Goal: Task Accomplishment & Management: Complete application form

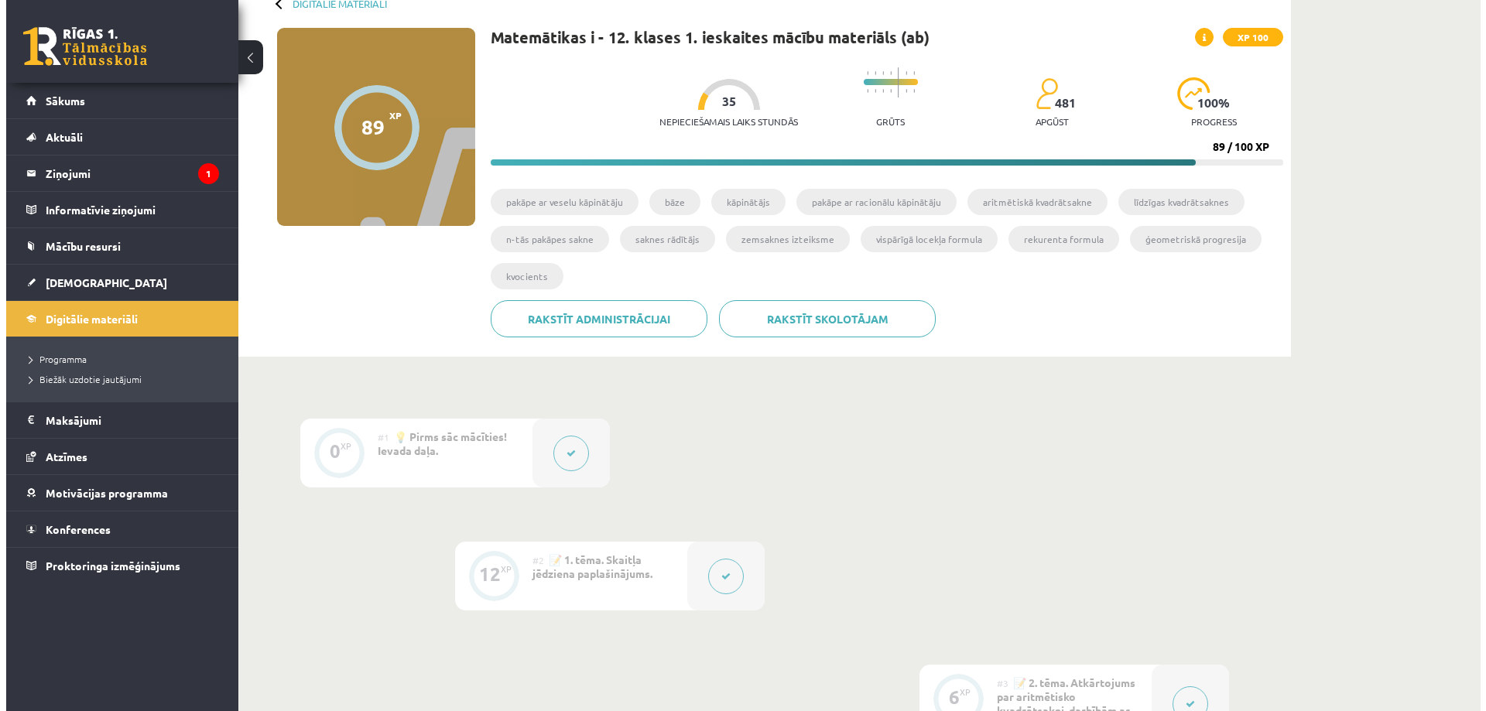
scroll to position [310, 0]
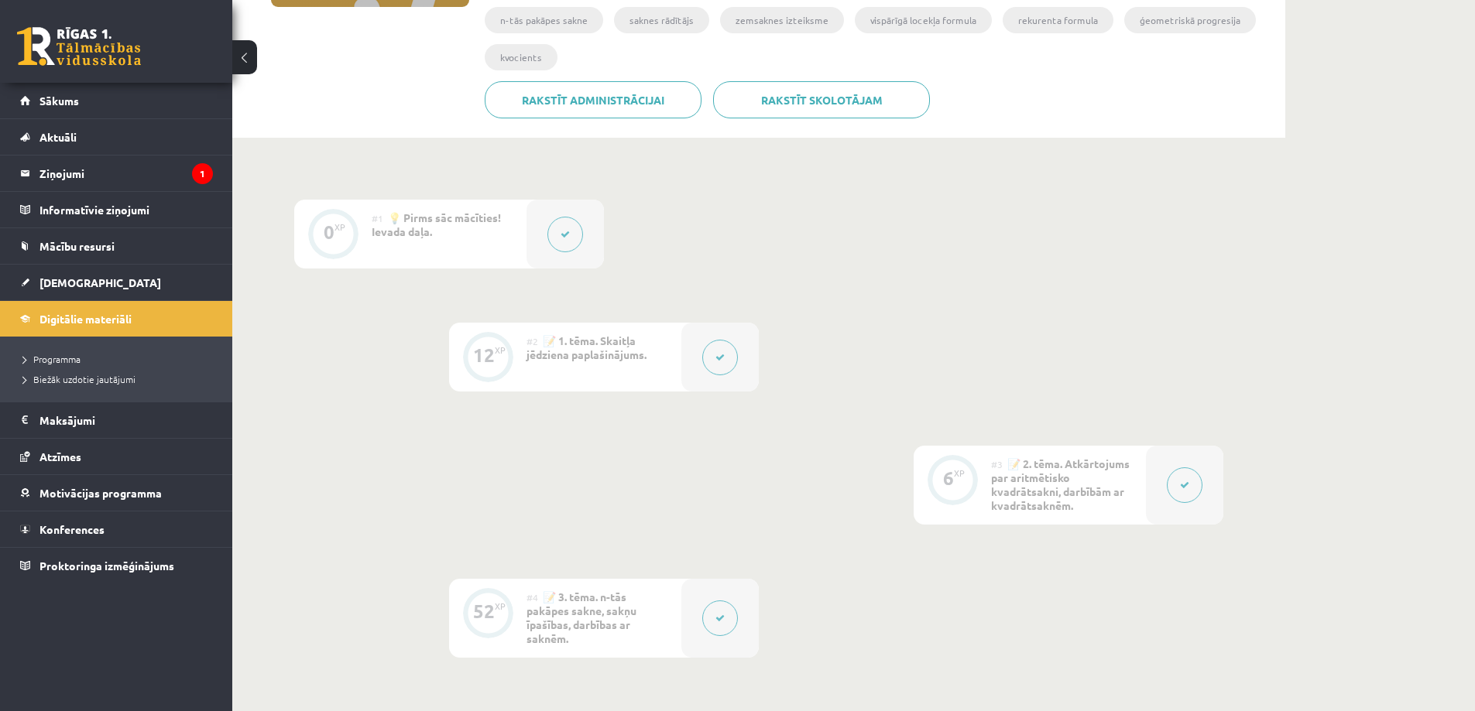
click at [570, 244] on button at bounding box center [565, 235] width 36 height 36
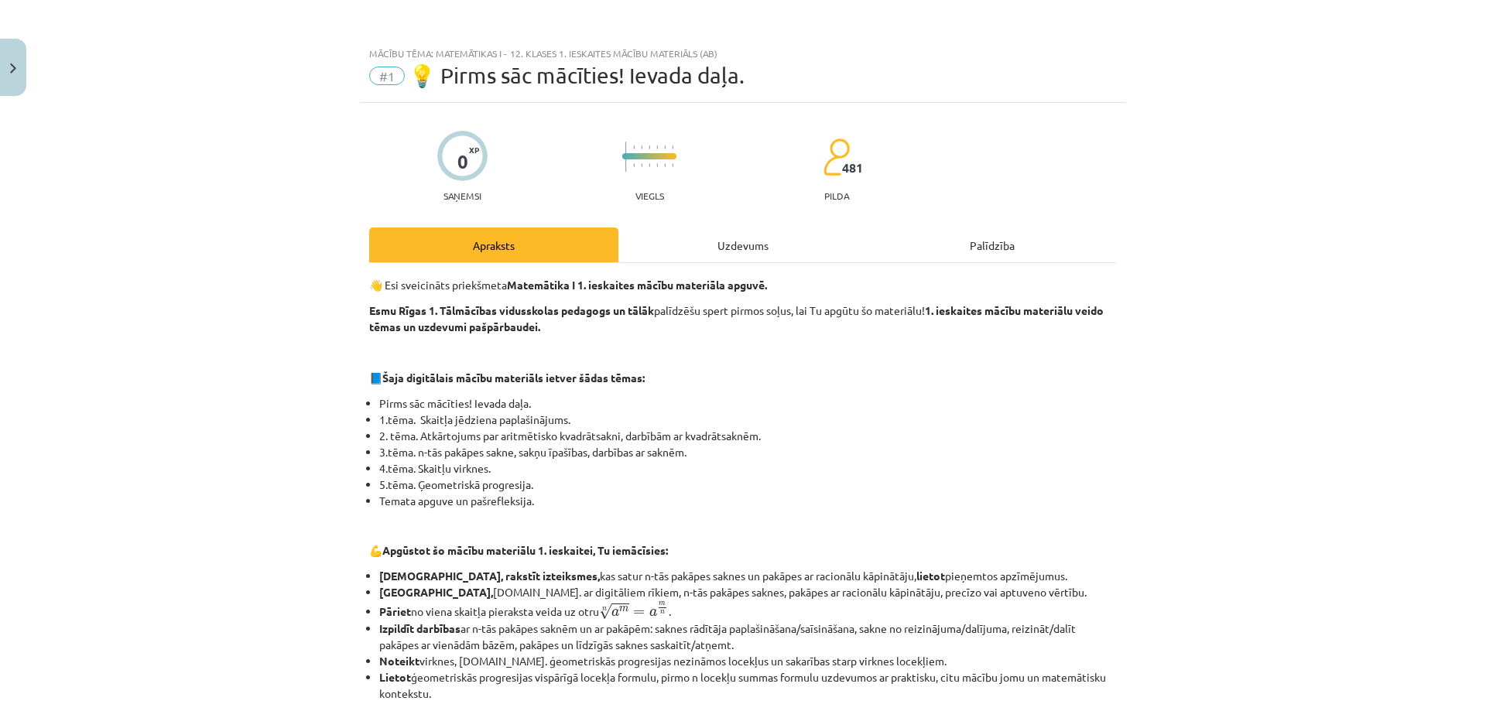
click at [691, 245] on div "Uzdevums" at bounding box center [743, 245] width 249 height 35
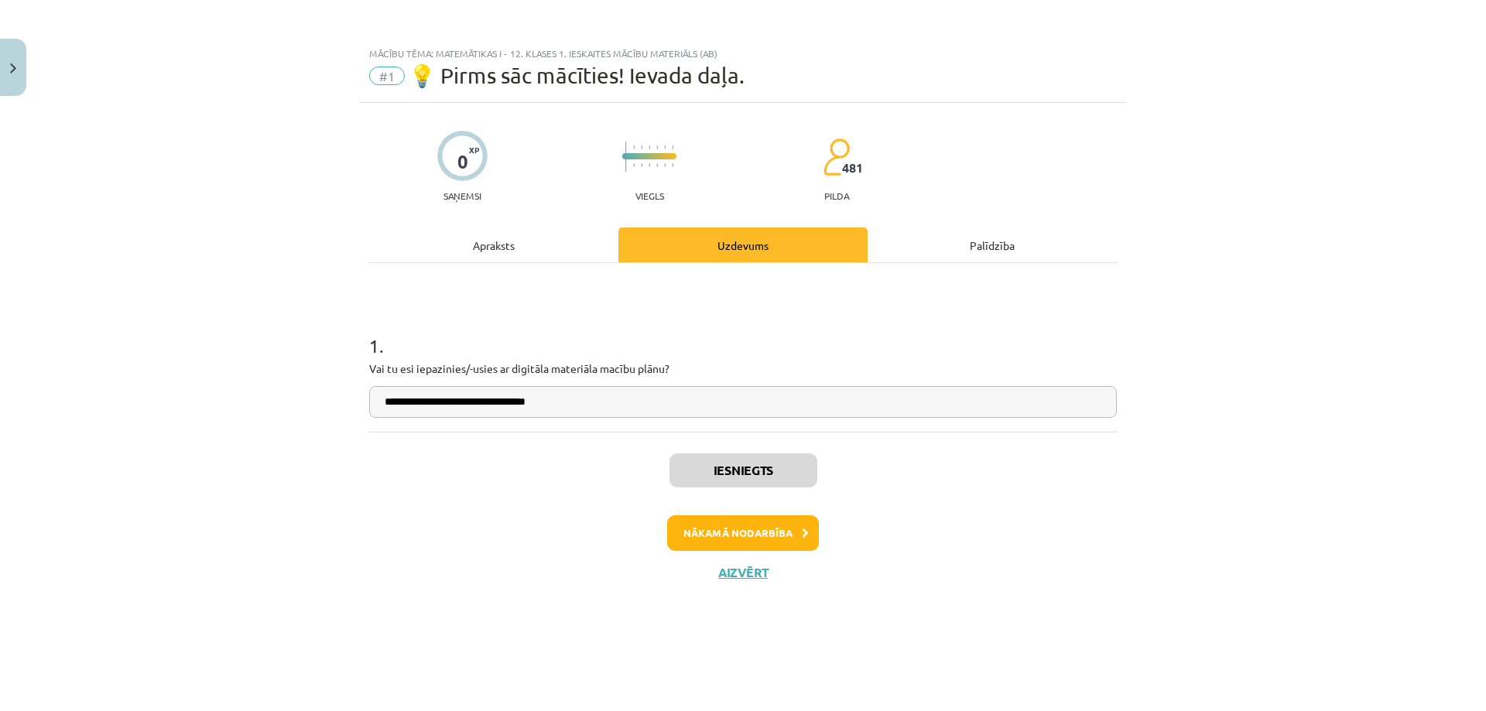
click at [534, 234] on div "Apraksts" at bounding box center [493, 245] width 249 height 35
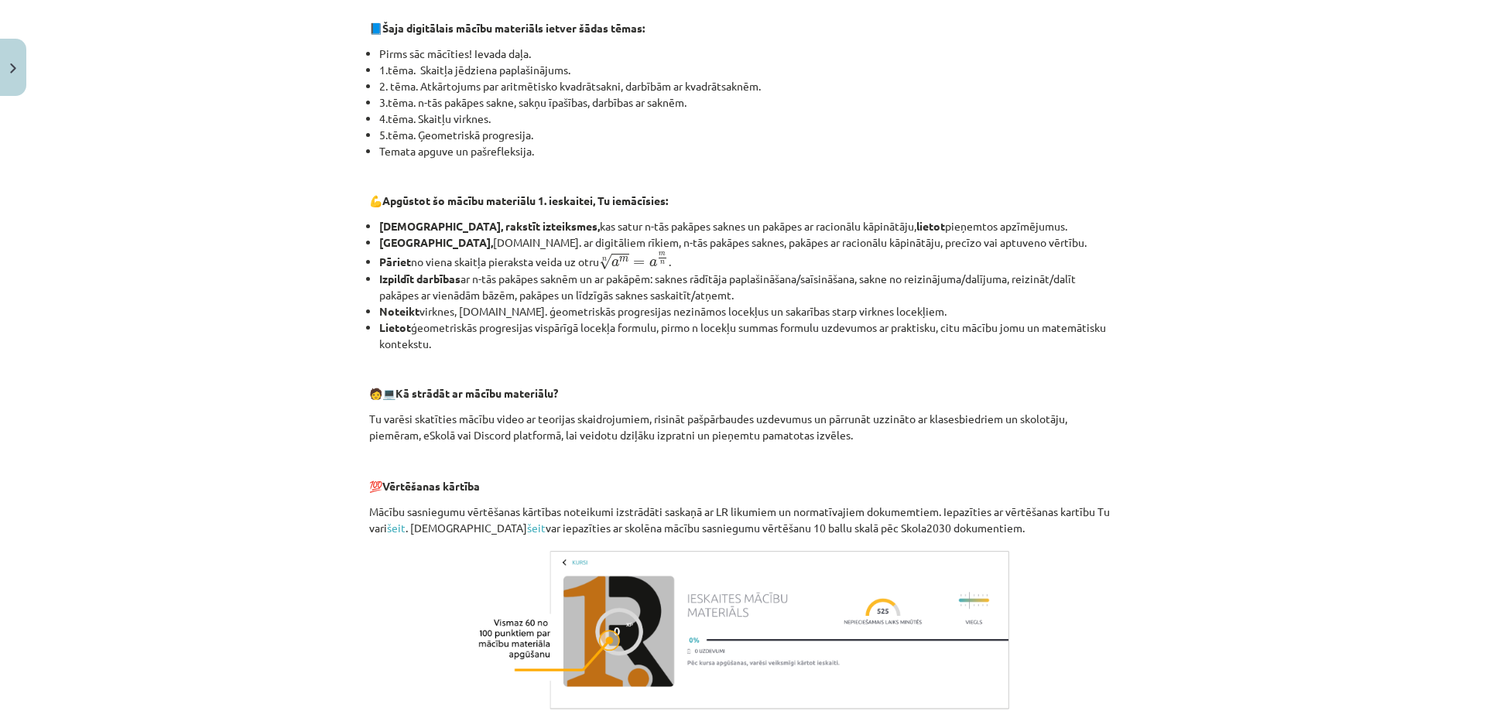
scroll to position [582, 0]
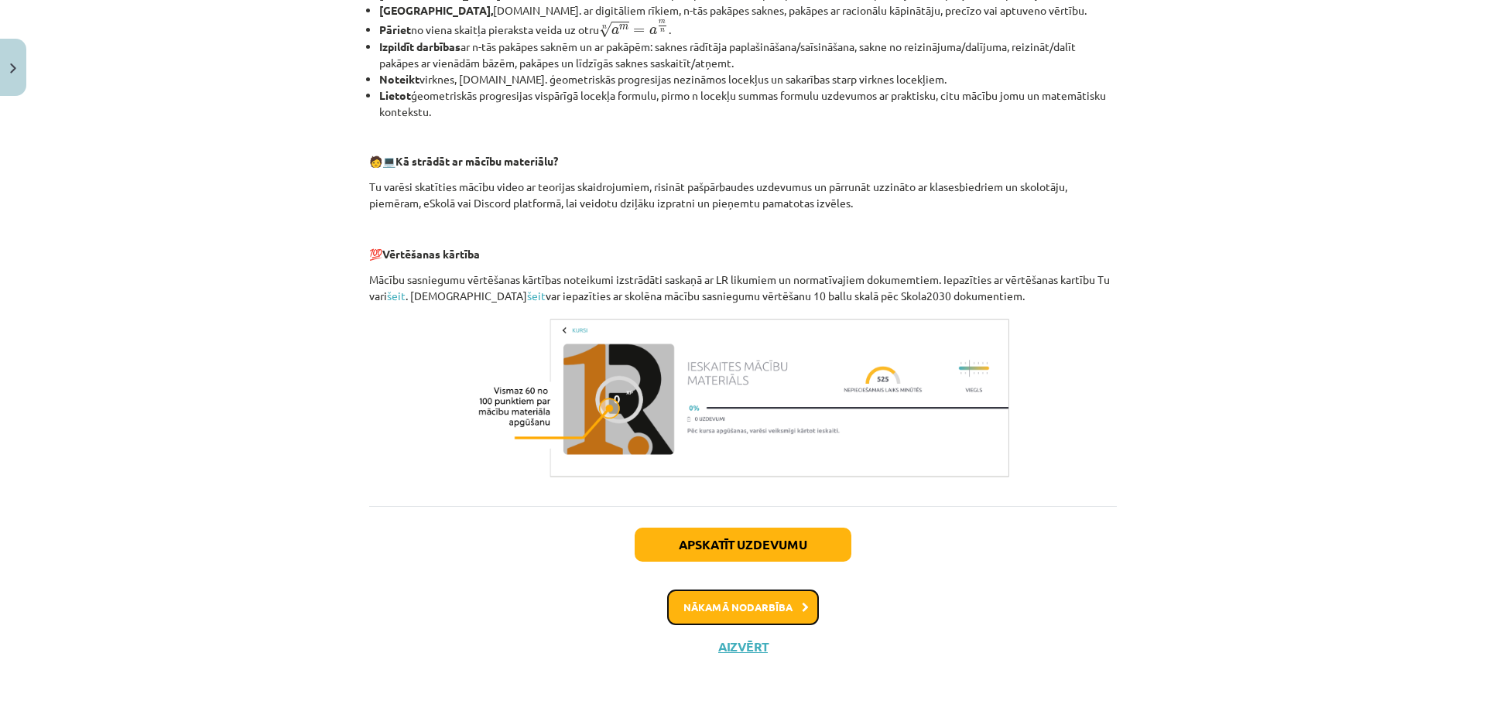
click at [722, 597] on button "Nākamā nodarbība" at bounding box center [743, 608] width 152 height 36
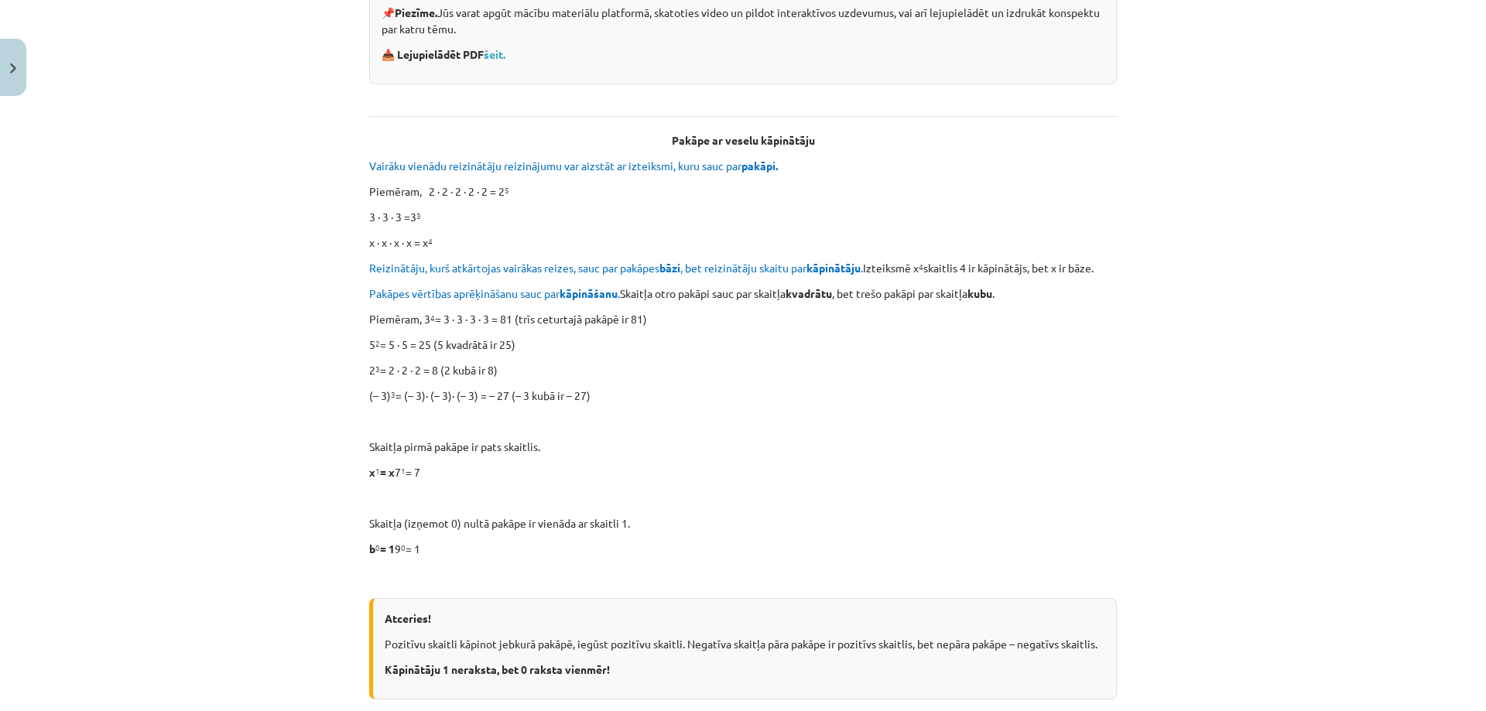
scroll to position [116, 0]
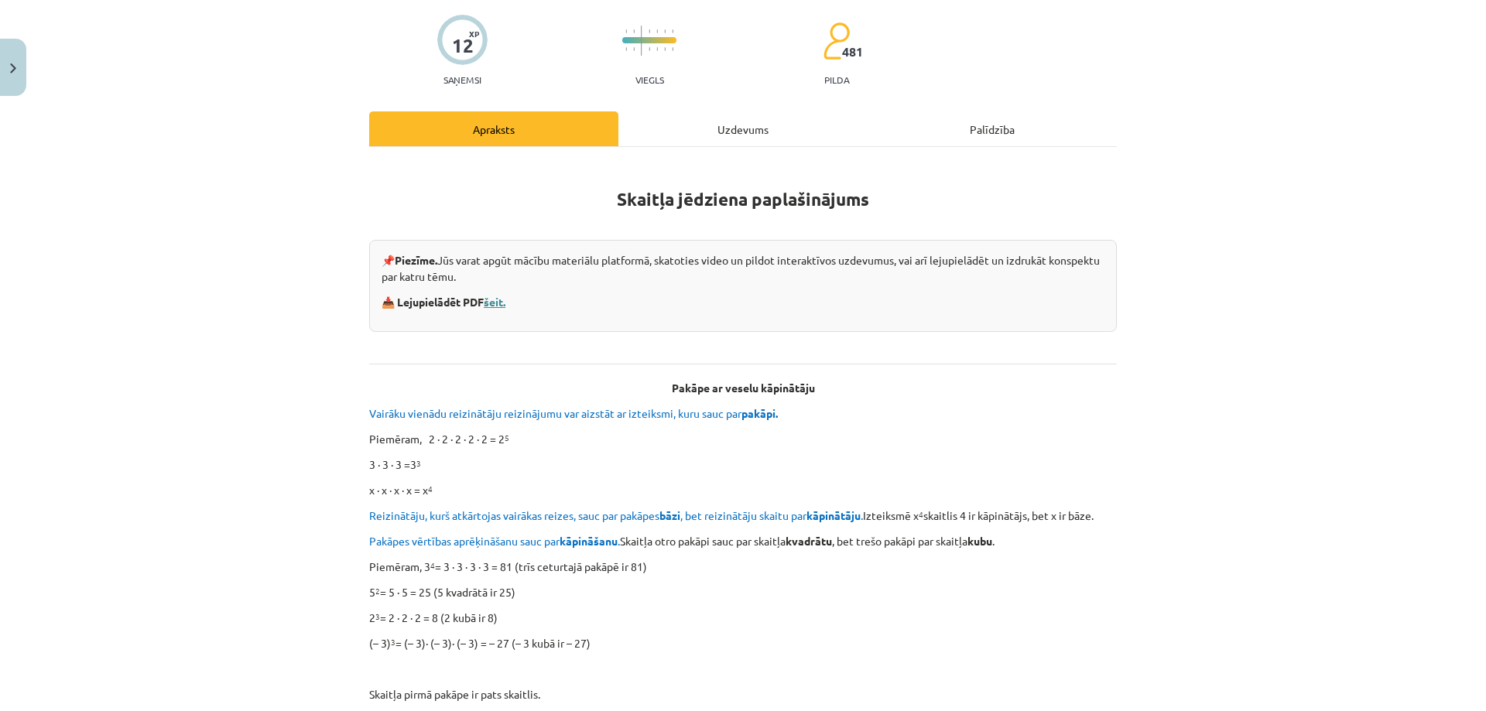
click at [491, 303] on link "šeit." at bounding box center [495, 302] width 22 height 14
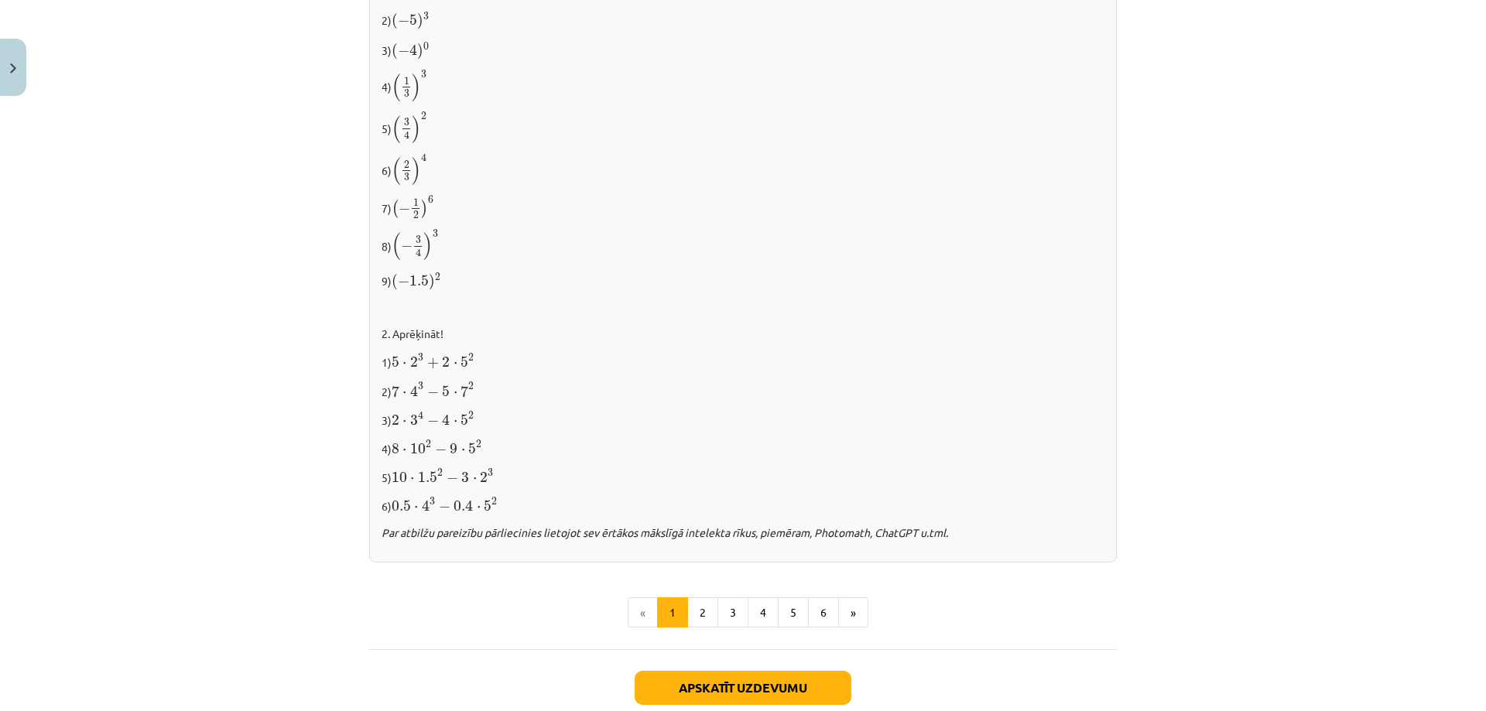
scroll to position [1537, 0]
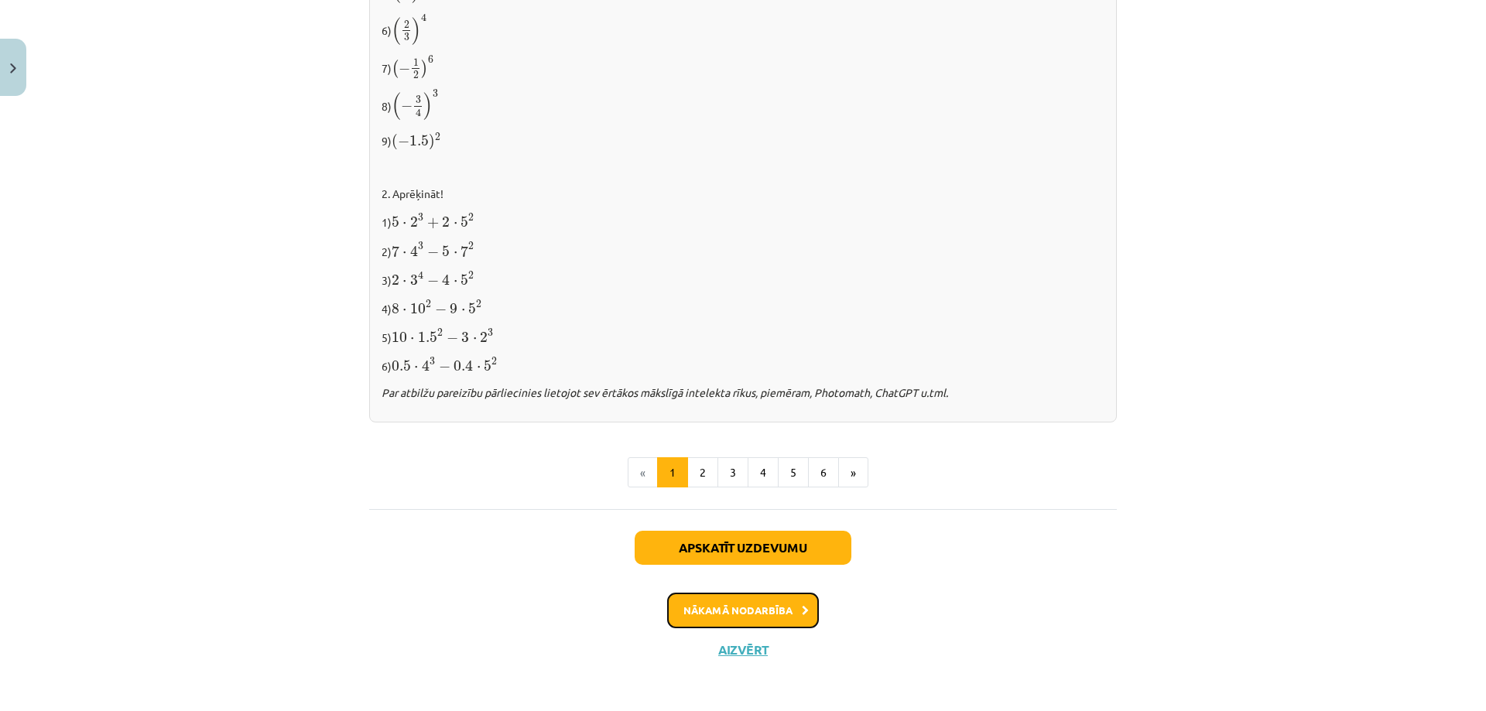
click at [743, 604] on button "Nākamā nodarbība" at bounding box center [743, 611] width 152 height 36
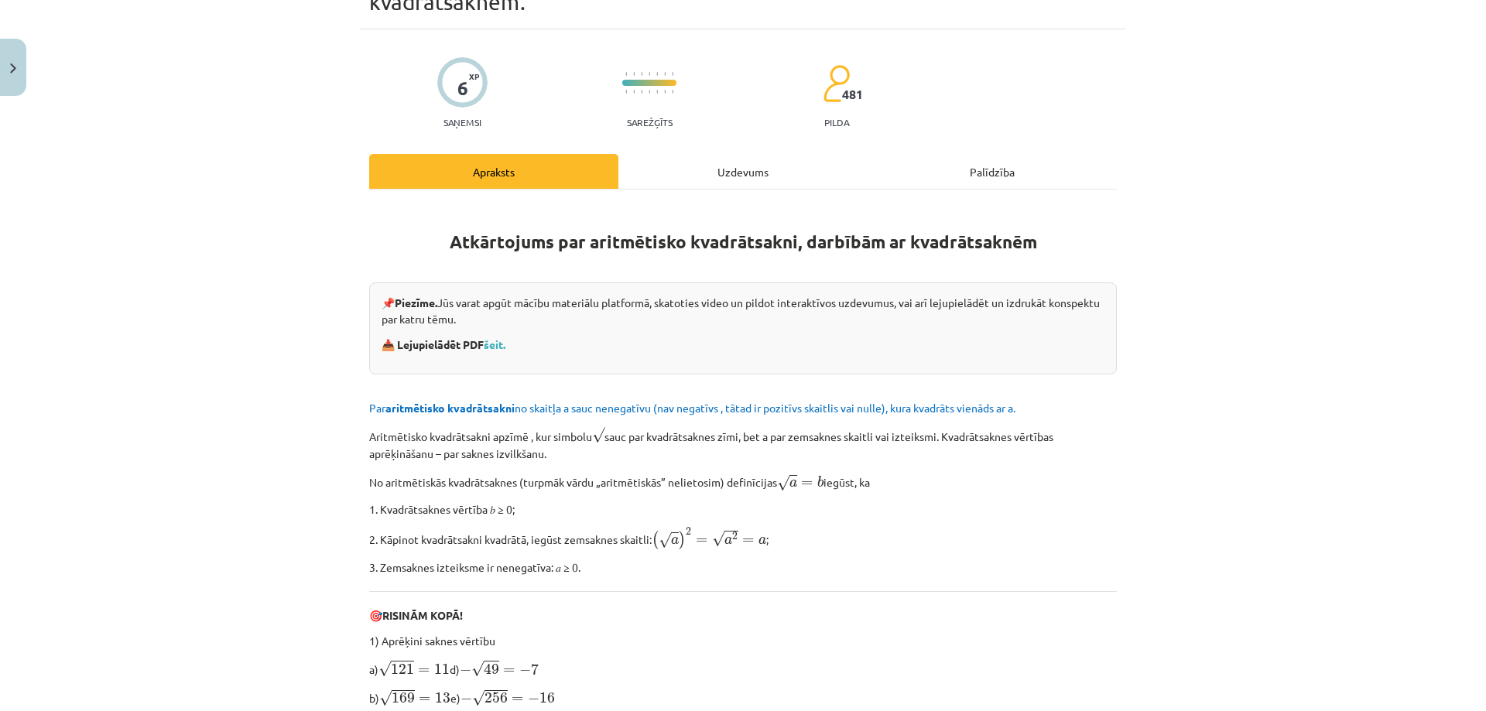
scroll to position [39, 0]
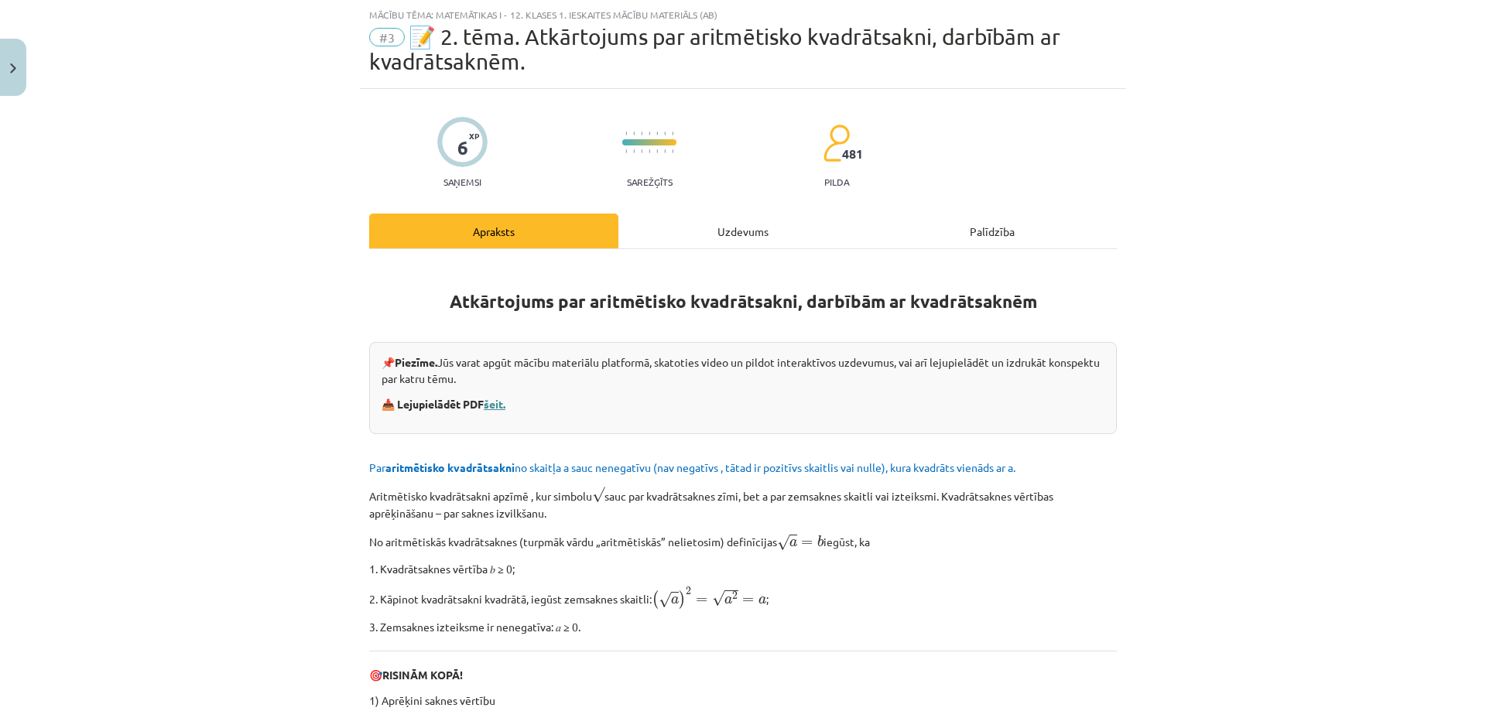
click at [499, 407] on link "šeit." at bounding box center [495, 404] width 22 height 14
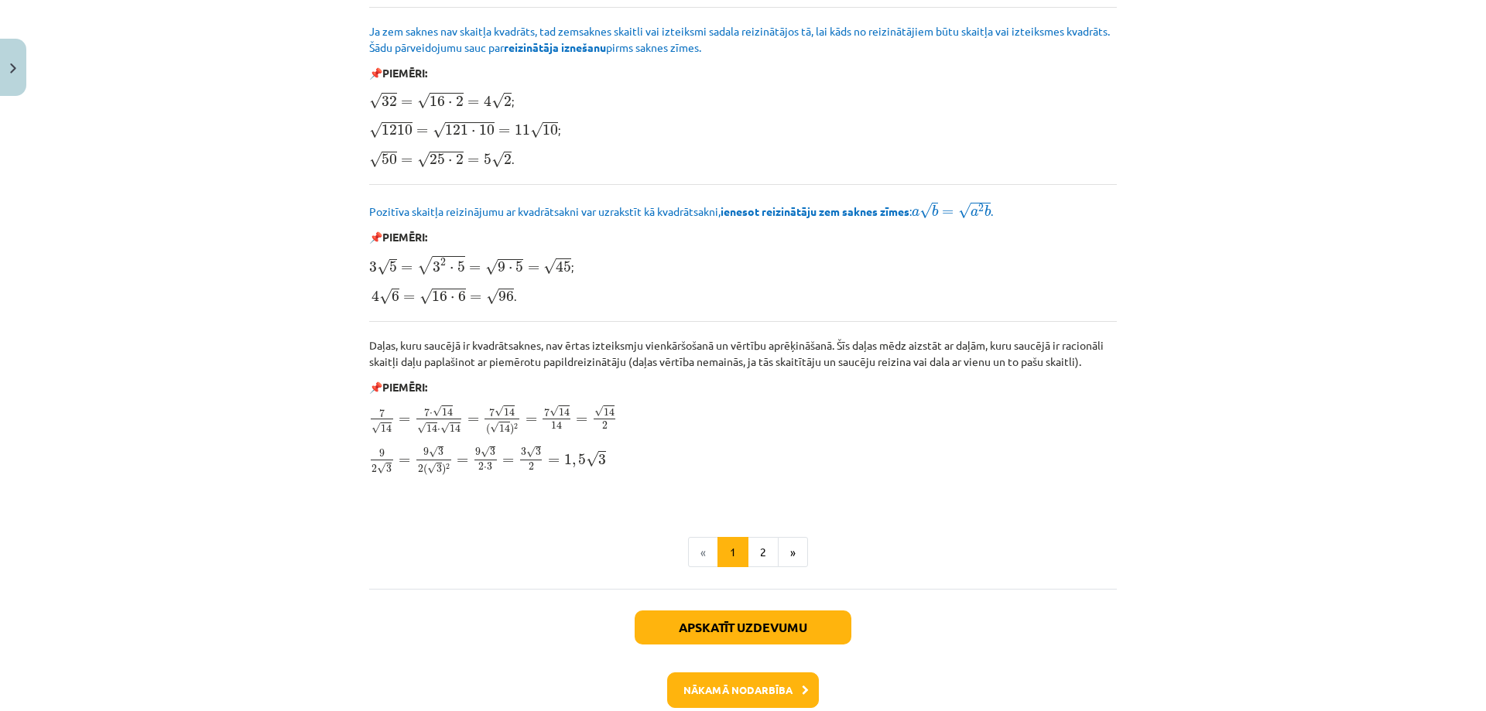
scroll to position [1761, 0]
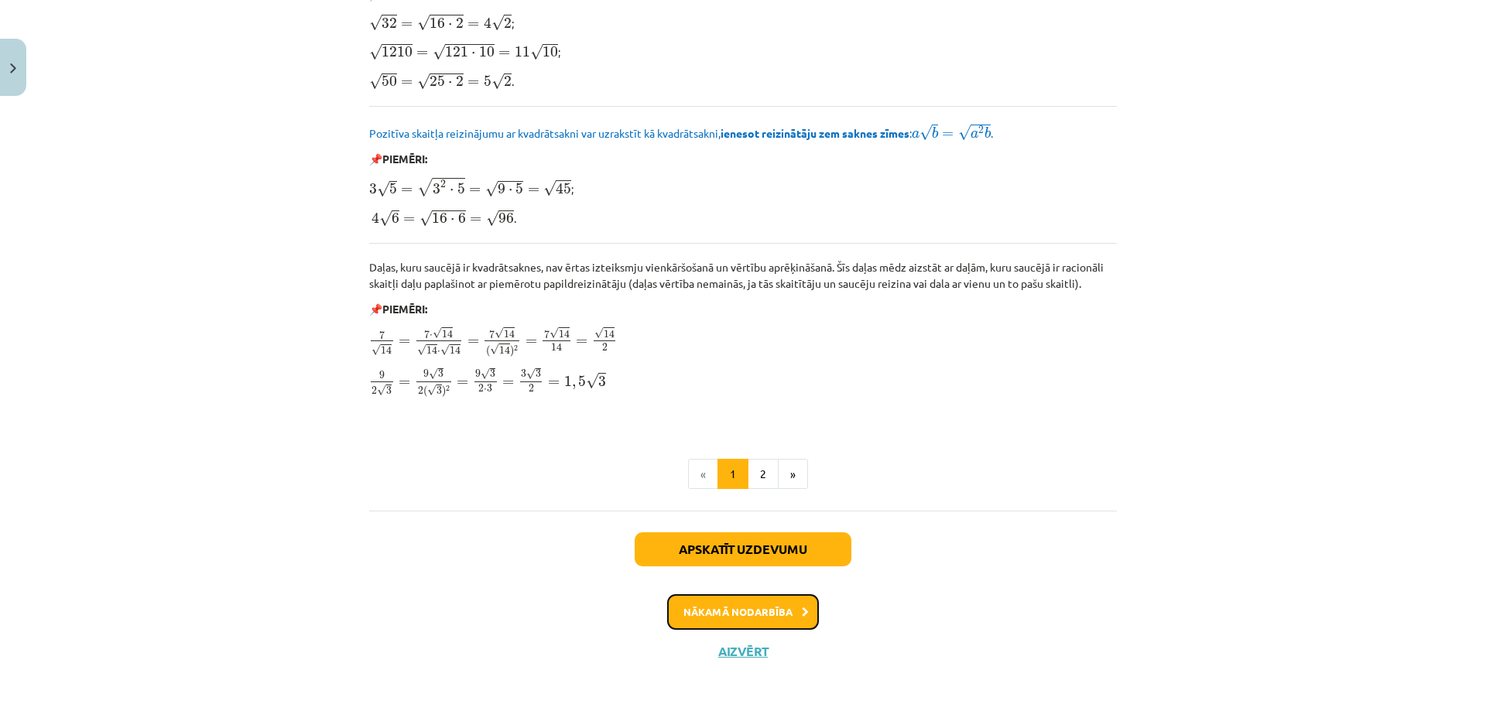
click at [753, 598] on button "Nākamā nodarbība" at bounding box center [743, 613] width 152 height 36
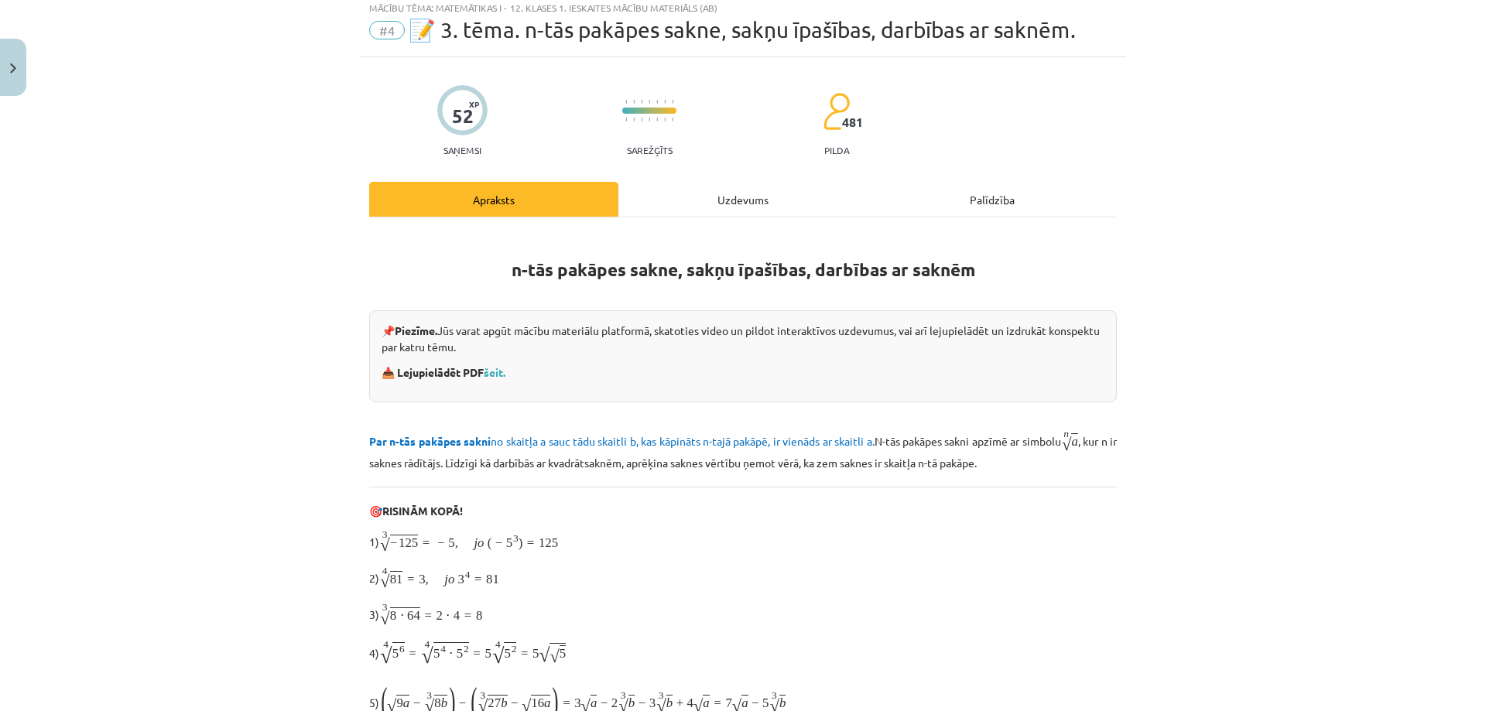
scroll to position [39, 0]
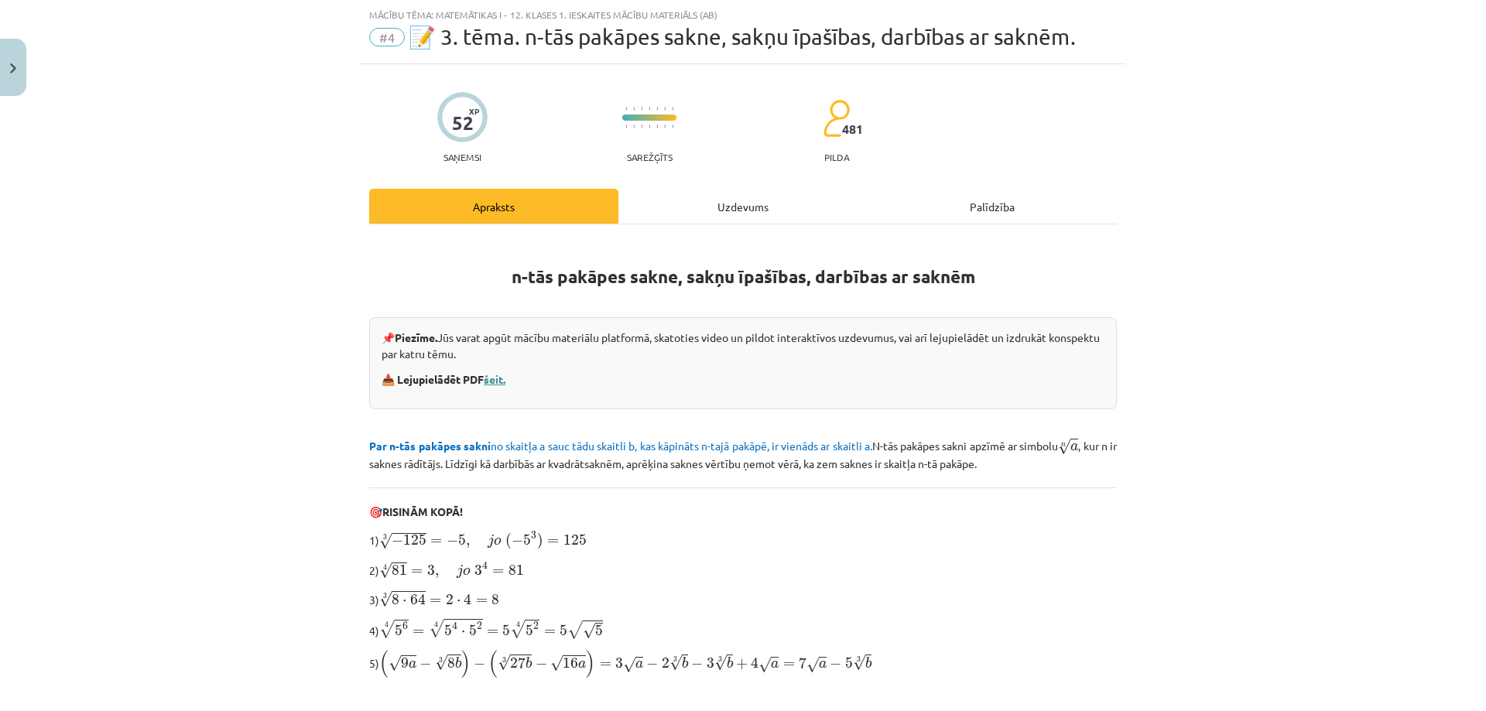
click at [495, 380] on link "šeit." at bounding box center [495, 379] width 22 height 14
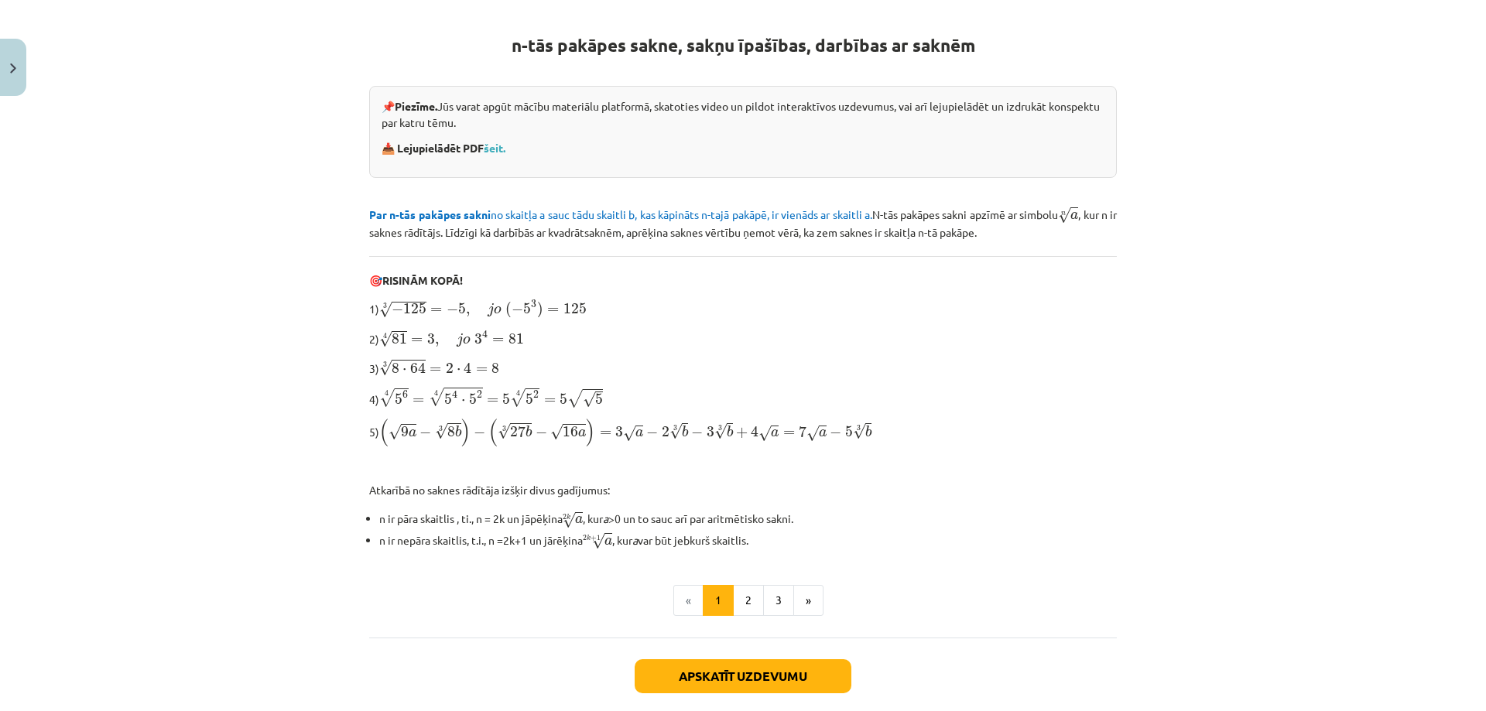
scroll to position [398, 0]
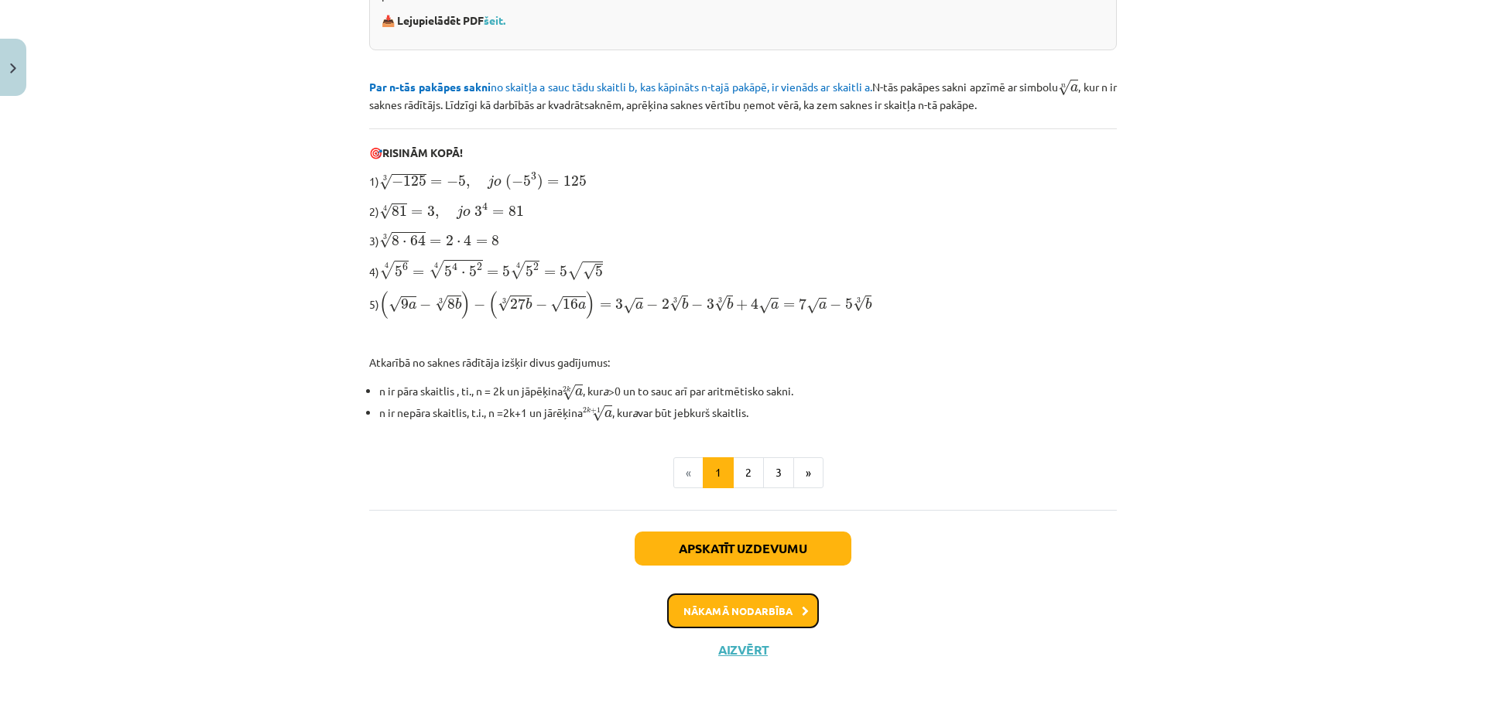
click at [748, 595] on button "Nākamā nodarbība" at bounding box center [743, 612] width 152 height 36
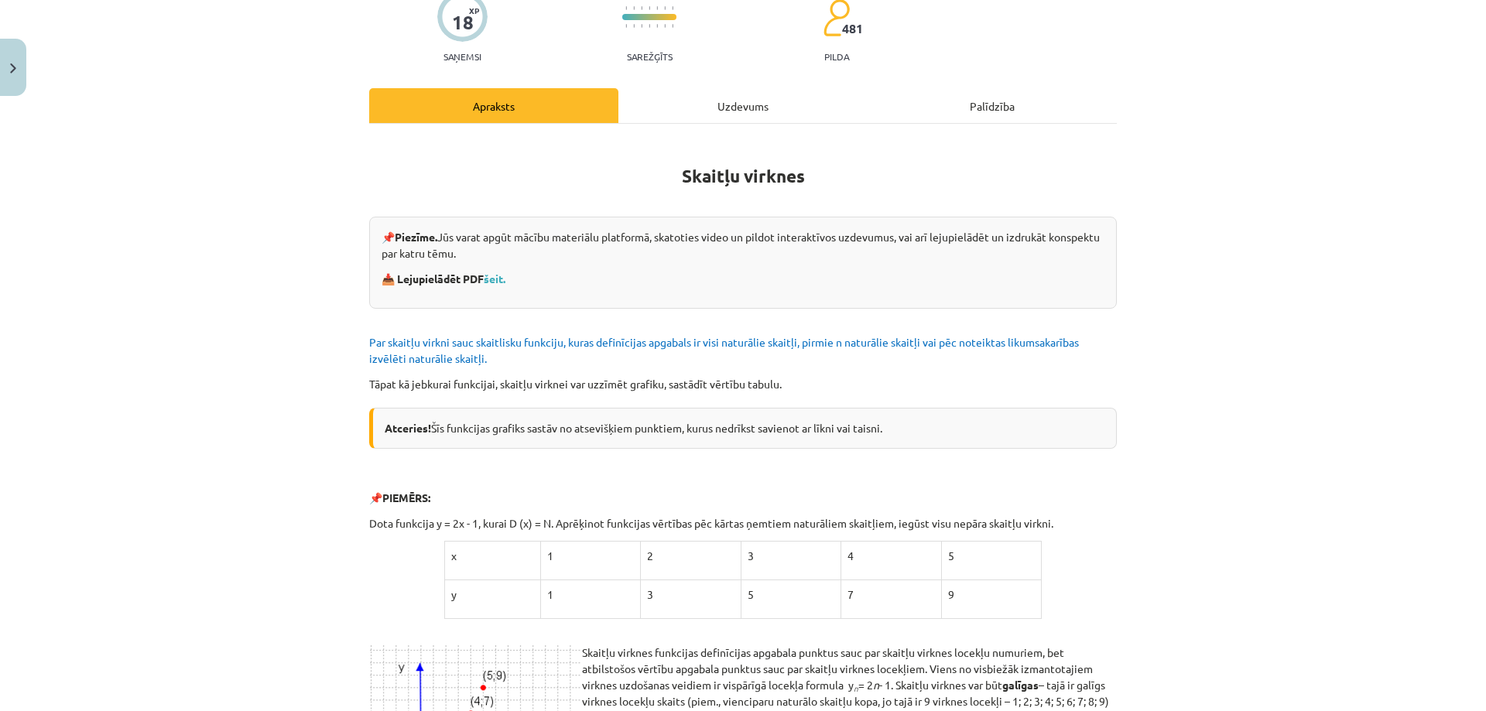
scroll to position [39, 0]
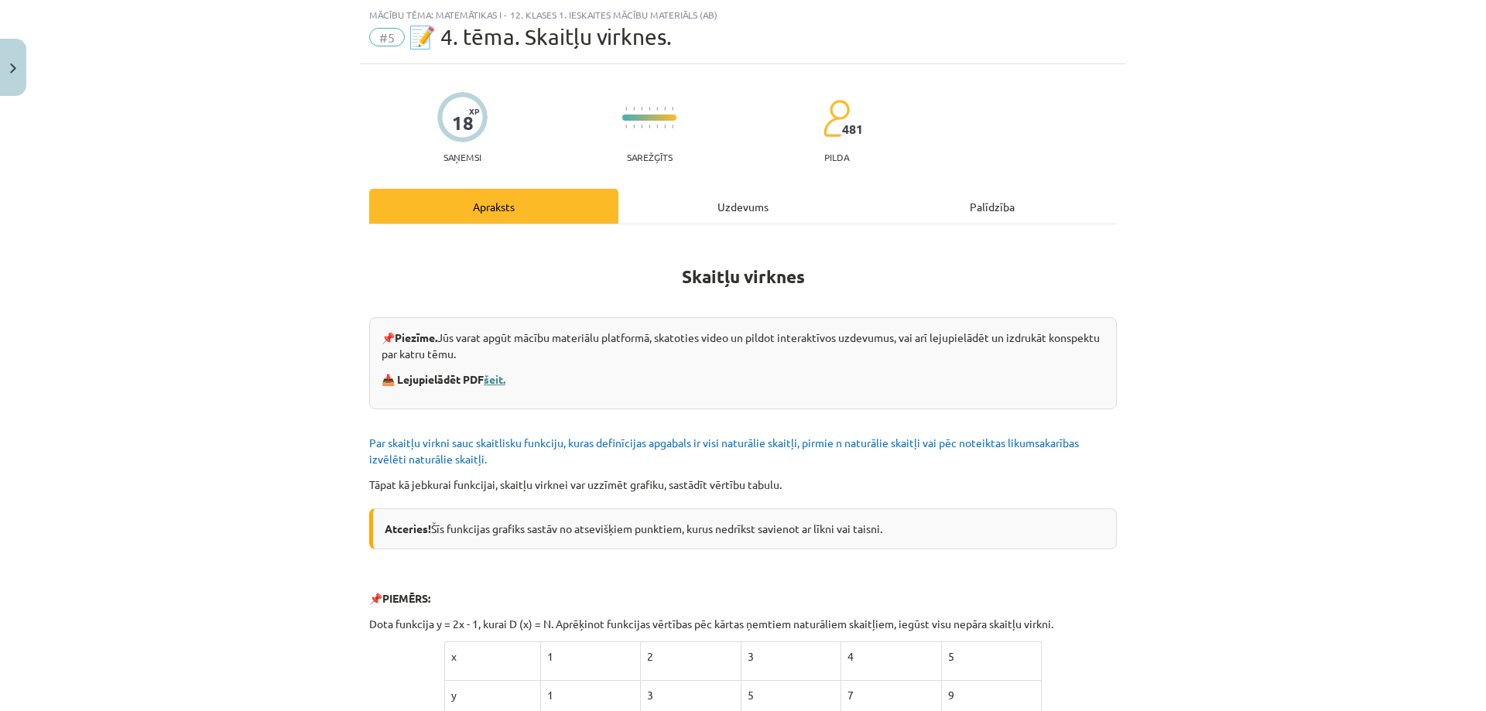
click at [499, 374] on link "šeit." at bounding box center [495, 379] width 22 height 14
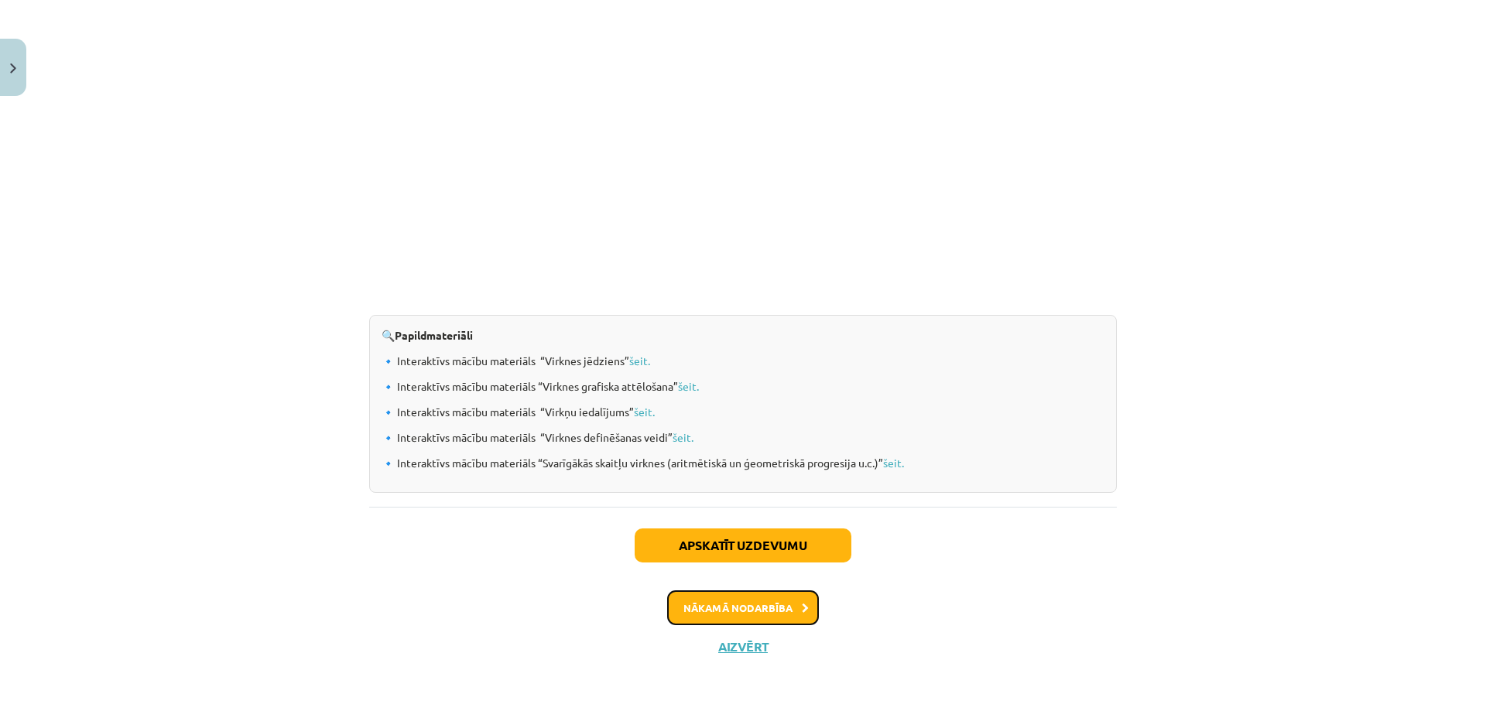
click at [777, 612] on button "Nākamā nodarbība" at bounding box center [743, 609] width 152 height 36
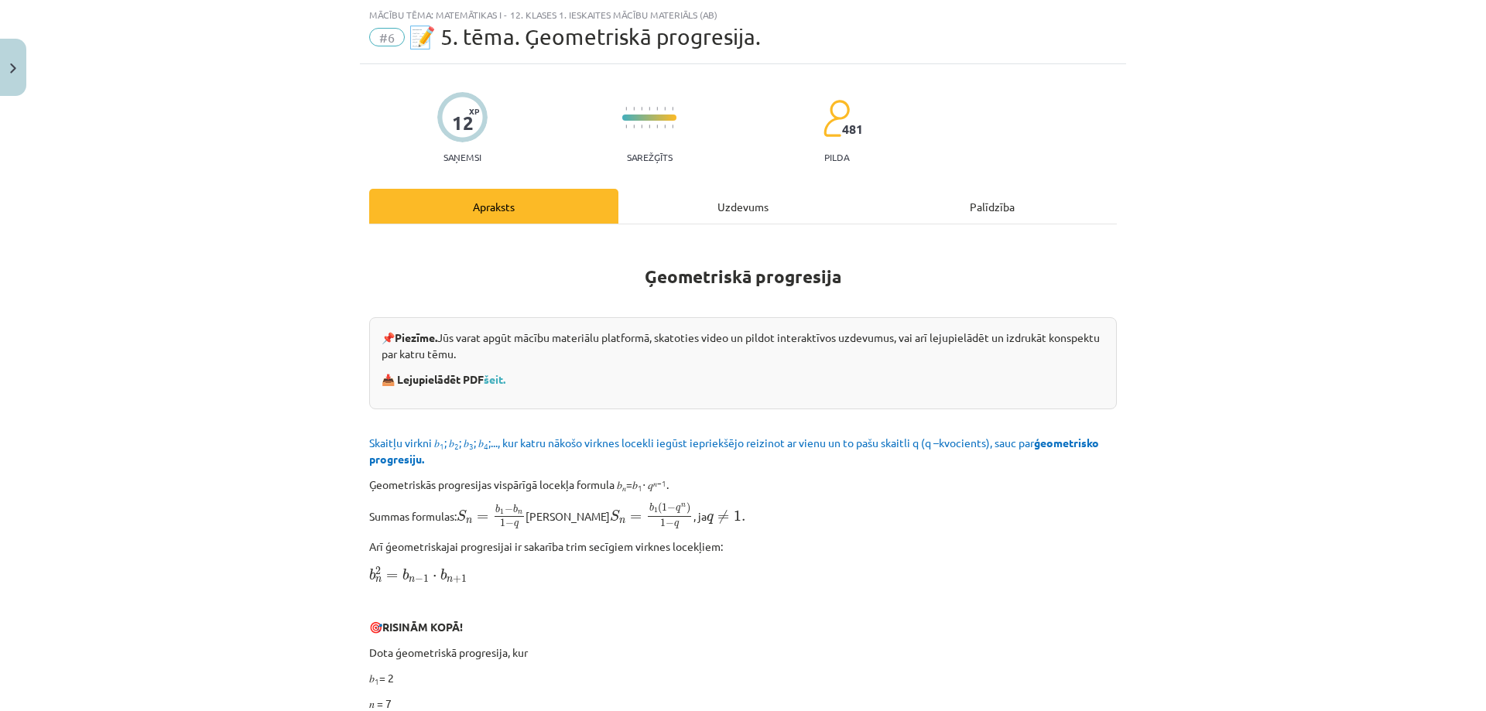
click at [500, 385] on p "📥 Lejupielādēt PDF šeit." at bounding box center [743, 380] width 723 height 16
click at [502, 380] on link "šeit." at bounding box center [495, 379] width 22 height 14
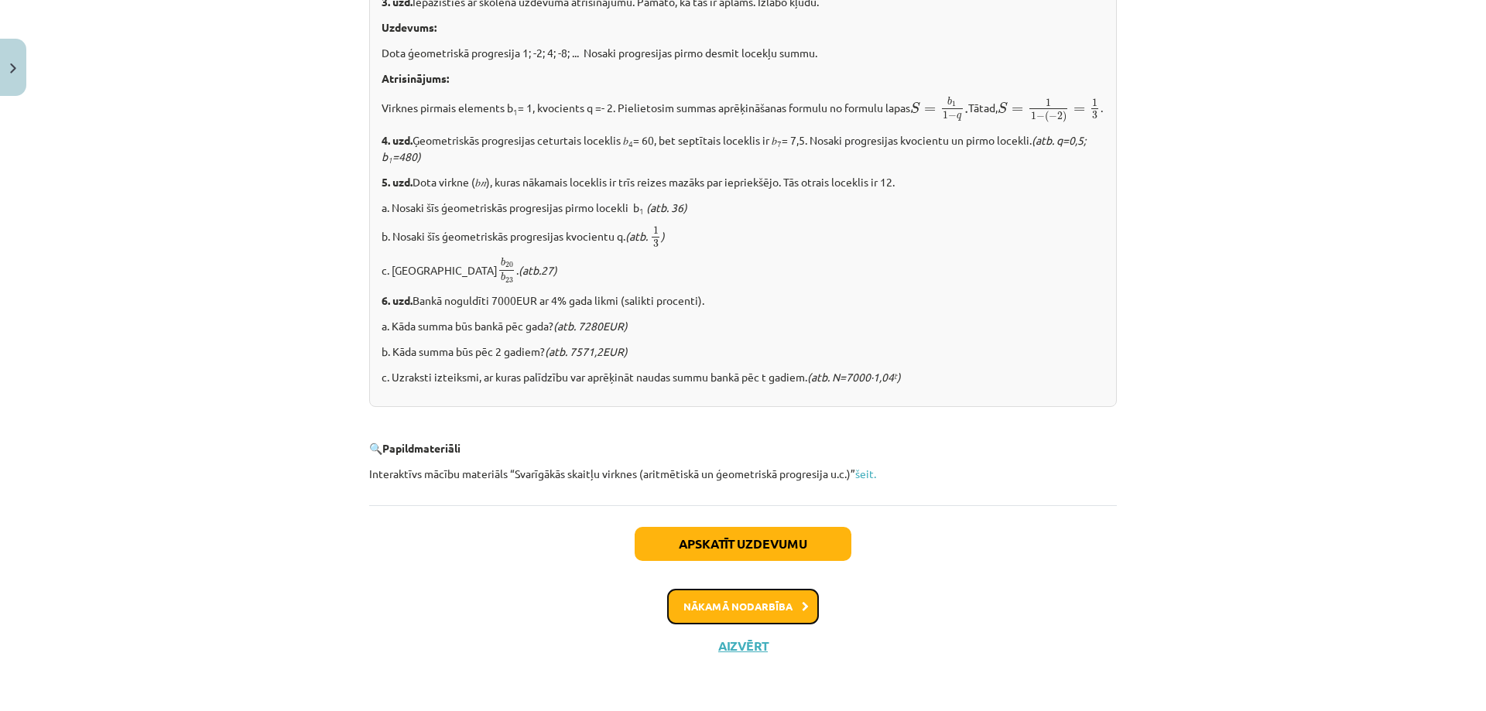
click at [733, 593] on button "Nākamā nodarbība" at bounding box center [743, 607] width 152 height 36
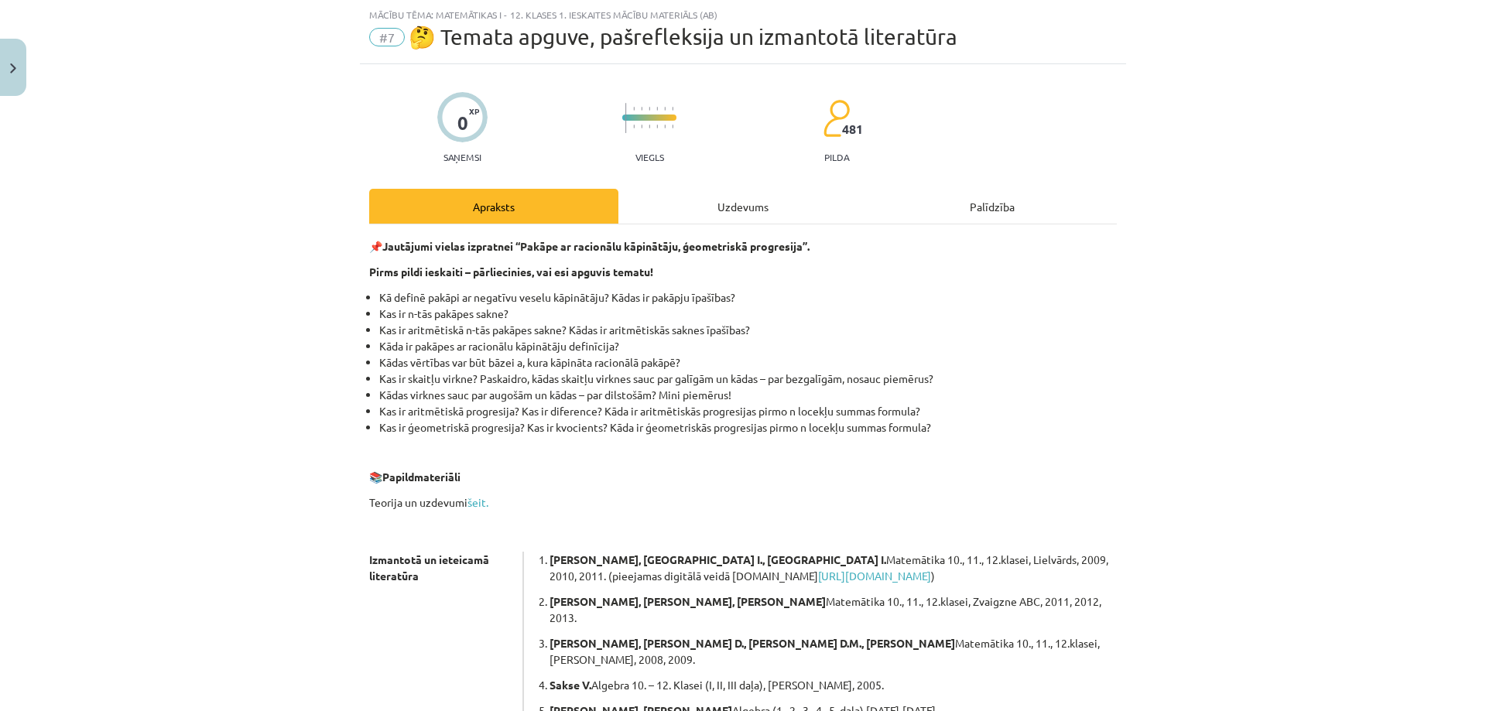
click at [40, 76] on div "Mācību tēma: Matemātikas i - 12. klases 1. ieskaites mācību materiāls (ab) #7 🤔…" at bounding box center [743, 355] width 1486 height 711
click at [0, 61] on button "Close" at bounding box center [13, 67] width 26 height 57
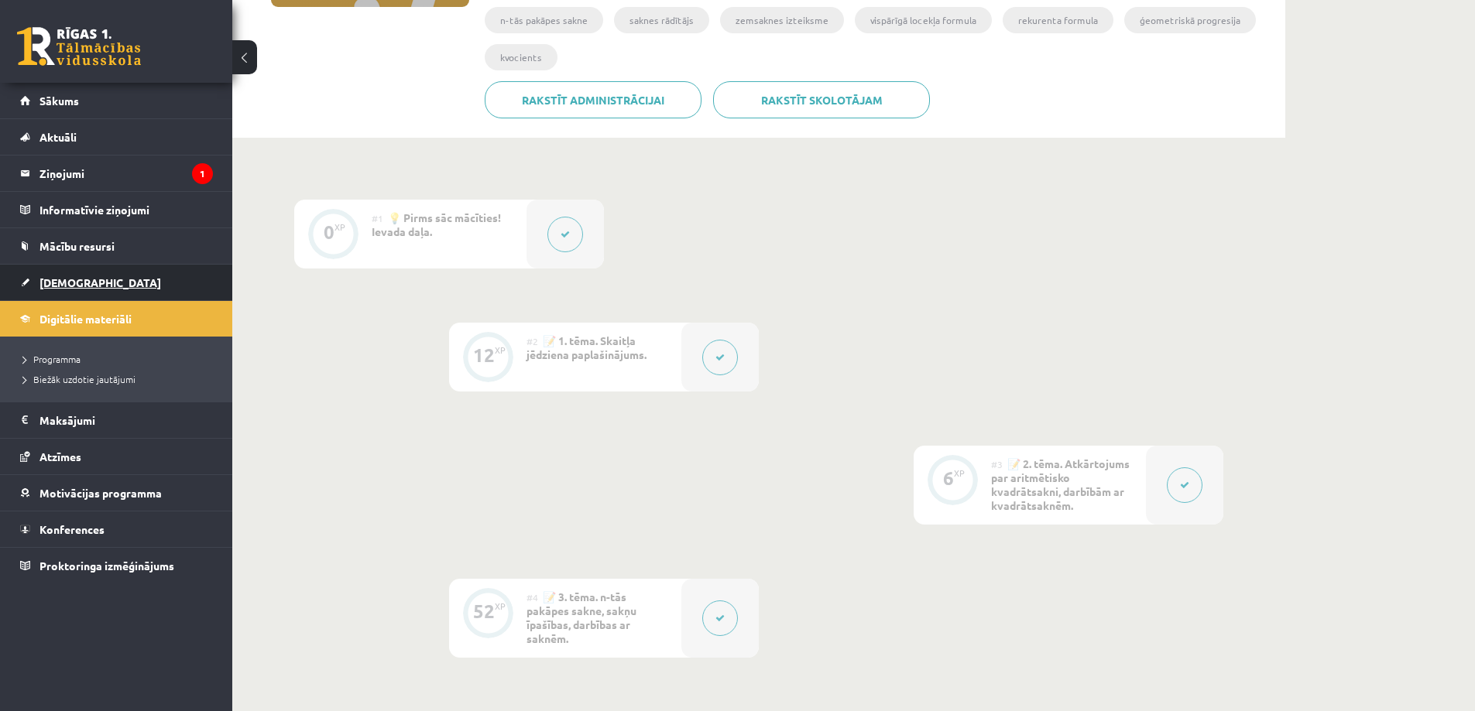
click at [98, 279] on link "[DEMOGRAPHIC_DATA]" at bounding box center [116, 283] width 193 height 36
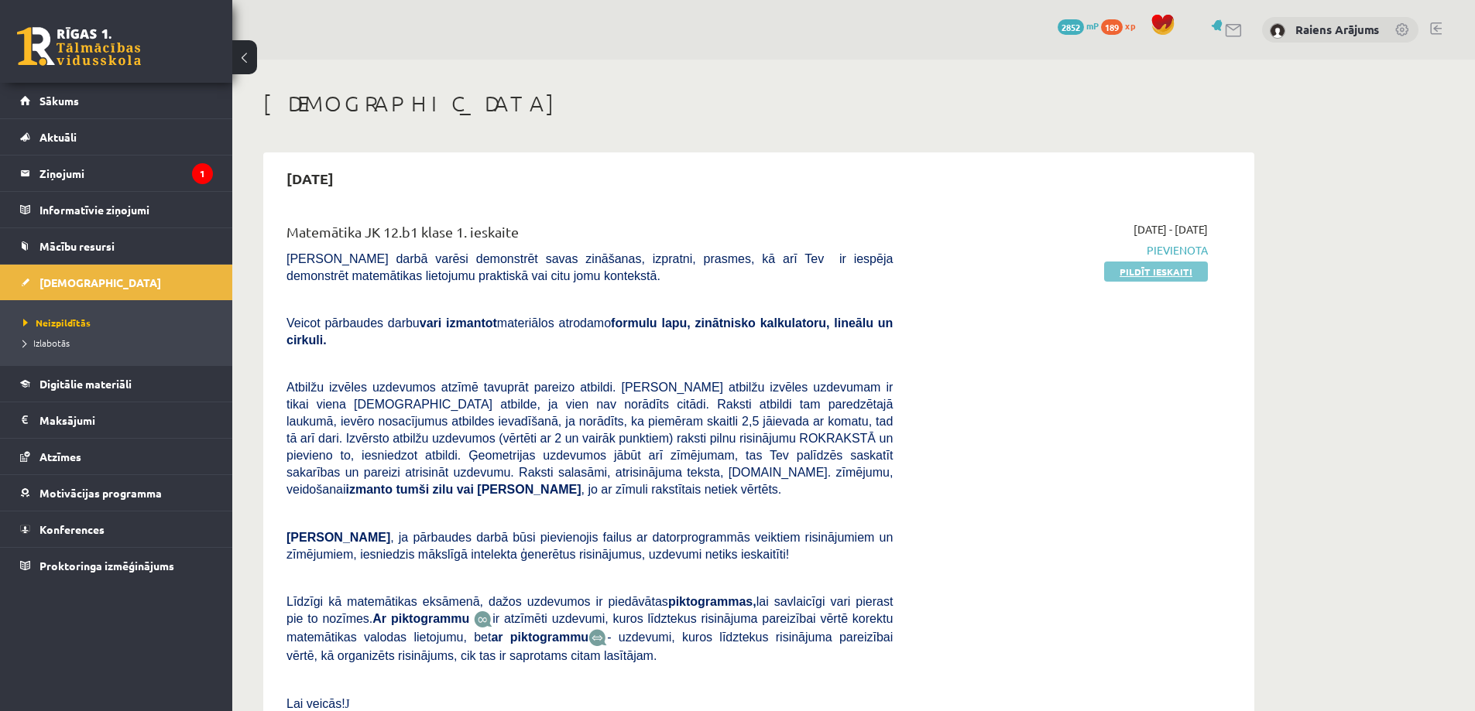
click at [1142, 276] on link "Pildīt ieskaiti" at bounding box center [1156, 272] width 104 height 20
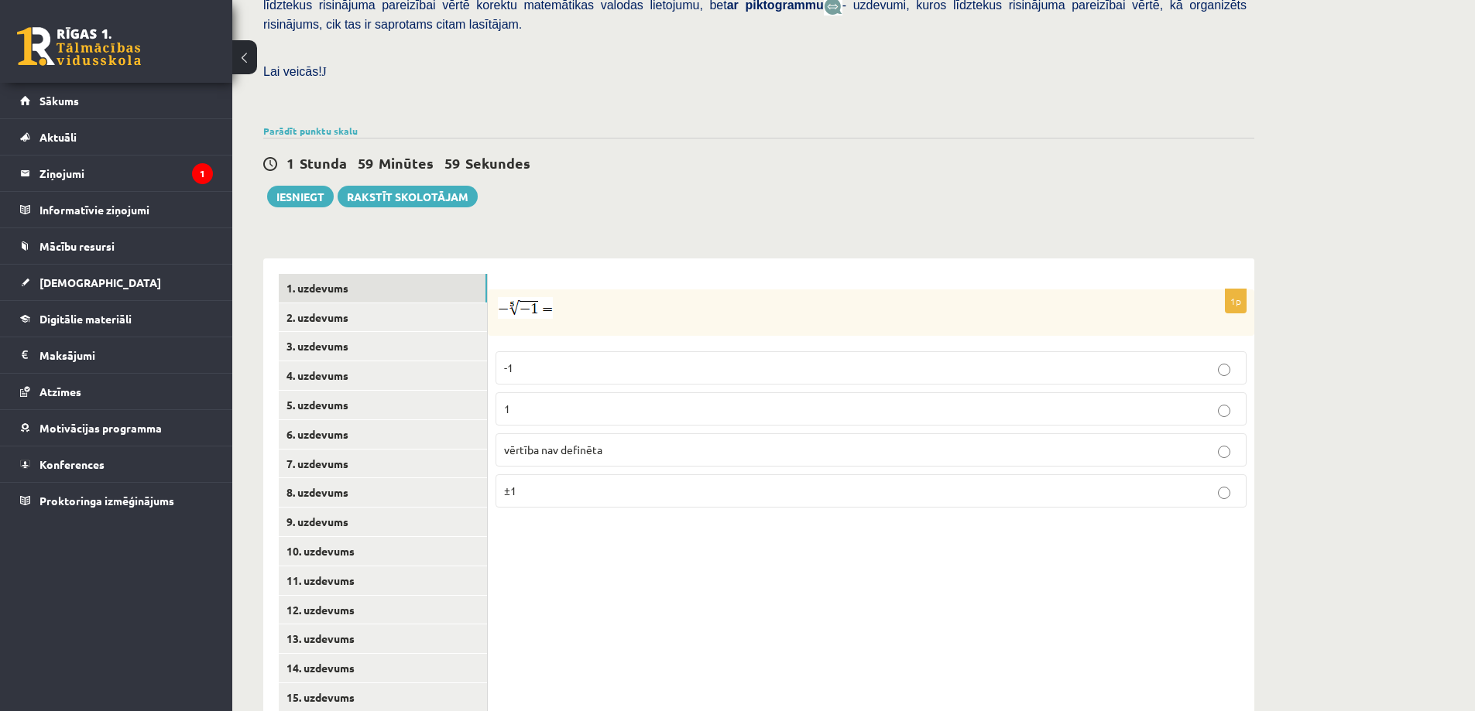
scroll to position [427, 0]
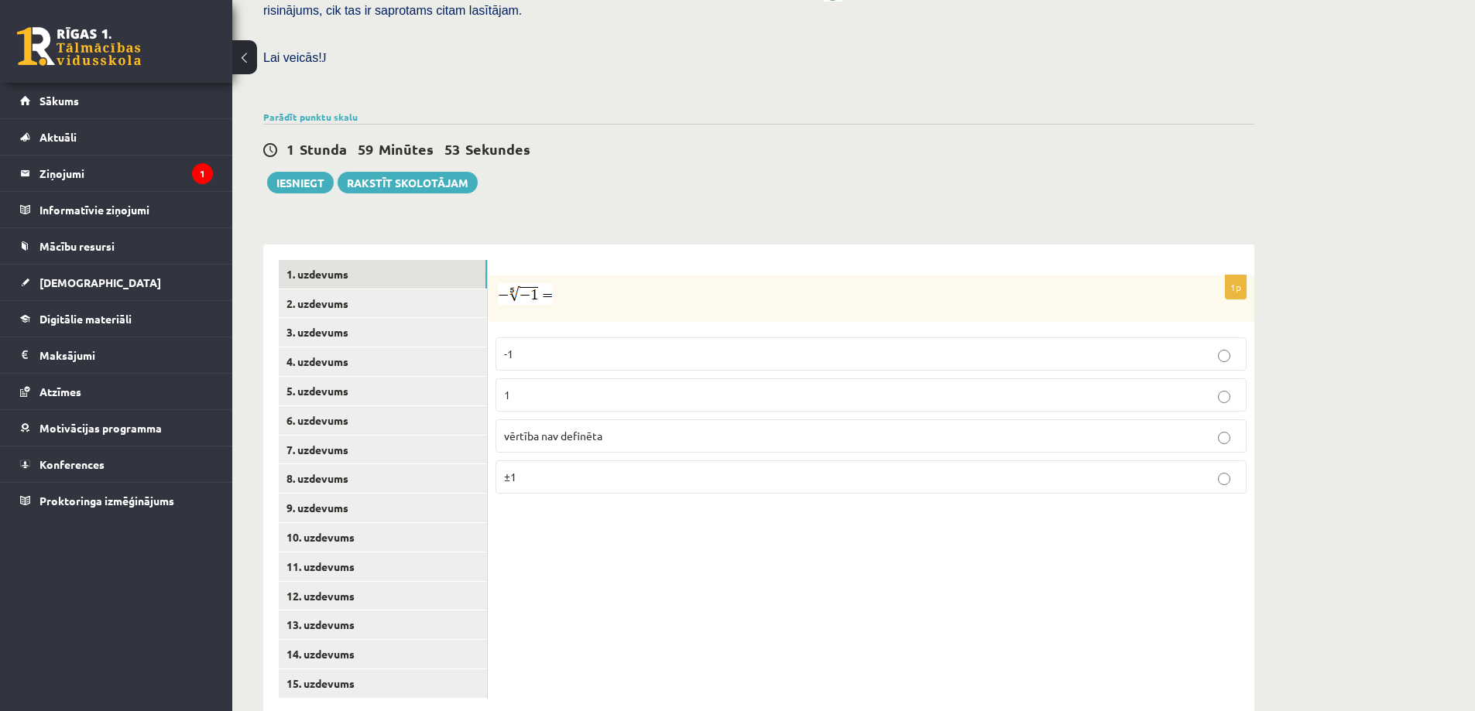
click at [676, 495] on div "1p -1 1 vērtība nav definēta ±1" at bounding box center [871, 480] width 766 height 470
click at [528, 387] on p "1" at bounding box center [871, 395] width 734 height 16
click at [385, 290] on link "2. uzdevums" at bounding box center [383, 304] width 208 height 29
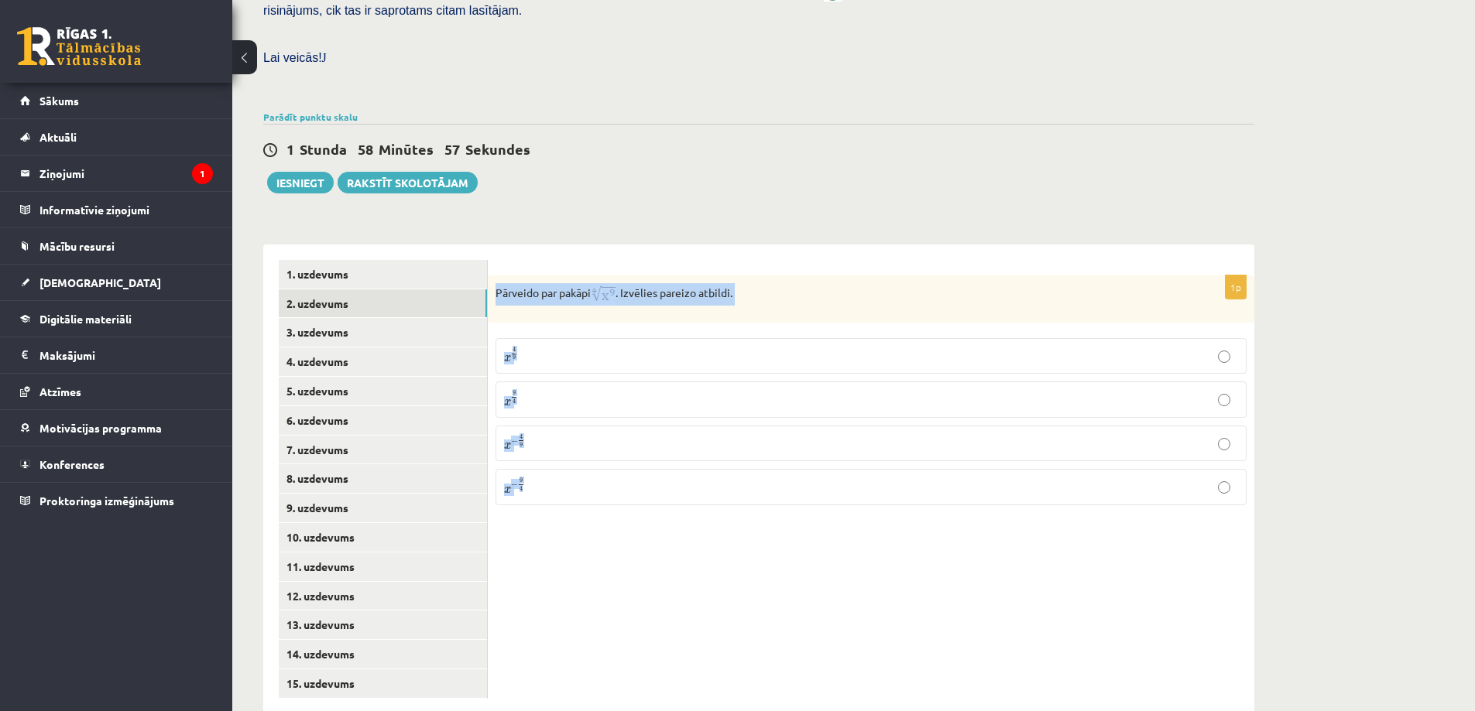
drag, startPoint x: 496, startPoint y: 258, endPoint x: 604, endPoint y: 488, distance: 253.8
click at [604, 488] on div "1p Pārveido par pakāpi . Izvēlies pareizo atbildi. x 4 9 x 4 9 x 9 4 x 9 4 x − …" at bounding box center [871, 480] width 766 height 470
click at [1425, 376] on div "Matemātika JK 12.b1 klase 1. ieskaite , [PERSON_NAME] (12.b1 JK klase) [PERSON_…" at bounding box center [853, 188] width 1242 height 1113
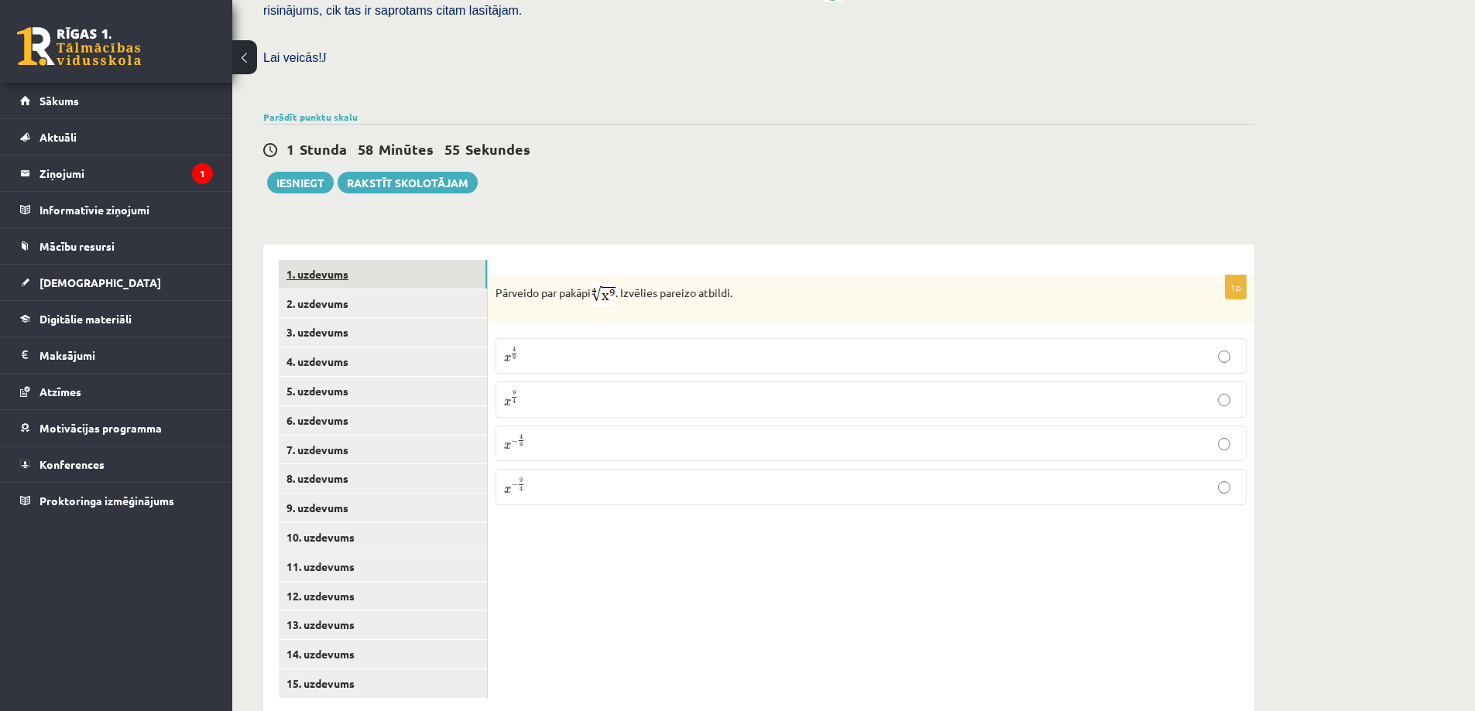
click at [356, 260] on link "1. uzdevums" at bounding box center [383, 274] width 208 height 29
drag, startPoint x: 495, startPoint y: 256, endPoint x: 567, endPoint y: 252, distance: 71.3
click at [567, 283] on p at bounding box center [831, 294] width 673 height 22
click at [380, 290] on link "2. uzdevums" at bounding box center [383, 304] width 208 height 29
click at [409, 260] on link "1. uzdevums" at bounding box center [383, 274] width 208 height 29
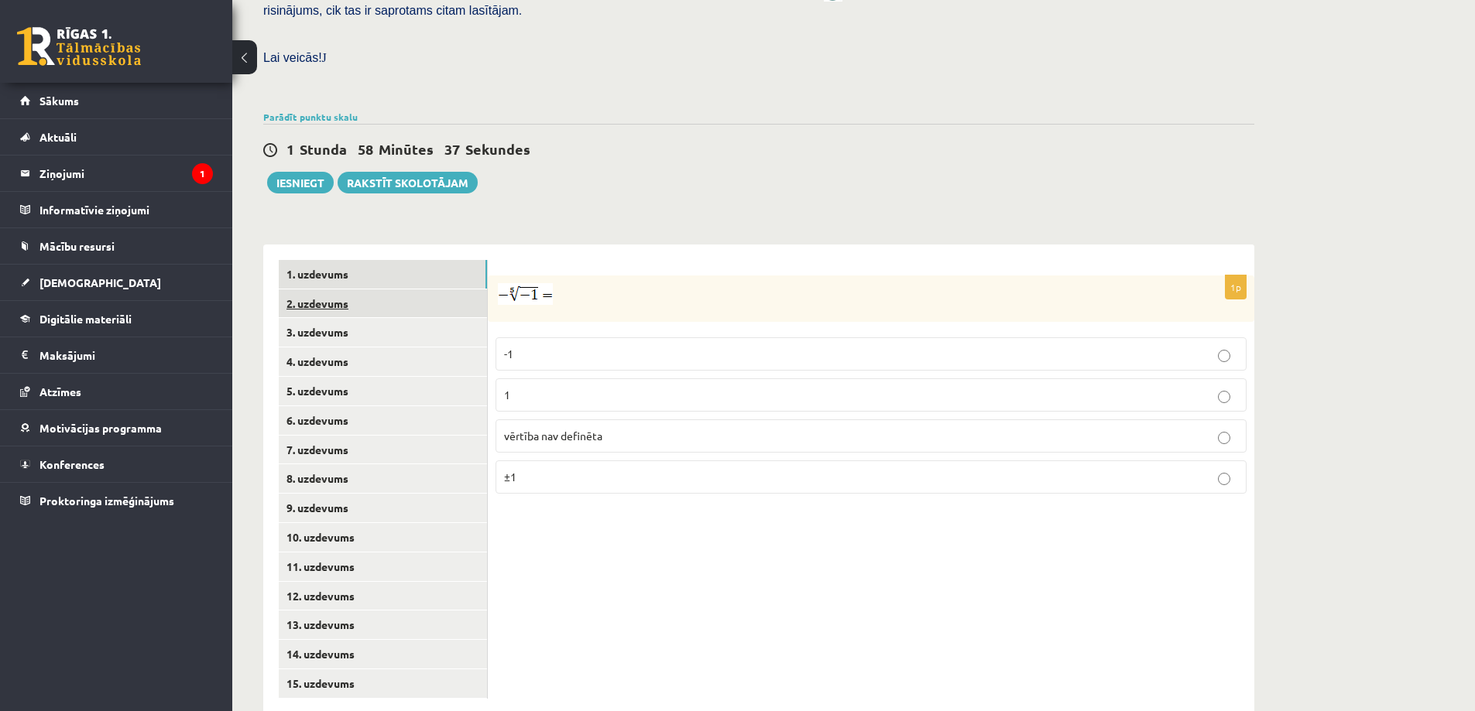
click at [386, 290] on link "2. uzdevums" at bounding box center [383, 304] width 208 height 29
click at [519, 390] on p "x 9 4 x 9 4" at bounding box center [871, 399] width 734 height 19
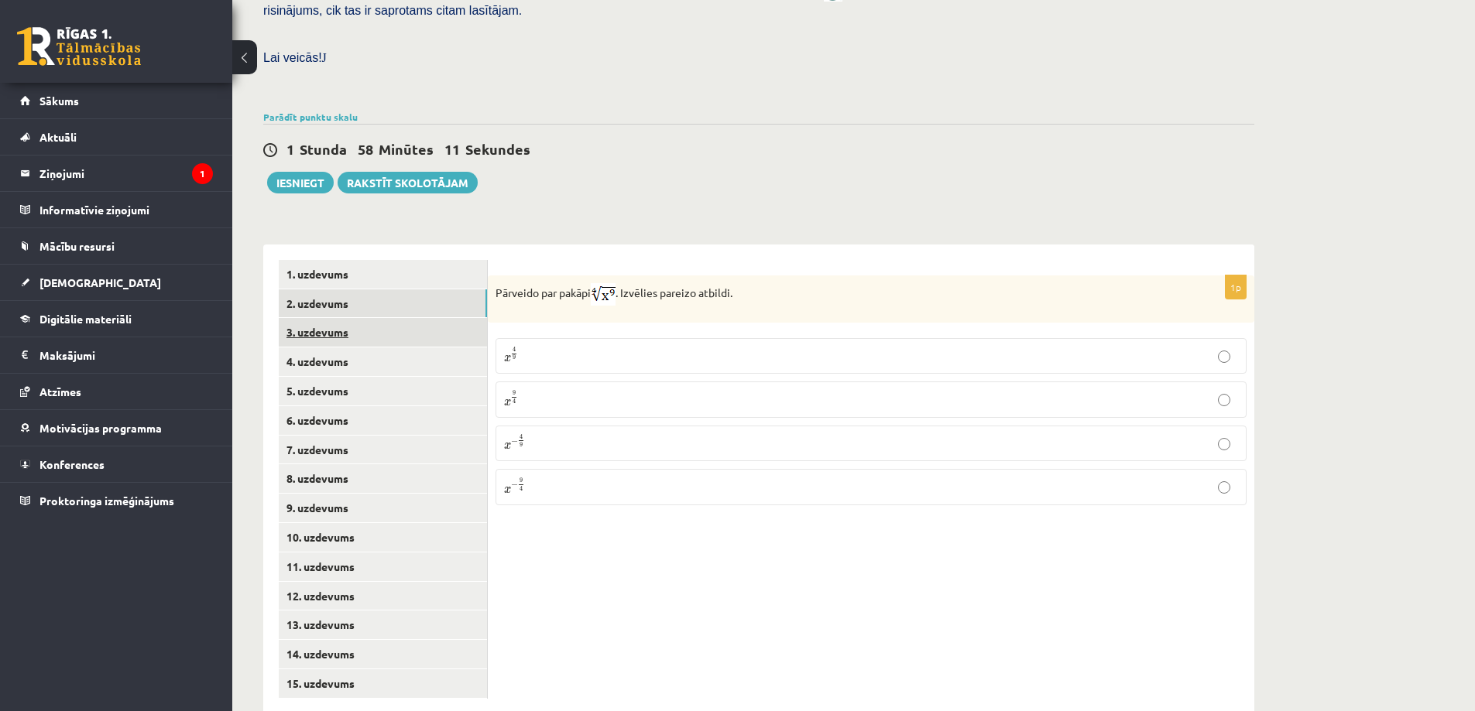
click at [395, 318] on link "3. uzdevums" at bounding box center [383, 332] width 208 height 29
click at [736, 338] on fieldset "Atbildē komata vietā lieto punktu, piemēram, 5.8 Atbilde -" at bounding box center [870, 366] width 751 height 56
click at [616, 338] on p "Atbildē komata vietā lieto punktu, piemēram, 5.8 Atbilde -" at bounding box center [614, 361] width 238 height 46
click at [593, 344] on p "Atbildē komata vietā lieto punktu, piemēram, 5.8 Atbilde -" at bounding box center [614, 361] width 238 height 46
click at [593, 283] on img at bounding box center [573, 294] width 61 height 22
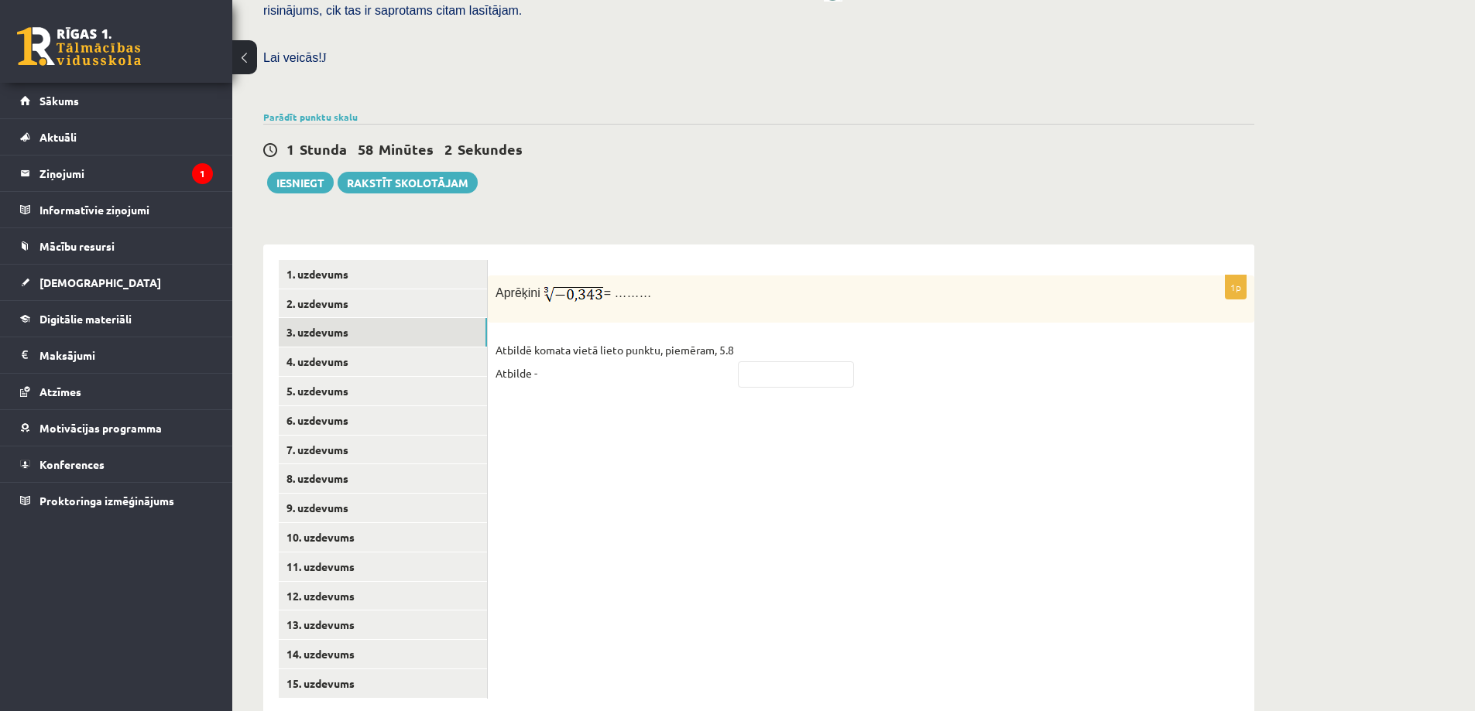
drag, startPoint x: 637, startPoint y: 266, endPoint x: 627, endPoint y: 281, distance: 18.5
click at [637, 286] on span "= ………" at bounding box center [628, 292] width 48 height 13
click at [623, 289] on div "1p Aprēķini = ……… Atbildē komata vietā lieto punktu, piemēram, 5.8 Atbilde -" at bounding box center [871, 339] width 766 height 126
drag, startPoint x: 684, startPoint y: 329, endPoint x: 710, endPoint y: 309, distance: 33.1
click at [710, 338] on p "Atbildē komata vietā lieto punktu, piemēram, 5.8 Atbilde -" at bounding box center [614, 361] width 238 height 46
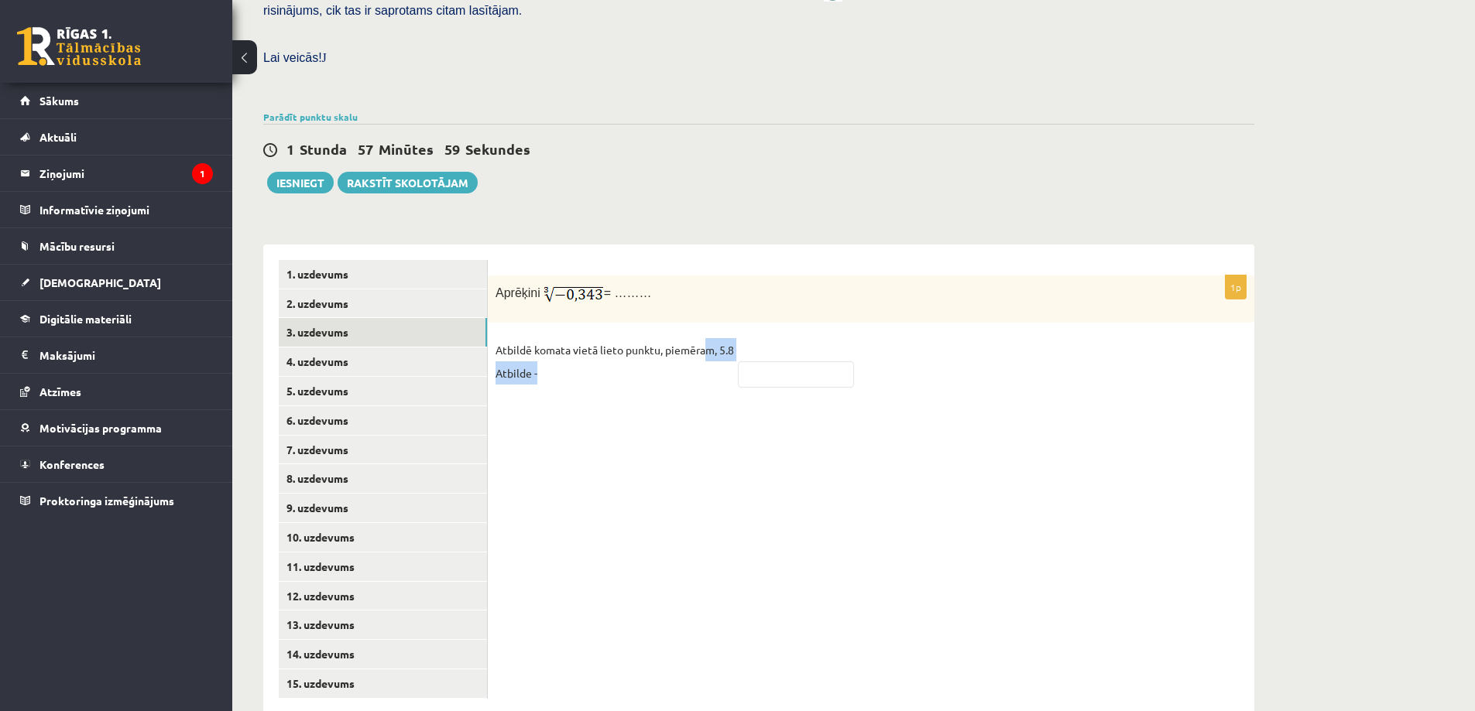
click at [710, 338] on p "Atbildē komata vietā lieto punktu, piemēram, 5.8 Atbilde -" at bounding box center [614, 361] width 238 height 46
click at [684, 352] on fieldset "Atbildē komata vietā lieto punktu, piemēram, 5.8 Atbilde -" at bounding box center [870, 366] width 751 height 56
click at [533, 345] on p "Atbildē komata vietā lieto punktu, piemēram, 5.8 Atbilde -" at bounding box center [614, 361] width 238 height 46
click at [543, 340] on p "Atbildē komata vietā lieto punktu, piemēram, 5.8 Atbilde -" at bounding box center [614, 361] width 238 height 46
click at [519, 338] on p "Atbildē komata vietā lieto punktu, piemēram, 5.8 Atbilde -" at bounding box center [614, 361] width 238 height 46
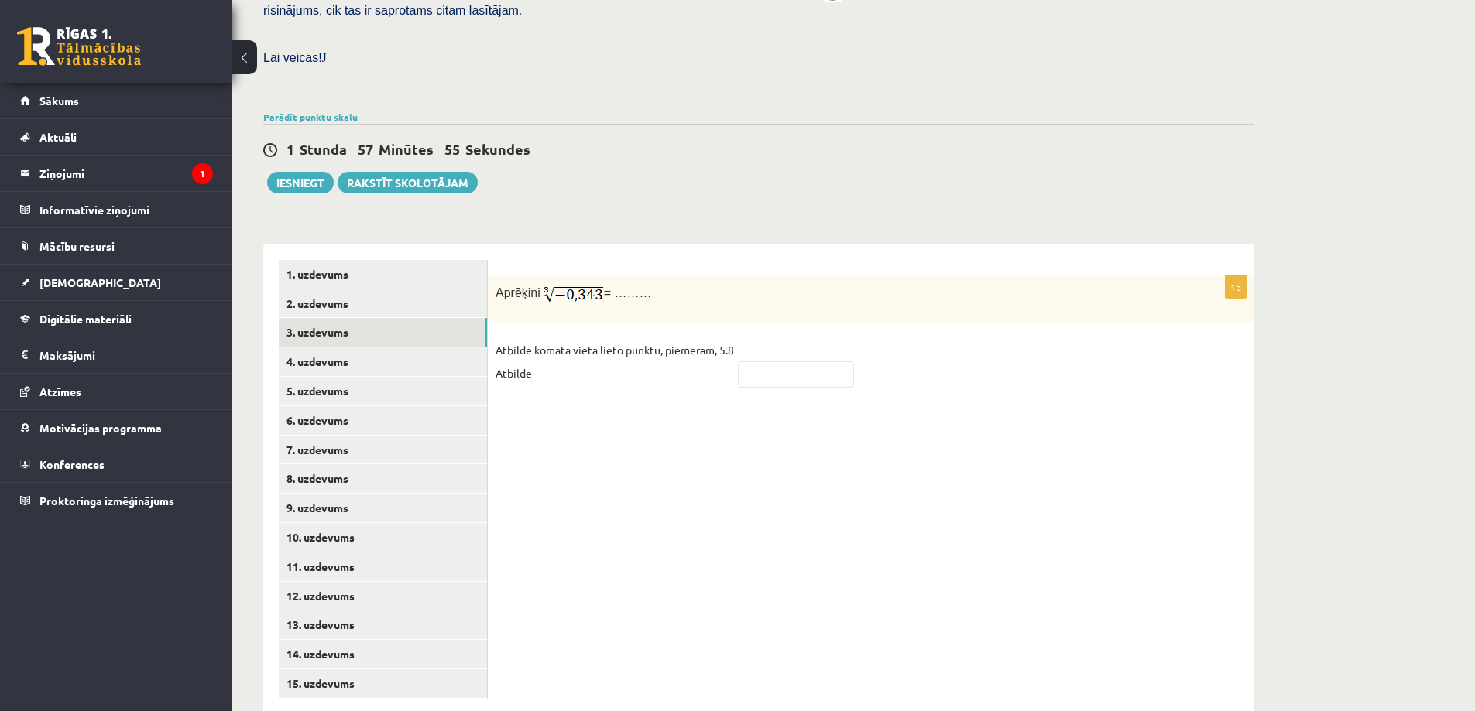
click at [517, 338] on p "Atbildē komata vietā lieto punktu, piemēram, 5.8 Atbilde -" at bounding box center [614, 361] width 238 height 46
click at [547, 368] on div "1p Aprēķini = ……… Atbildē komata vietā lieto punktu, piemēram, 5.8 Atbilde -" at bounding box center [871, 480] width 766 height 470
click at [759, 375] on div "1p Aprēķini = ……… Atbildē komata vietā lieto punktu, piemēram, 5.8 Atbilde -" at bounding box center [871, 480] width 766 height 470
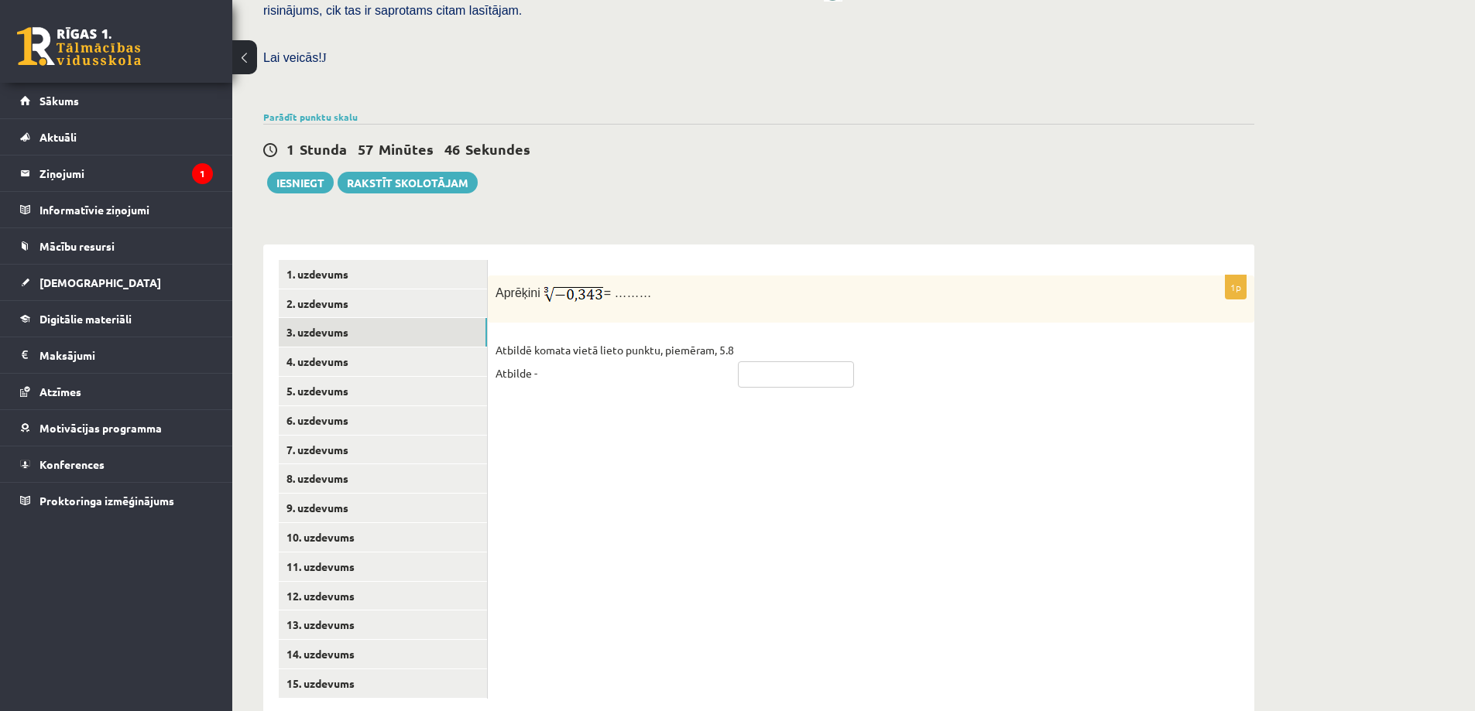
click at [765, 362] on input "text" at bounding box center [796, 375] width 116 height 26
drag, startPoint x: 541, startPoint y: 252, endPoint x: 581, endPoint y: 263, distance: 41.2
click at [581, 283] on p "Aprēķini = ………" at bounding box center [831, 294] width 673 height 22
click at [583, 283] on img at bounding box center [573, 294] width 61 height 22
click at [574, 277] on div "Aprēķini = ………" at bounding box center [871, 299] width 766 height 47
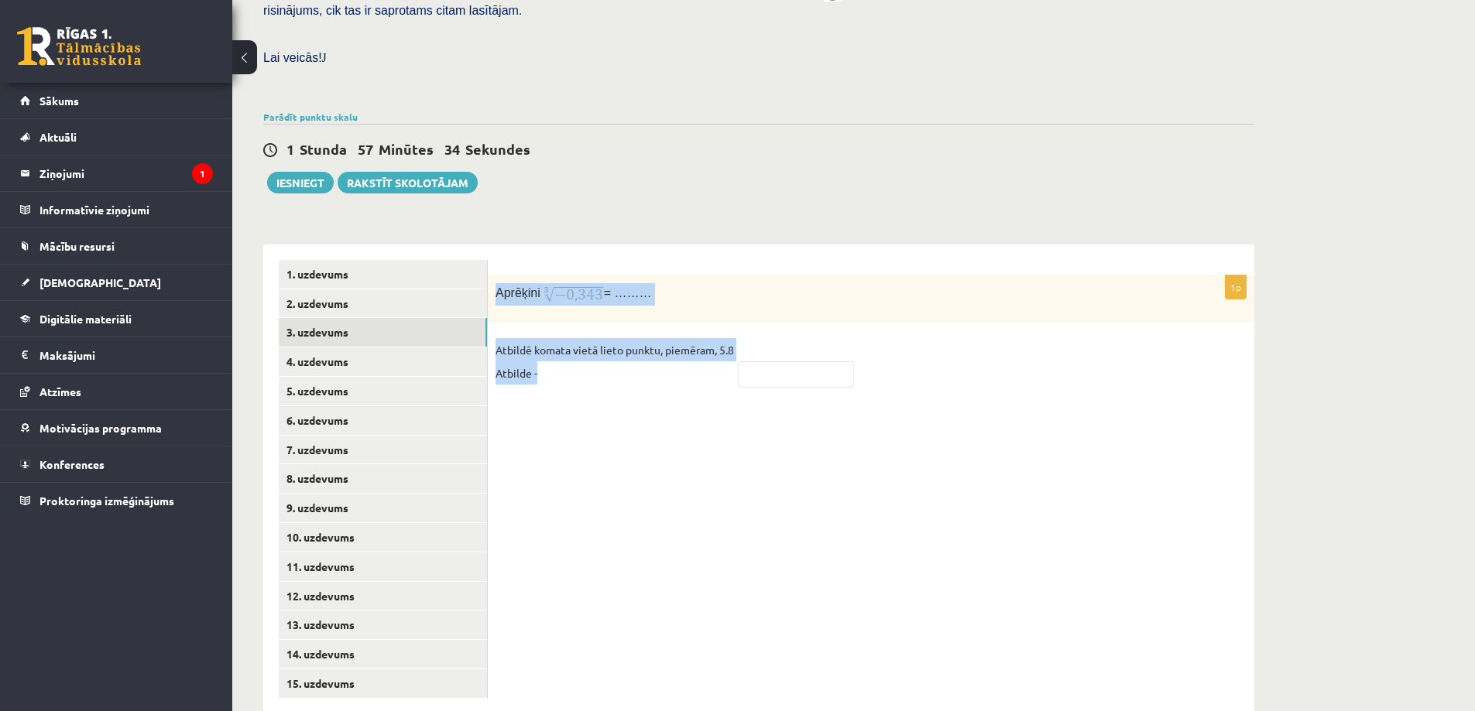
drag, startPoint x: 488, startPoint y: 258, endPoint x: 636, endPoint y: 335, distance: 166.2
click at [636, 335] on div "1p Aprēķini = ……… Atbildē komata vietā lieto punktu, piemēram, 5.8 Atbilde -" at bounding box center [871, 339] width 766 height 126
copy div "Aprēķini = ……… Atbildē komata vietā lieto punktu, piemēram, 5.8 Atbilde -"
click at [544, 289] on div "1p Aprēķini = ……… Atbildē komata vietā lieto punktu, piemēram, 5.8 Atbilde -" at bounding box center [871, 339] width 766 height 126
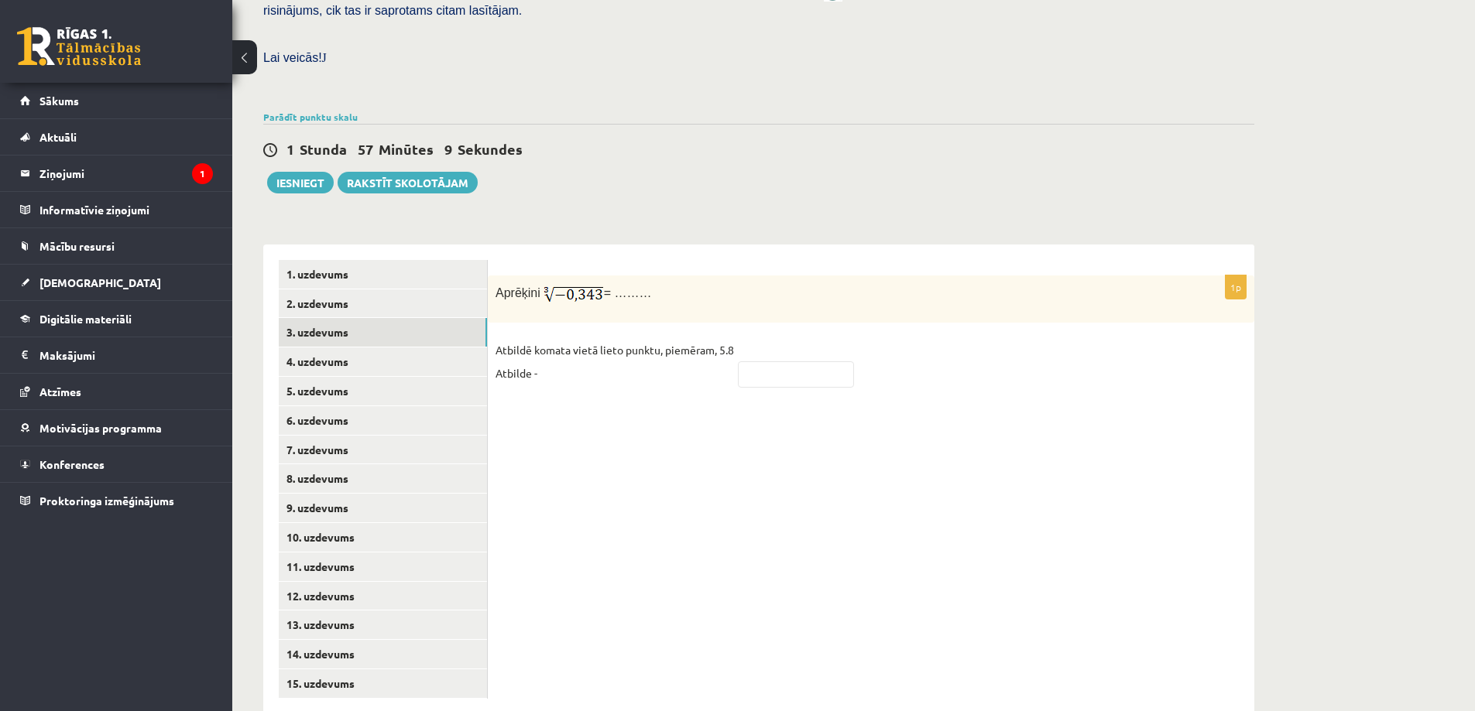
drag, startPoint x: 704, startPoint y: 343, endPoint x: 724, endPoint y: 334, distance: 22.2
click at [711, 338] on p "Atbildē komata vietā lieto punktu, piemēram, 5.8 Atbilde -" at bounding box center [614, 361] width 238 height 46
click at [763, 355] on fieldset "Atbildē komata vietā lieto punktu, piemēram, 5.8 Atbilde -" at bounding box center [870, 366] width 751 height 56
click at [766, 362] on input "text" at bounding box center [796, 375] width 116 height 26
type input "****"
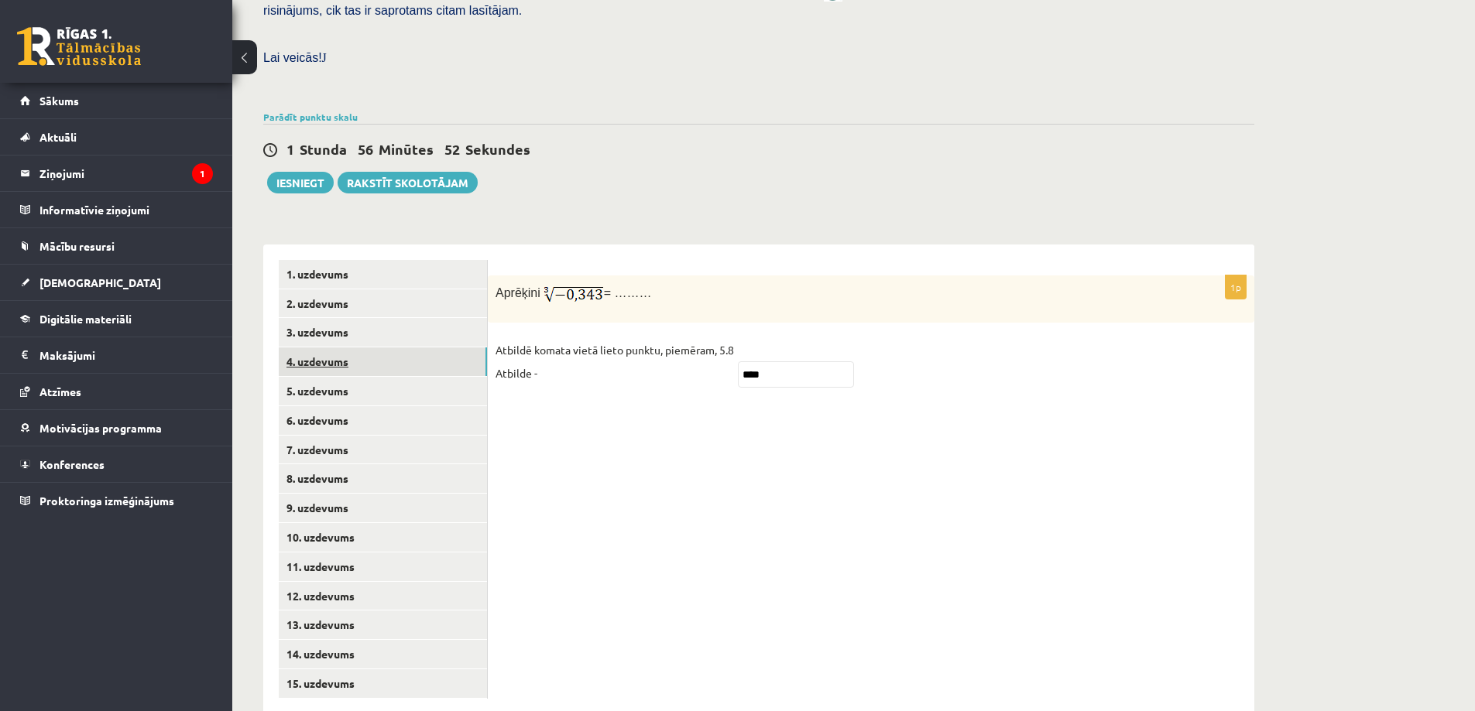
click at [413, 348] on link "4. uzdevums" at bounding box center [383, 362] width 208 height 29
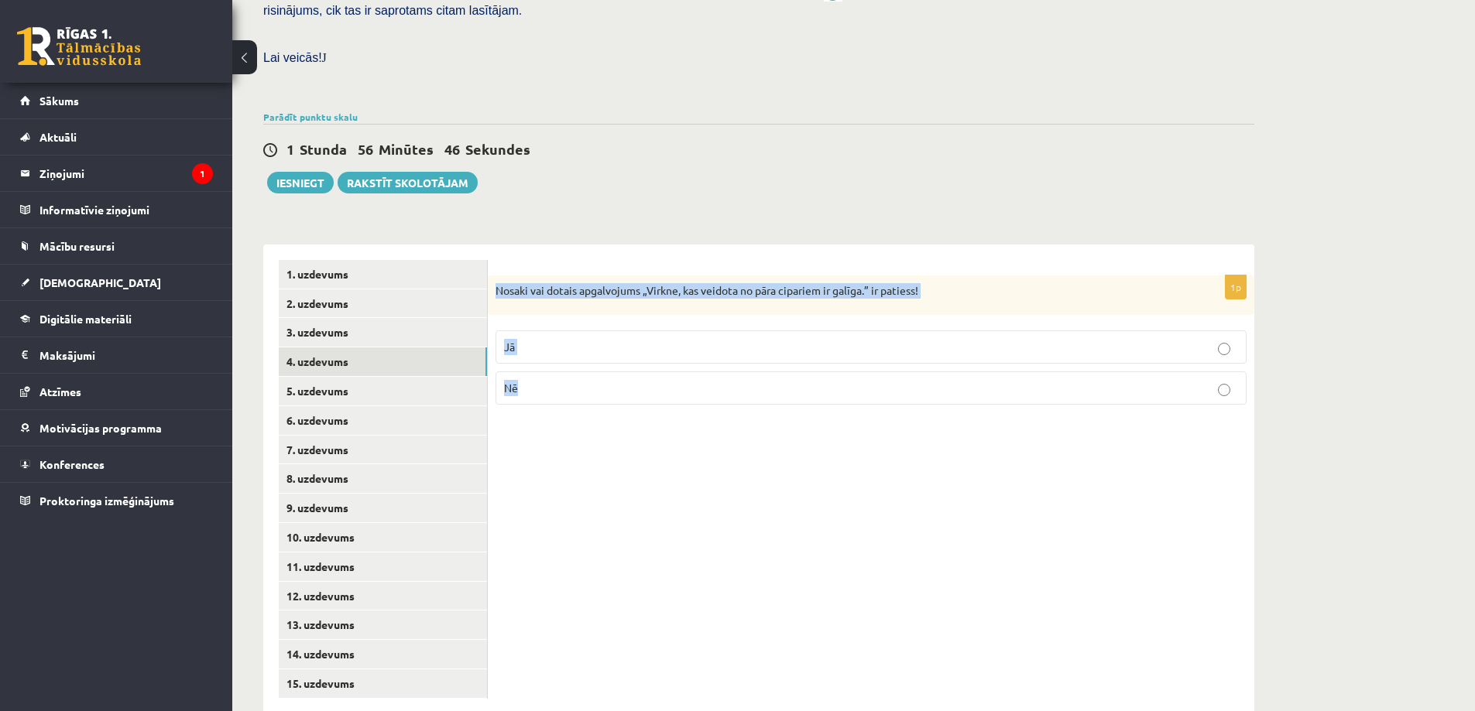
drag, startPoint x: 493, startPoint y: 255, endPoint x: 669, endPoint y: 443, distance: 256.9
click at [669, 443] on div "1p Nosaki vai dotais apgalvojums „Virkne, kas veidota no pāra cipariem ir galīg…" at bounding box center [871, 480] width 766 height 470
copy div "Nosaki vai dotais apgalvojums „Virkne, kas veidota no pāra cipariem ir galīga.”…"
click at [569, 380] on p "Nē" at bounding box center [871, 388] width 734 height 16
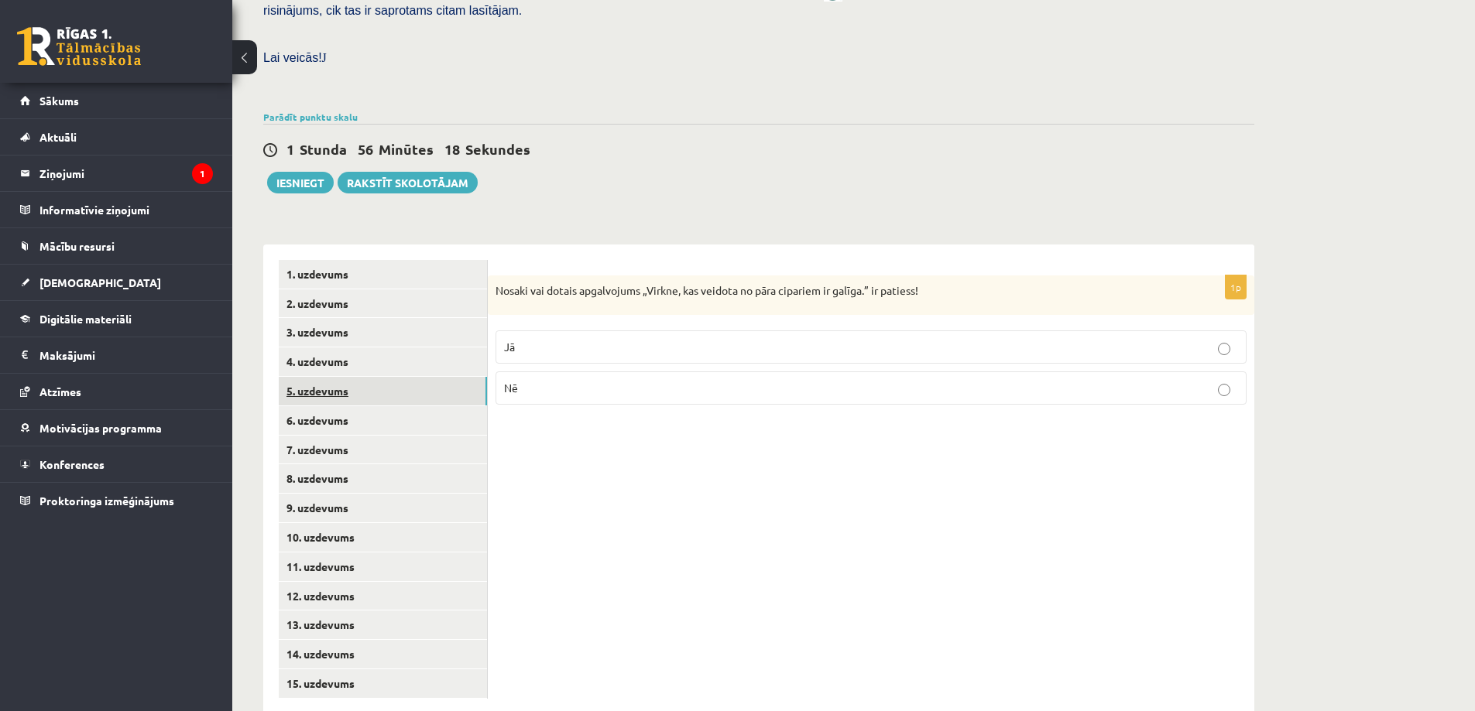
click at [396, 377] on link "5. uzdevums" at bounding box center [383, 391] width 208 height 29
drag, startPoint x: 494, startPoint y: 257, endPoint x: 903, endPoint y: 262, distance: 408.8
click at [903, 276] on div "Nosaki vai dotais apgalvojums „Skaitlis 5 ir virknes loceklis.” ir patiess!" at bounding box center [871, 297] width 766 height 42
copy p "Nosaki vai dotais apgalvojums „Skaitlis 5 ir virknes loceklis.” ir patiess!"
click at [662, 193] on div "Matemātika JK 12.b1 klase 1. ieskaite , [PERSON_NAME] (12.b1 JK klase) [PERSON_…" at bounding box center [758, 188] width 1053 height 1113
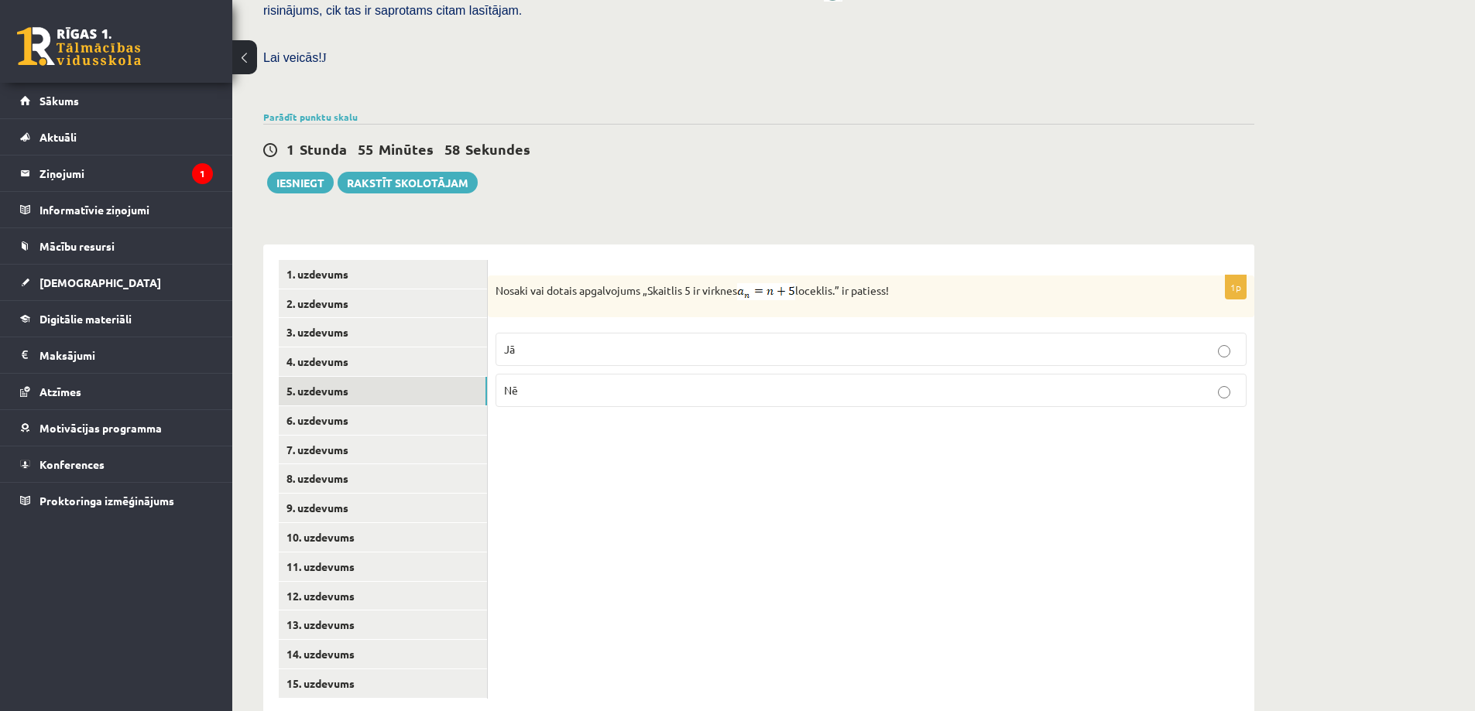
click at [780, 283] on img at bounding box center [766, 291] width 58 height 17
click at [511, 383] on span "Nē" at bounding box center [511, 390] width 14 height 14
click at [331, 406] on link "6. uzdevums" at bounding box center [383, 420] width 208 height 29
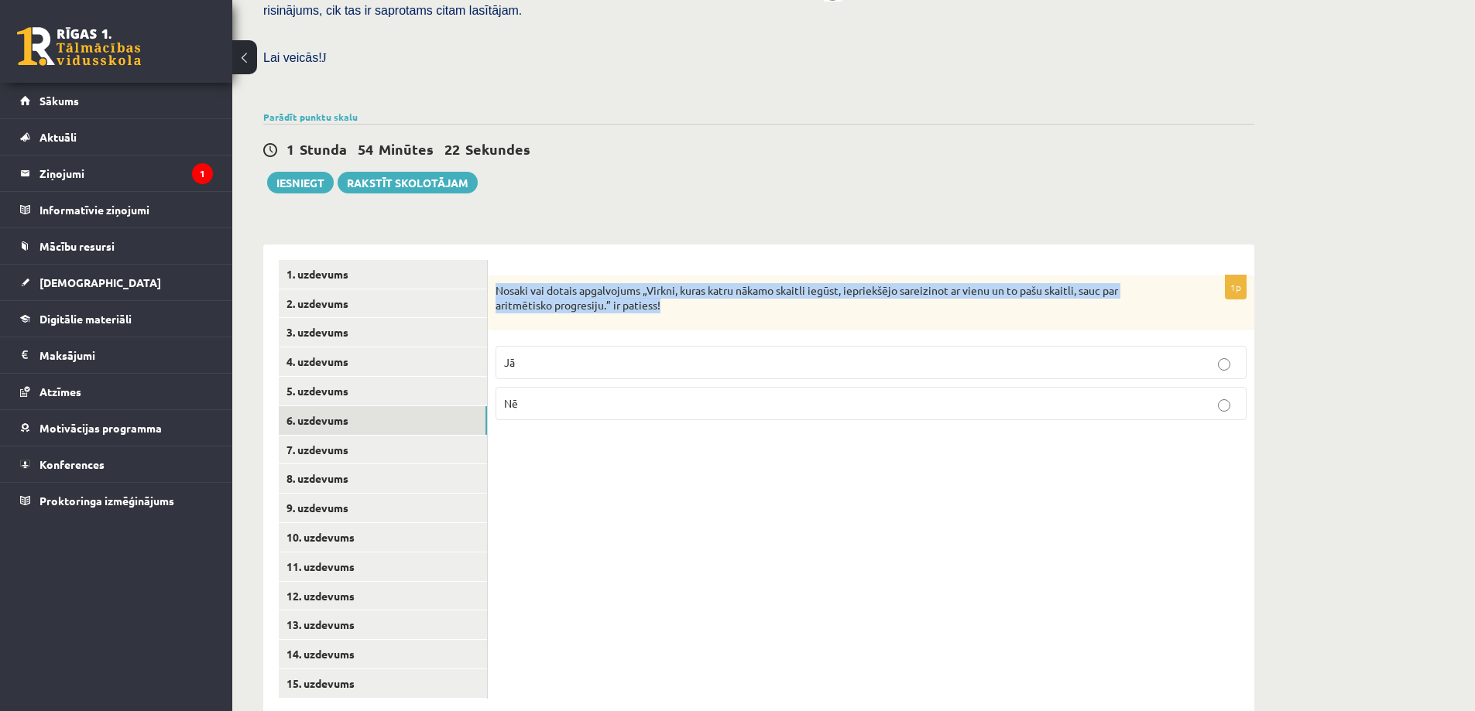
drag, startPoint x: 494, startPoint y: 251, endPoint x: 682, endPoint y: 276, distance: 189.7
click at [682, 276] on div "Nosaki vai dotais apgalvojums „Virkni, kuras katru nākamo skaitli iegūst, iepri…" at bounding box center [871, 303] width 766 height 55
copy p "Nosaki vai dotais apgalvojums „Virkni, kuras katru nākamo skaitli iegūst, iepri…"
click at [598, 260] on form "1p Nosaki vai dotais apgalvojums „Virkni, kuras katru nākamo skaitli iegūst, ie…" at bounding box center [870, 346] width 735 height 173
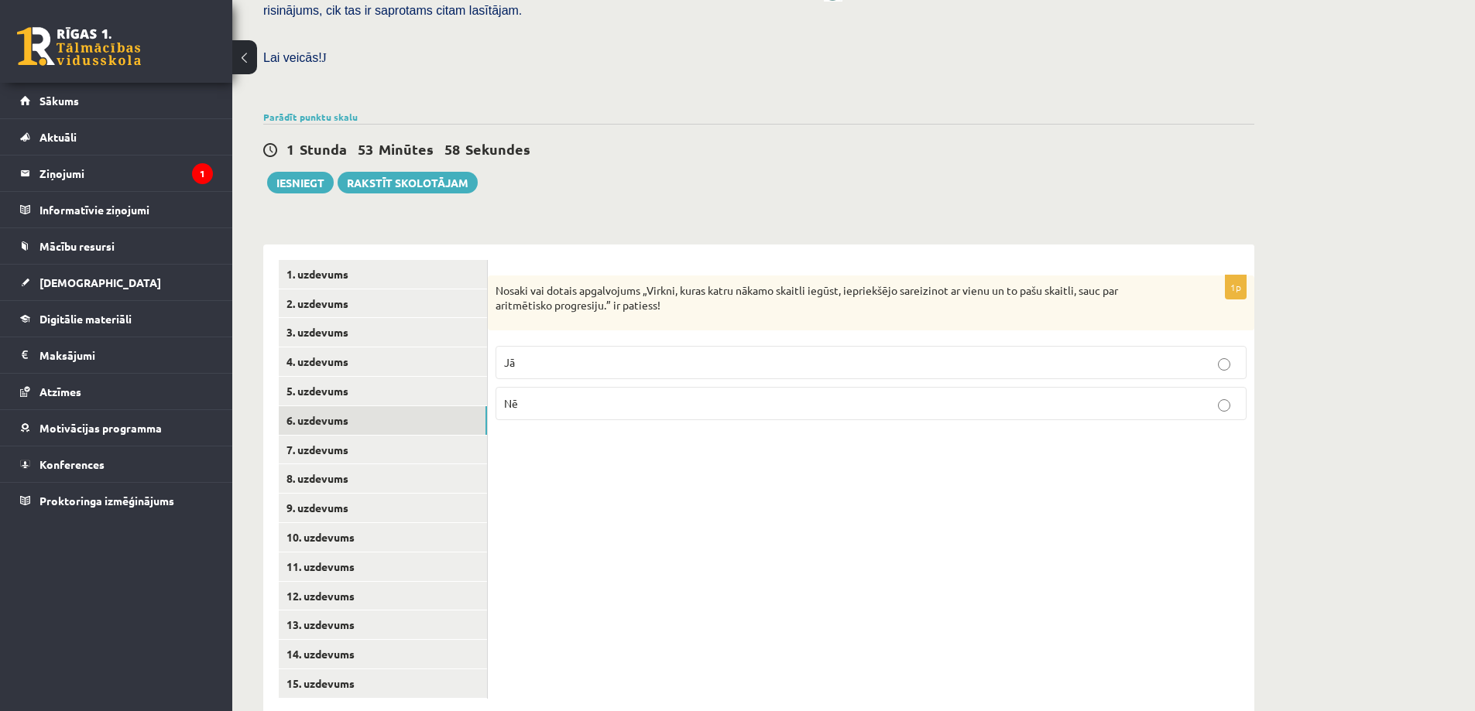
click at [541, 396] on p "Nē" at bounding box center [871, 404] width 734 height 16
click at [387, 436] on link "7. uzdevums" at bounding box center [383, 450] width 208 height 29
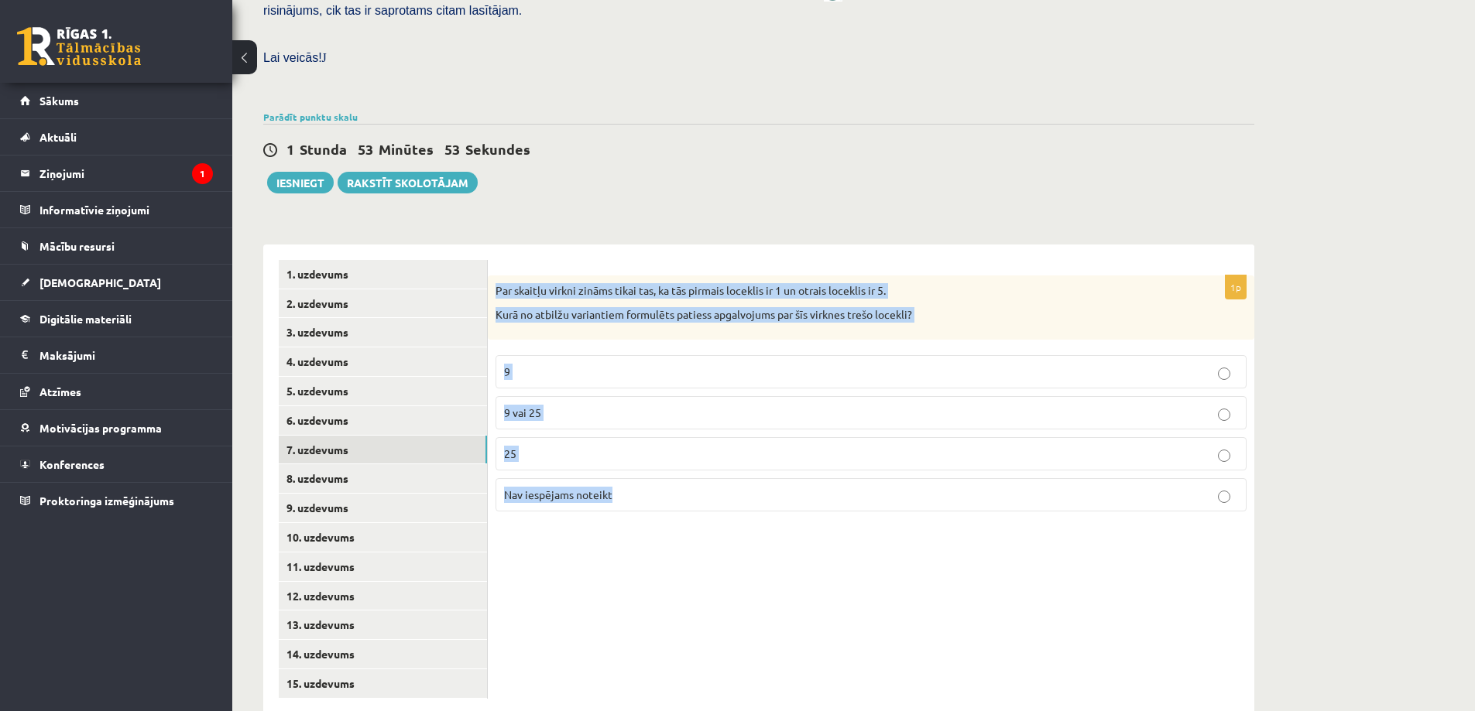
drag, startPoint x: 489, startPoint y: 250, endPoint x: 730, endPoint y: 495, distance: 343.2
click at [730, 495] on div "1p Par skaitļu virkni zināms tikai tas, ka tās pirmais loceklis ir 1 un otrais …" at bounding box center [871, 480] width 766 height 470
copy div "Par skaitļu virkni zināms tikai tas, ka tās pirmais loceklis ir 1 un otrais loc…"
click at [655, 487] on p "Nav iespējams noteikt" at bounding box center [871, 495] width 734 height 16
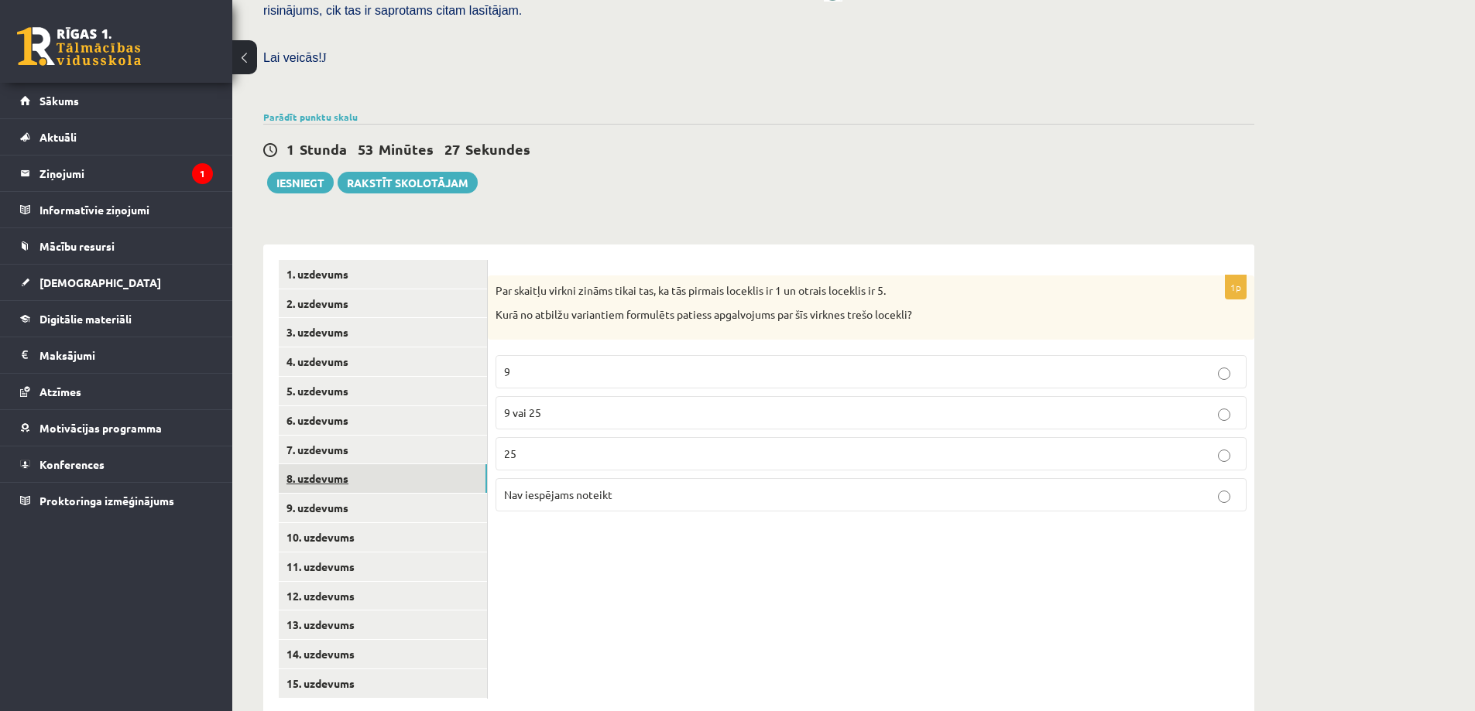
click at [360, 464] on link "8. uzdevums" at bounding box center [383, 478] width 208 height 29
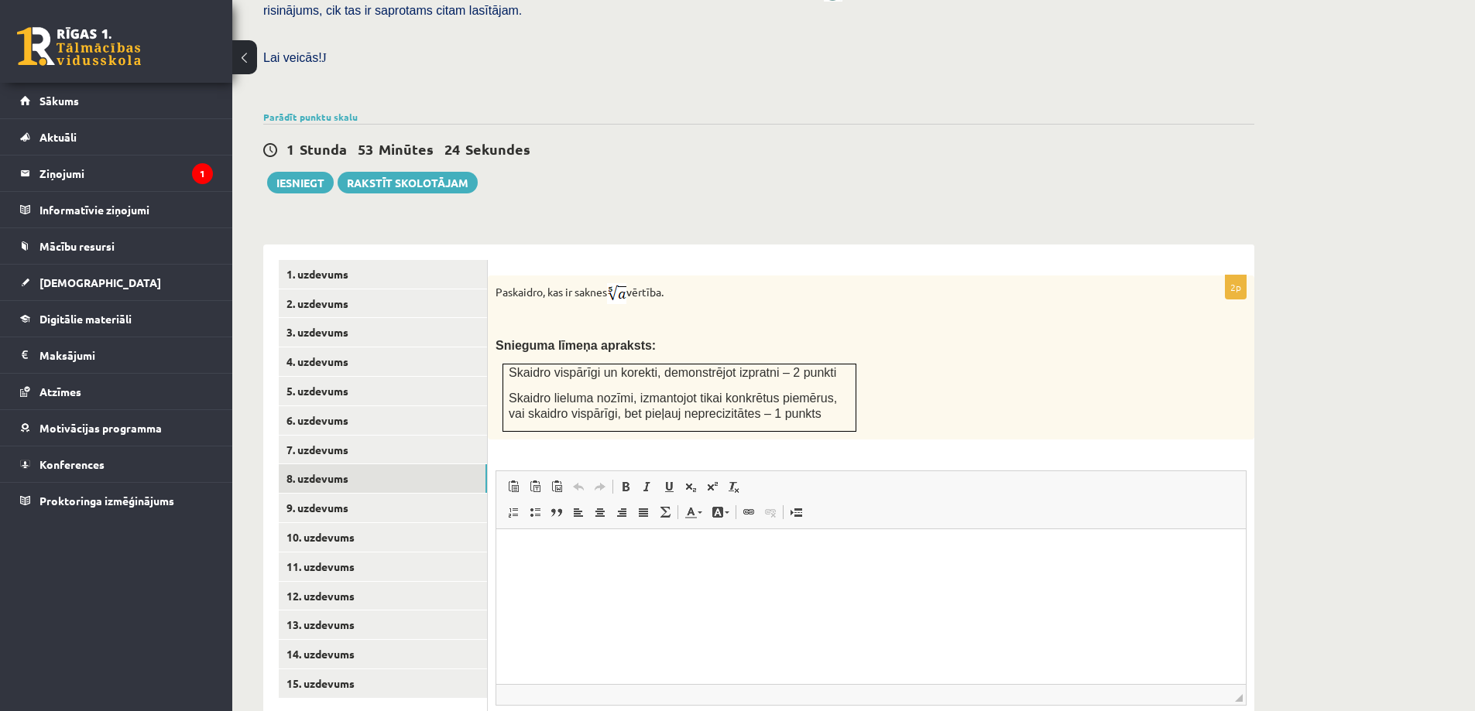
scroll to position [0, 0]
click at [293, 494] on link "9. uzdevums" at bounding box center [383, 508] width 208 height 29
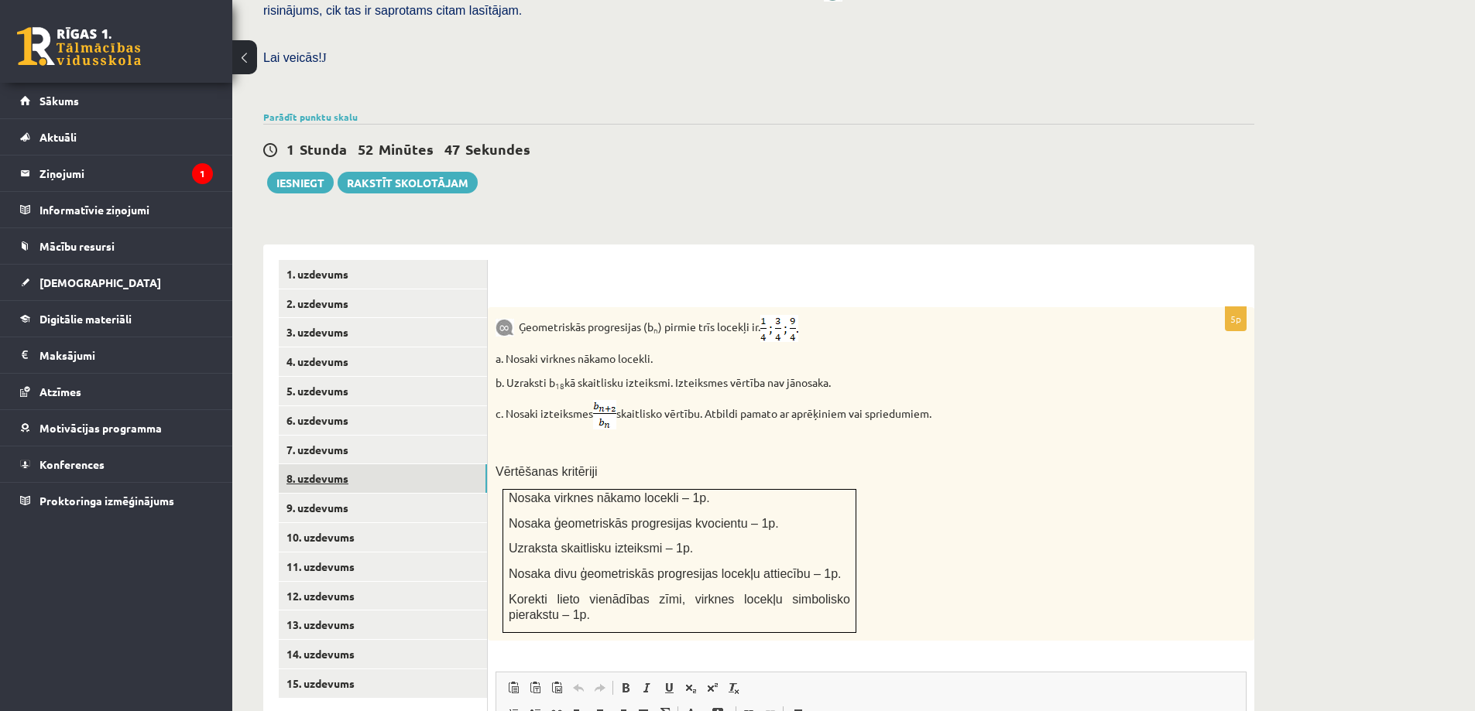
click at [324, 464] on link "8. uzdevums" at bounding box center [383, 478] width 208 height 29
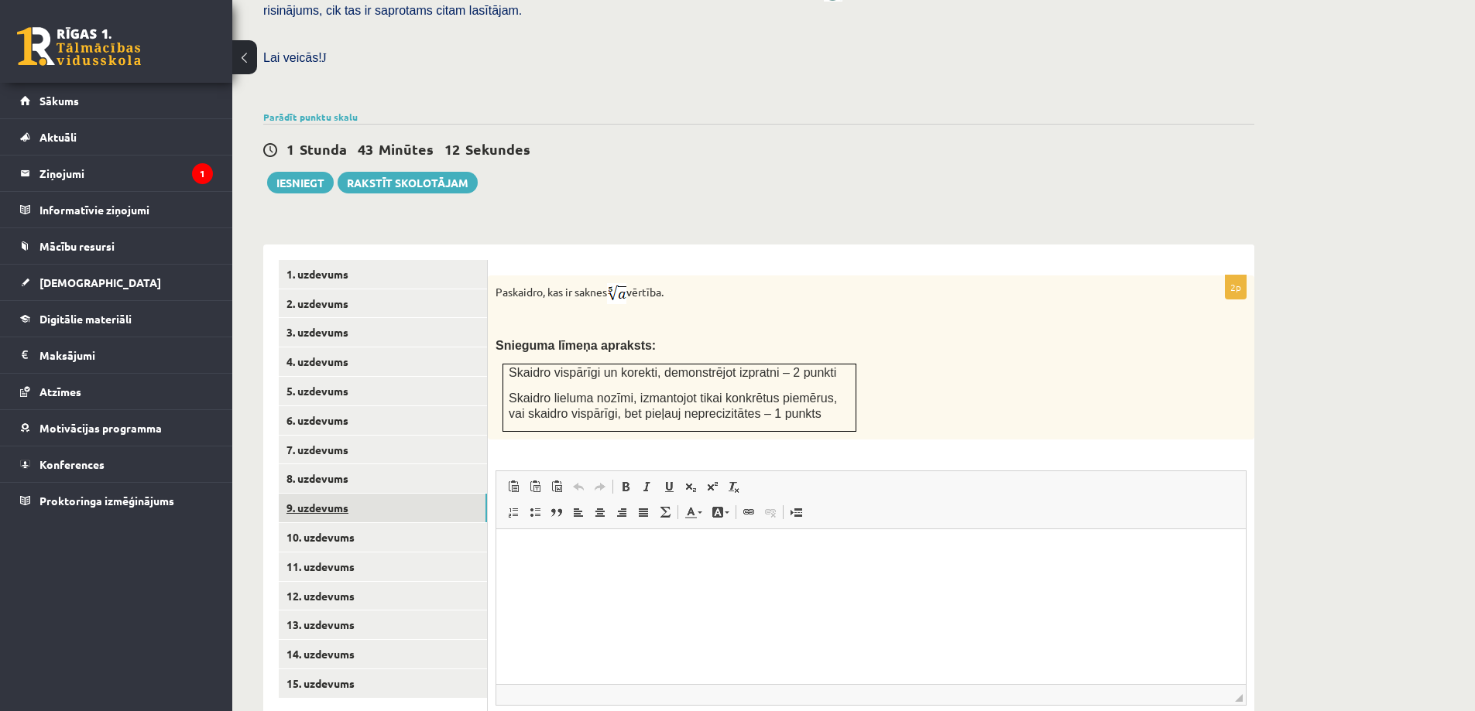
click at [312, 494] on link "9. uzdevums" at bounding box center [383, 508] width 208 height 29
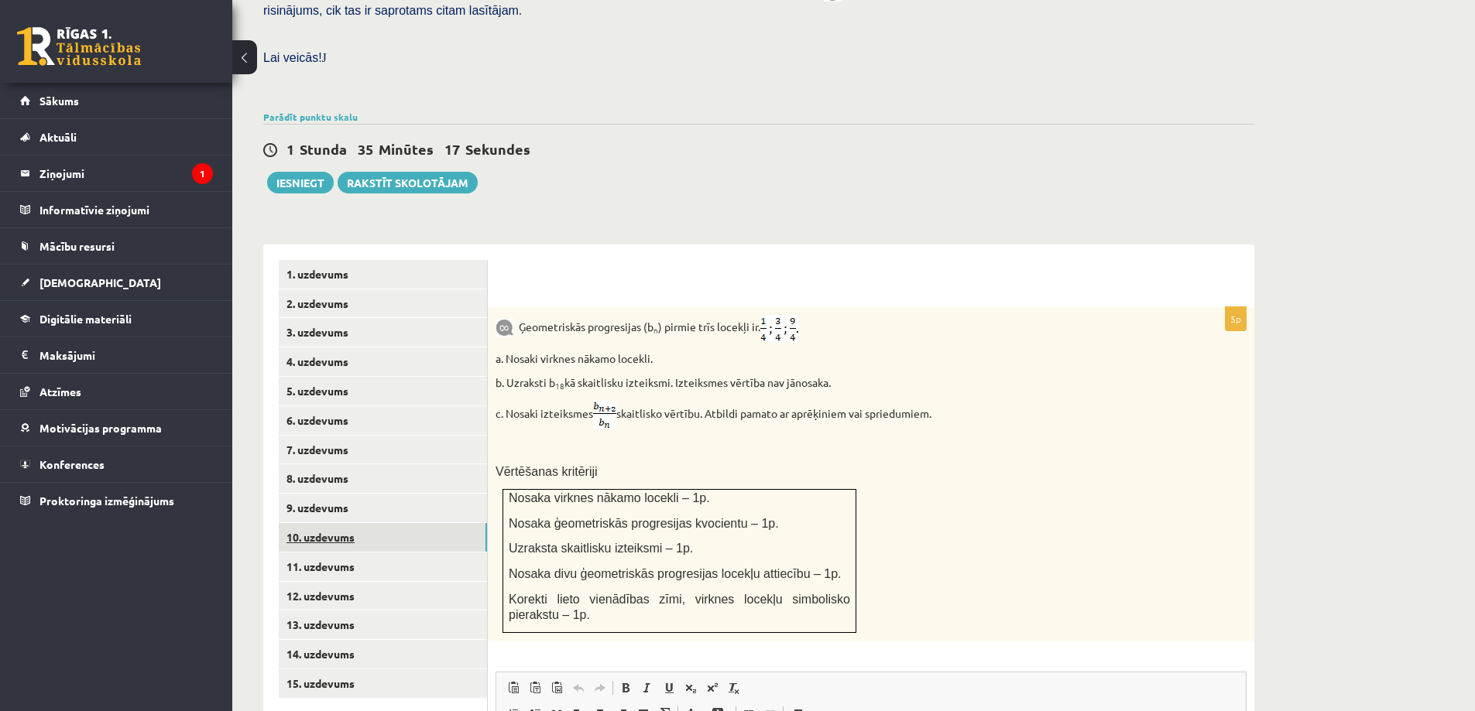
click at [360, 523] on link "10. uzdevums" at bounding box center [383, 537] width 208 height 29
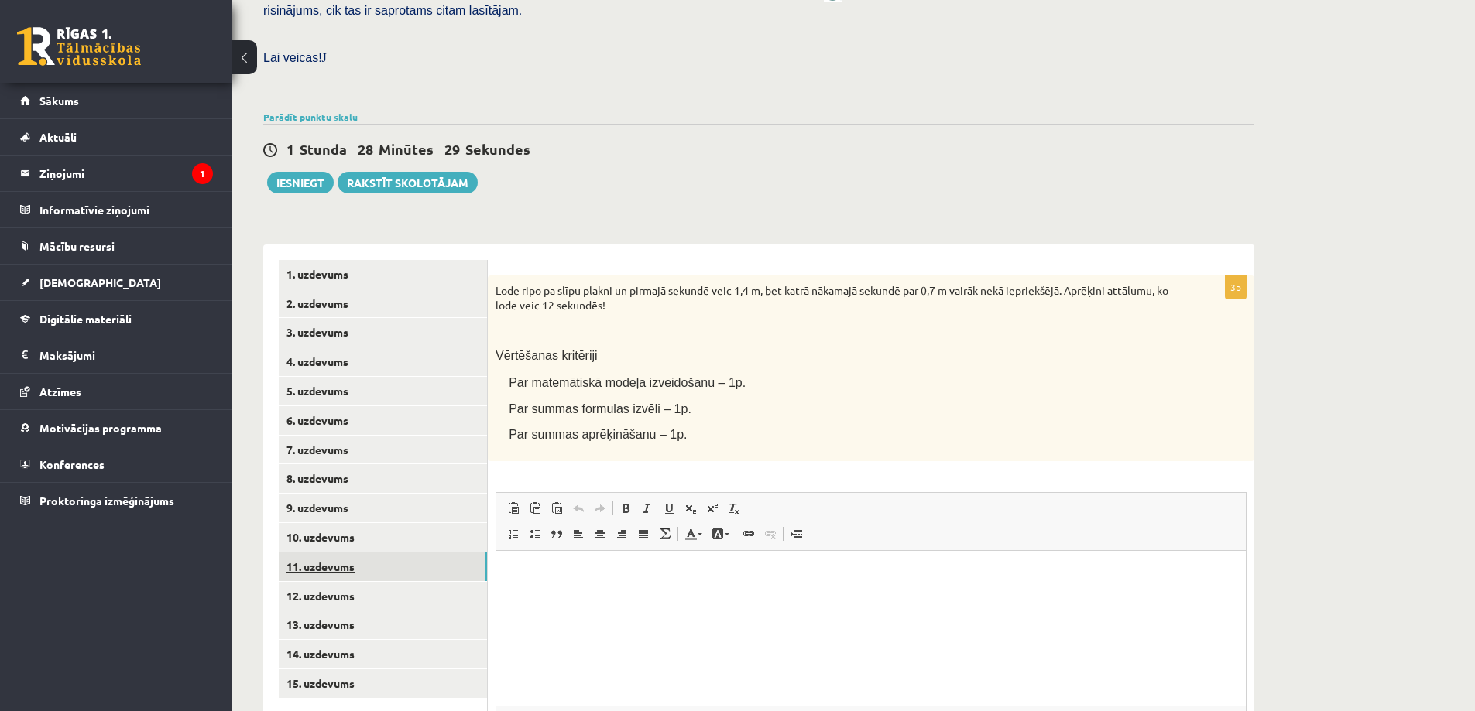
click at [341, 553] on link "11. uzdevums" at bounding box center [383, 567] width 208 height 29
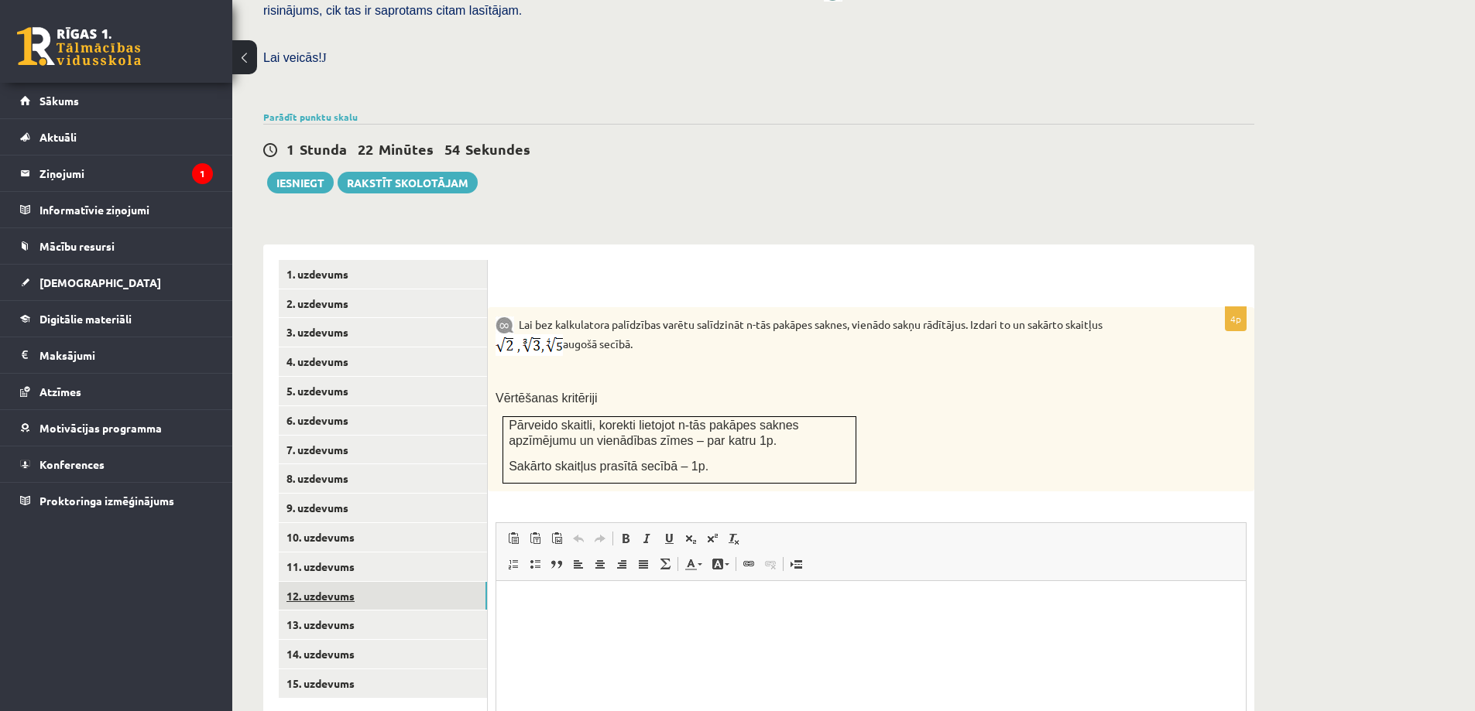
click at [316, 582] on link "12. uzdevums" at bounding box center [383, 596] width 208 height 29
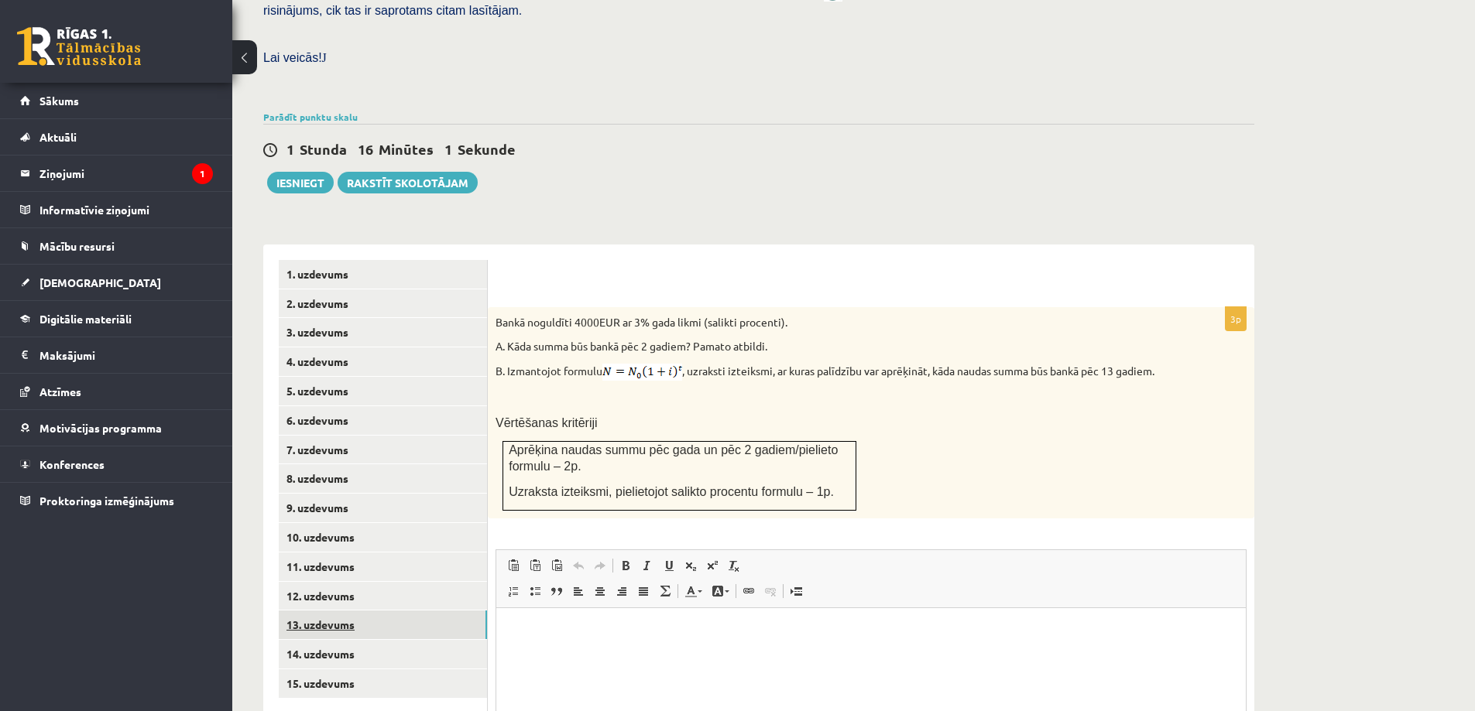
click at [363, 611] on link "13. uzdevums" at bounding box center [383, 625] width 208 height 29
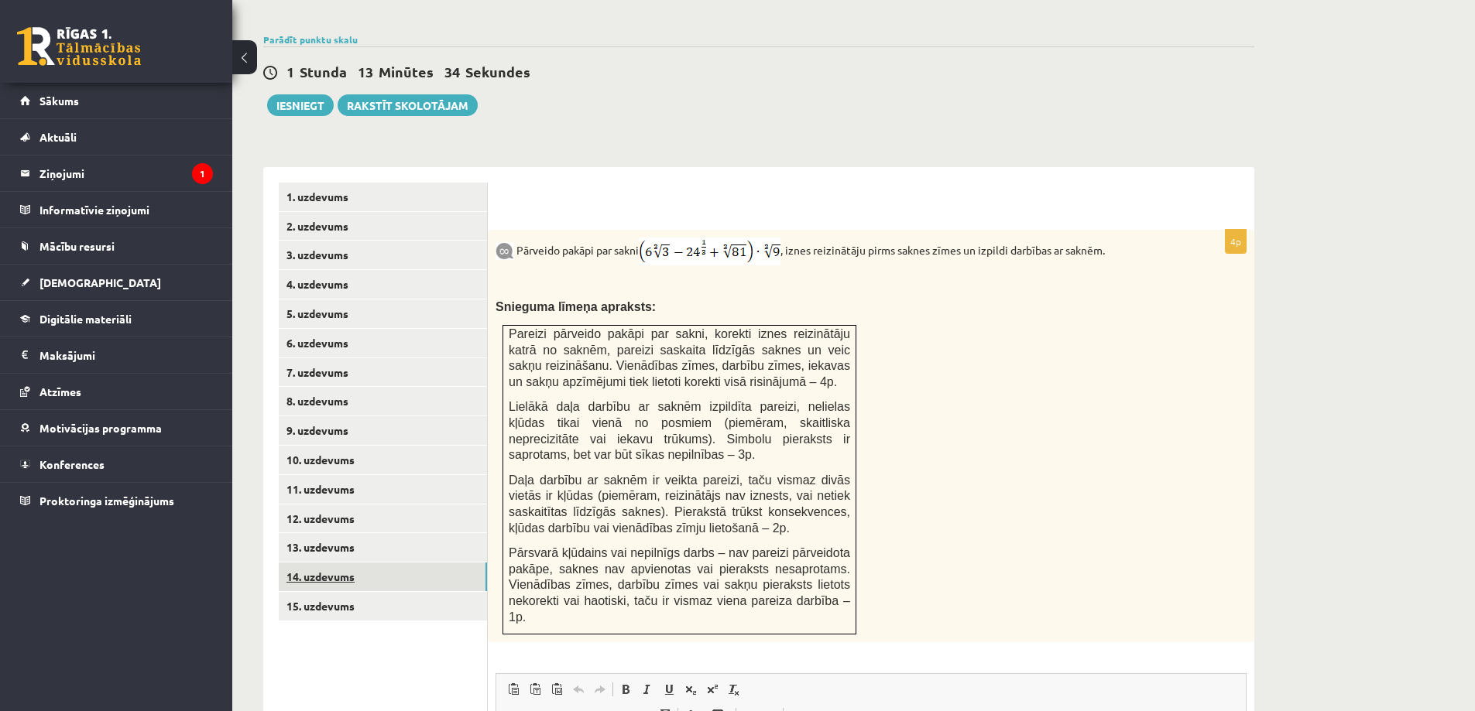
click at [390, 563] on link "14. uzdevums" at bounding box center [383, 577] width 208 height 29
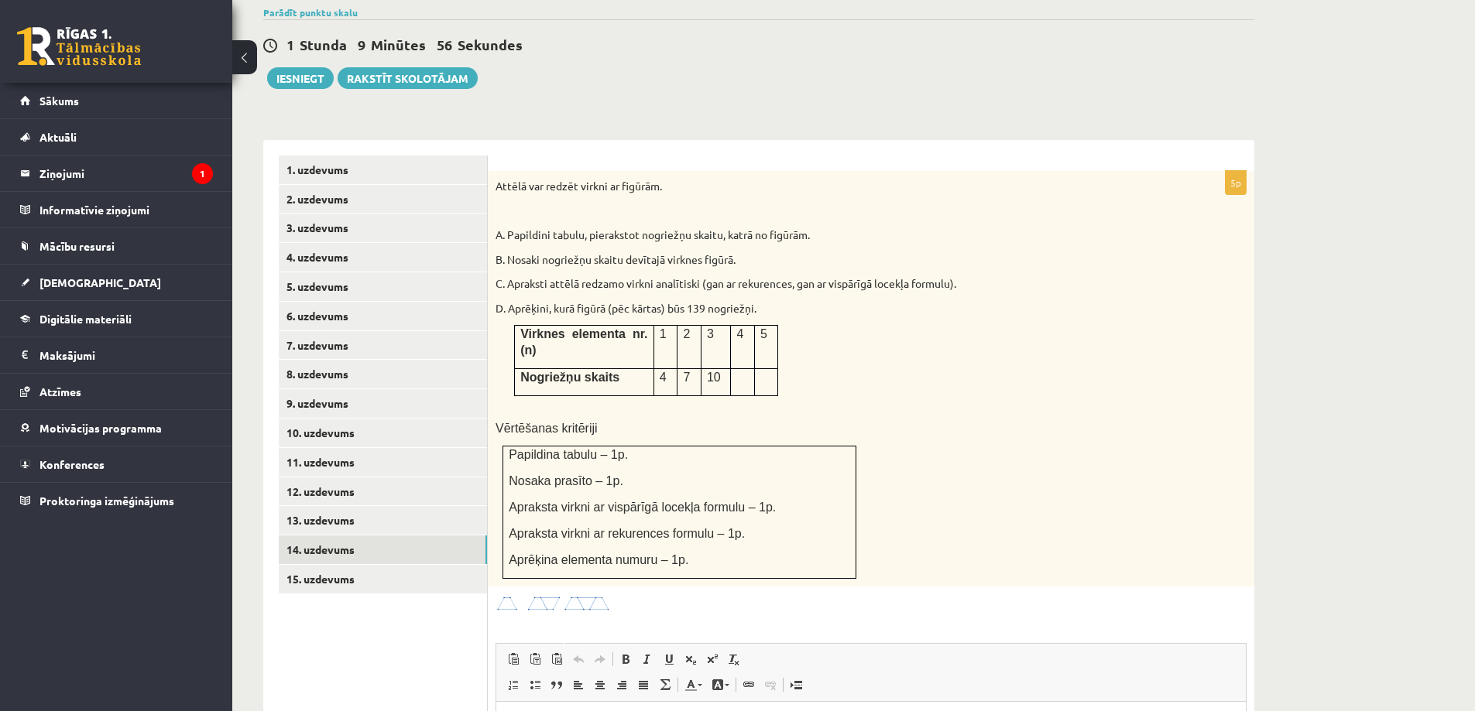
scroll to position [505, 0]
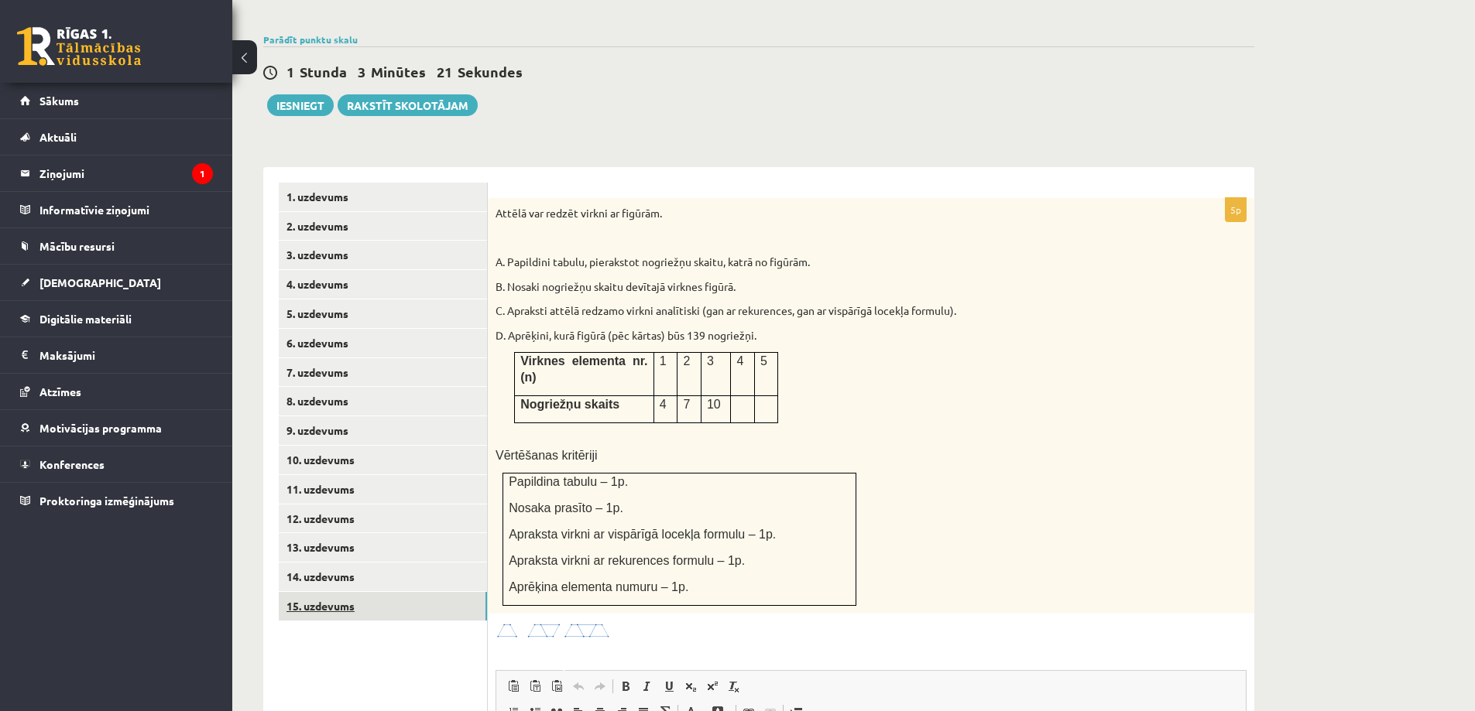
click at [350, 592] on link "15. uzdevums" at bounding box center [383, 606] width 208 height 29
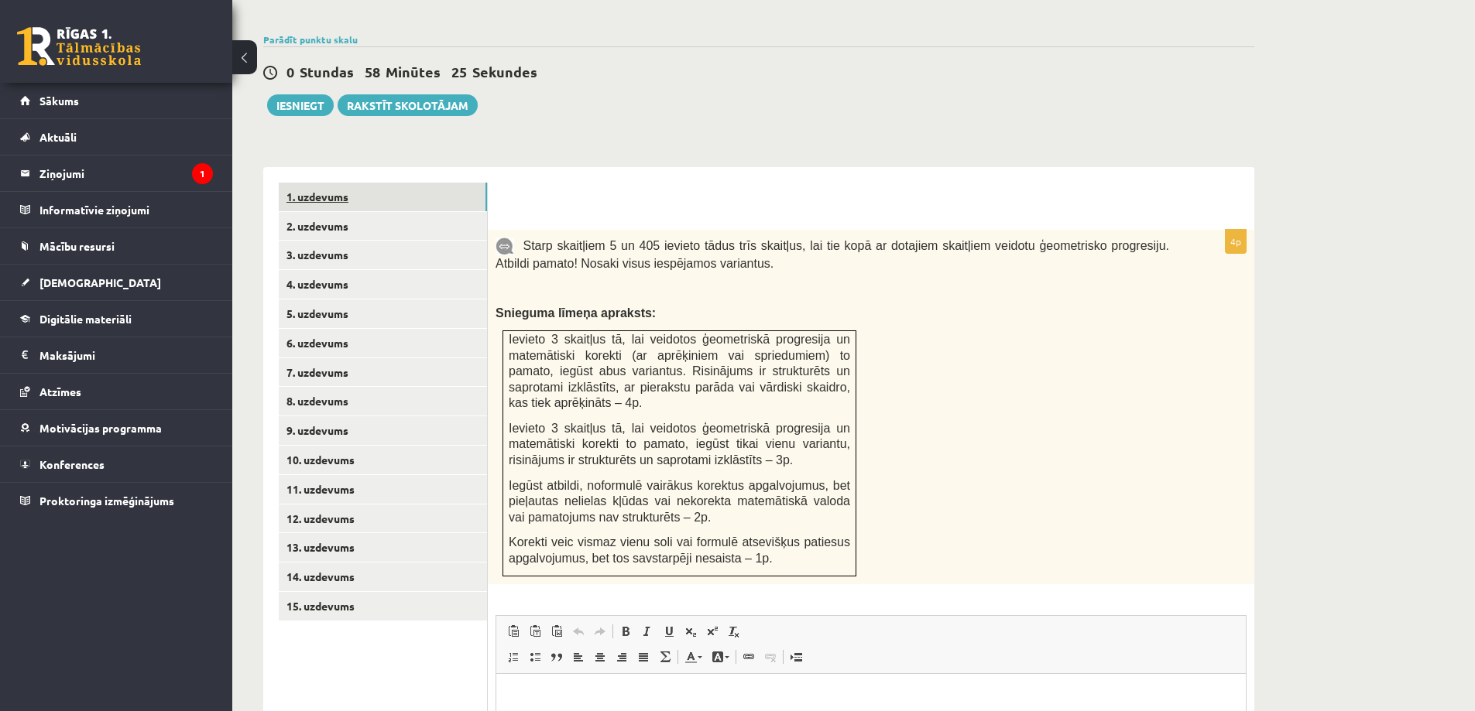
click at [372, 183] on link "1. uzdevums" at bounding box center [383, 197] width 208 height 29
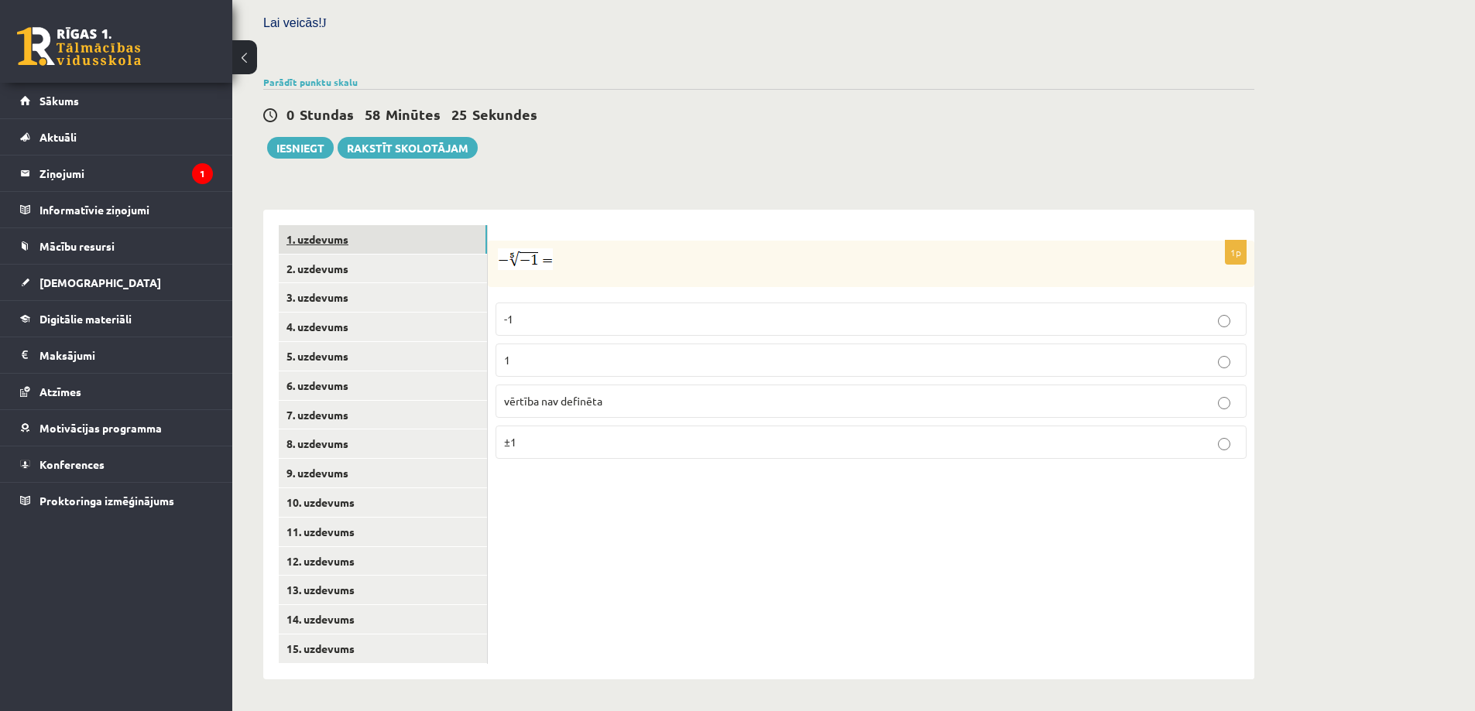
scroll to position [428, 0]
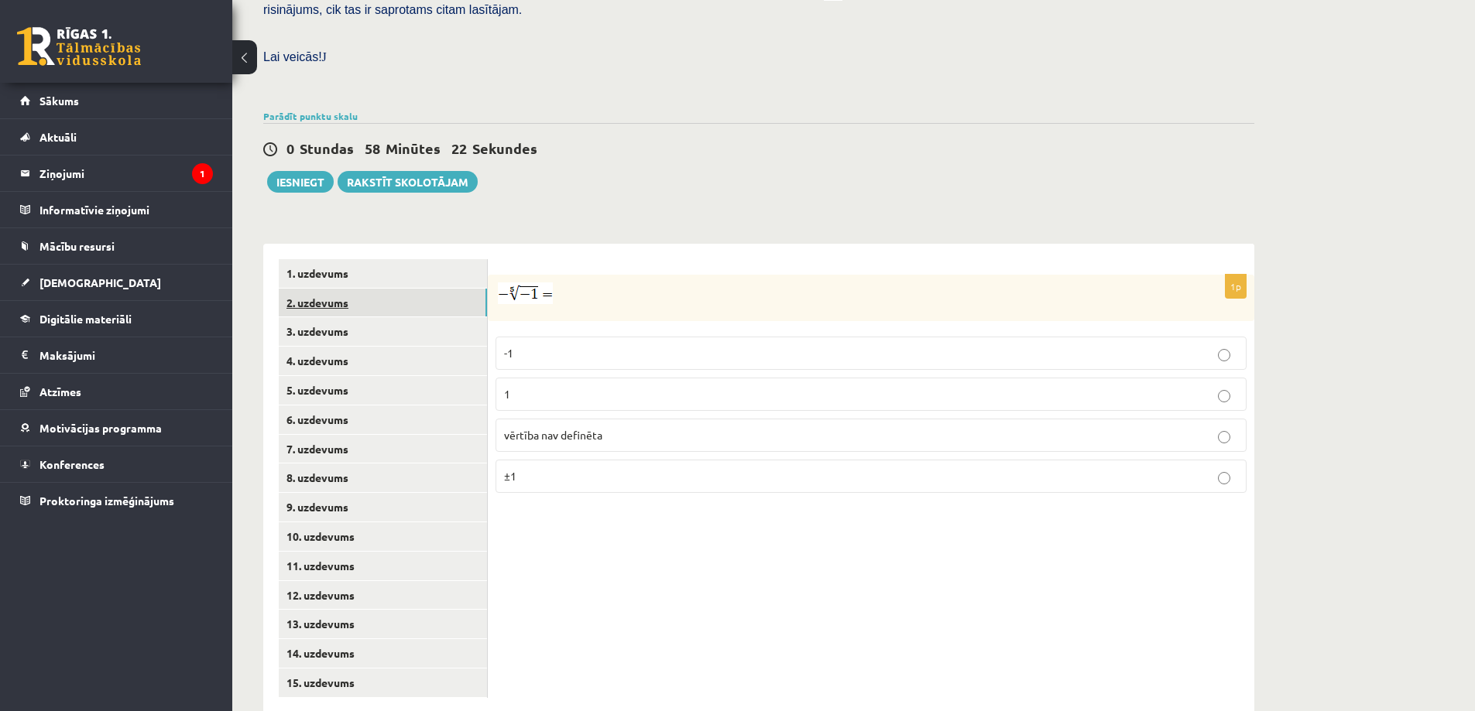
click at [359, 289] on link "2. uzdevums" at bounding box center [383, 303] width 208 height 29
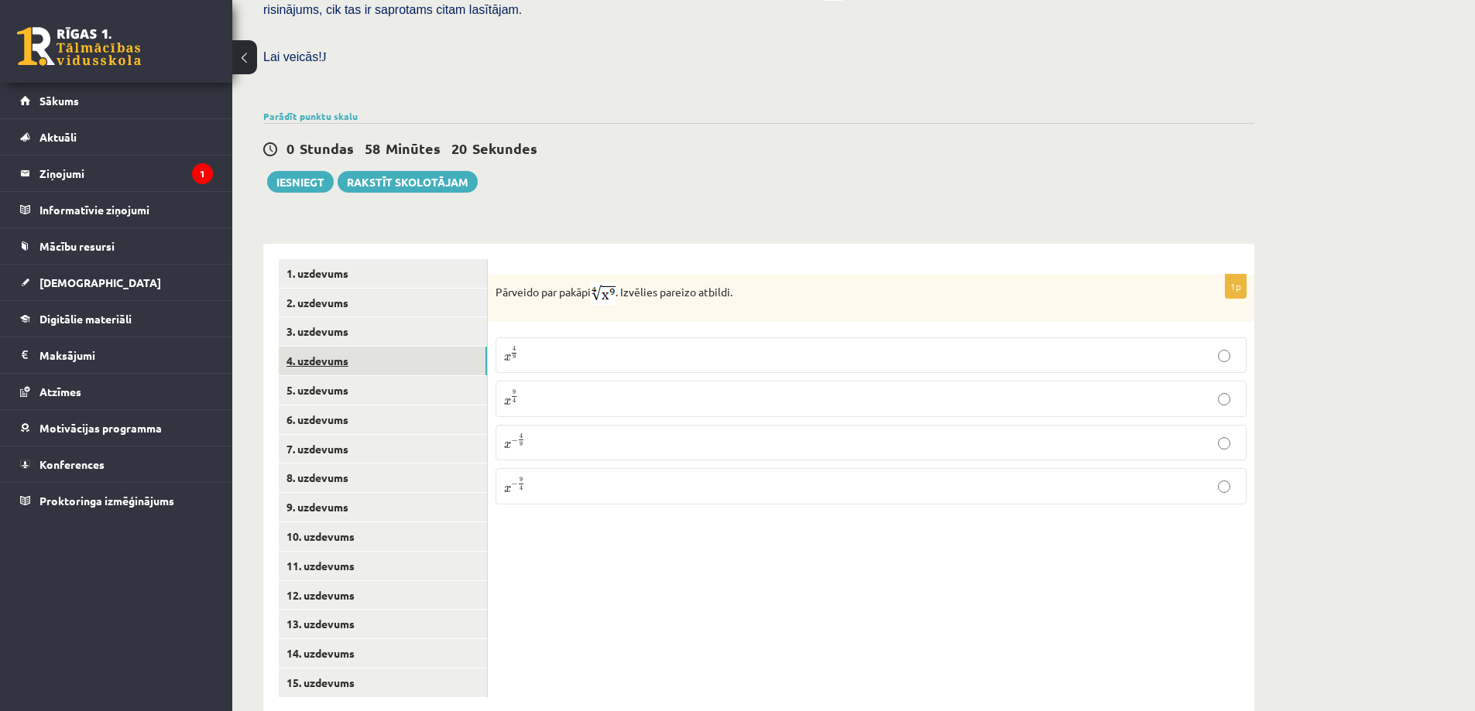
click at [343, 347] on link "4. uzdevums" at bounding box center [383, 361] width 208 height 29
click at [357, 317] on link "3. uzdevums" at bounding box center [383, 331] width 208 height 29
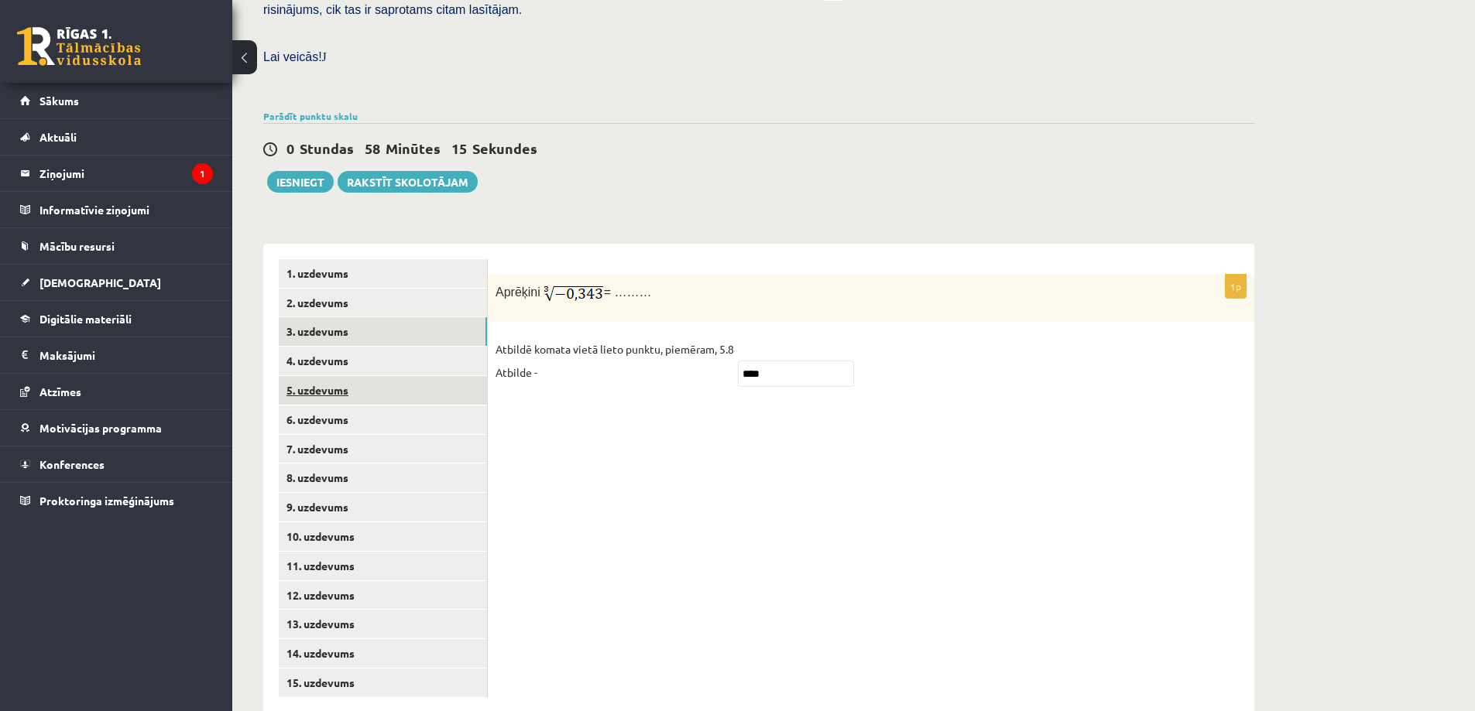
click at [334, 376] on link "5. uzdevums" at bounding box center [383, 390] width 208 height 29
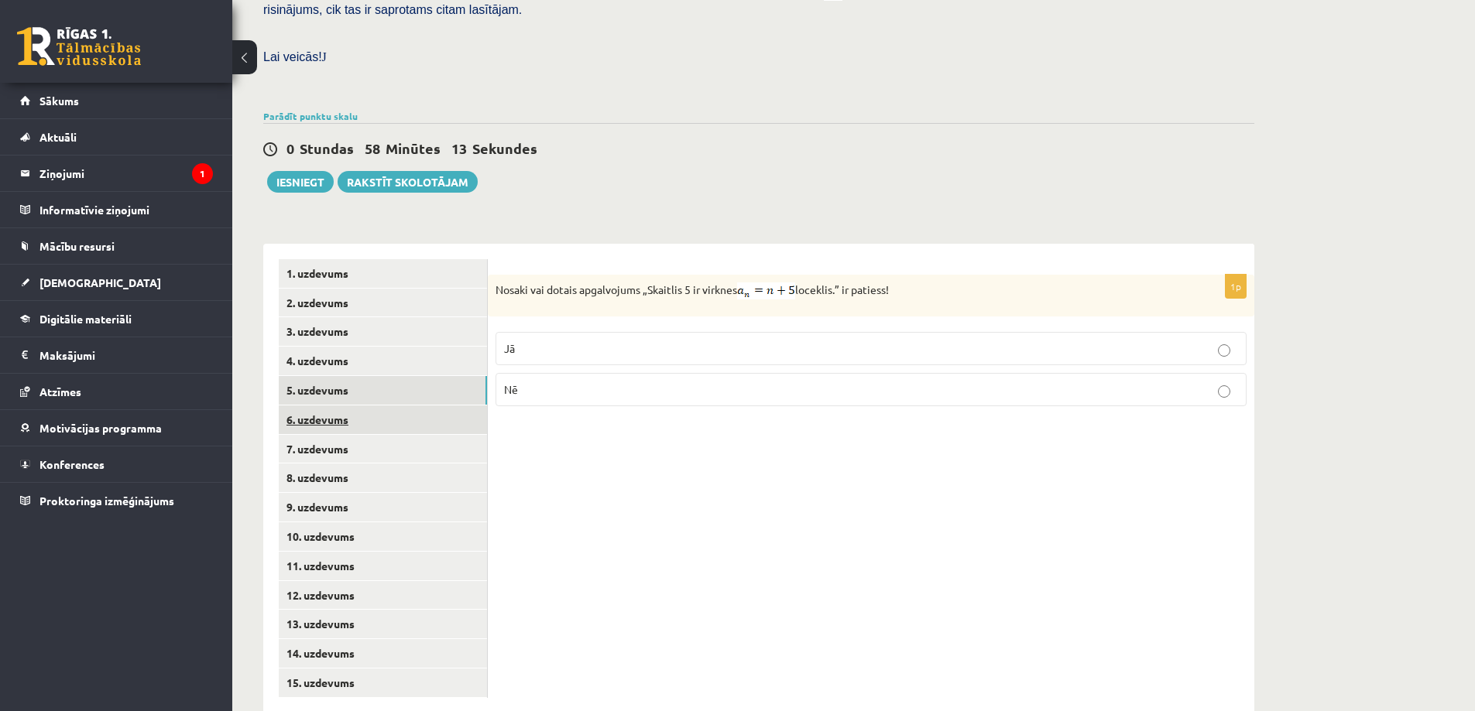
click at [338, 406] on link "6. uzdevums" at bounding box center [383, 420] width 208 height 29
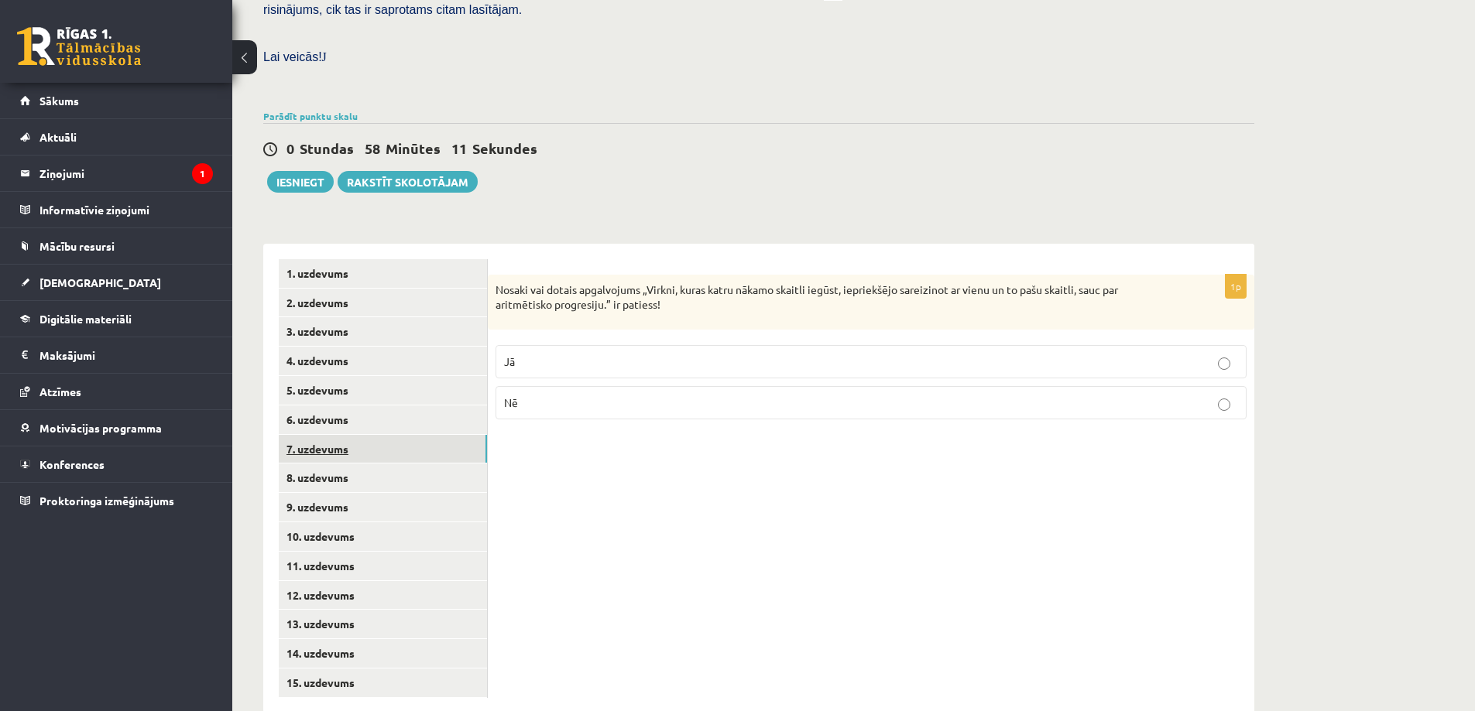
click at [327, 435] on link "7. uzdevums" at bounding box center [383, 449] width 208 height 29
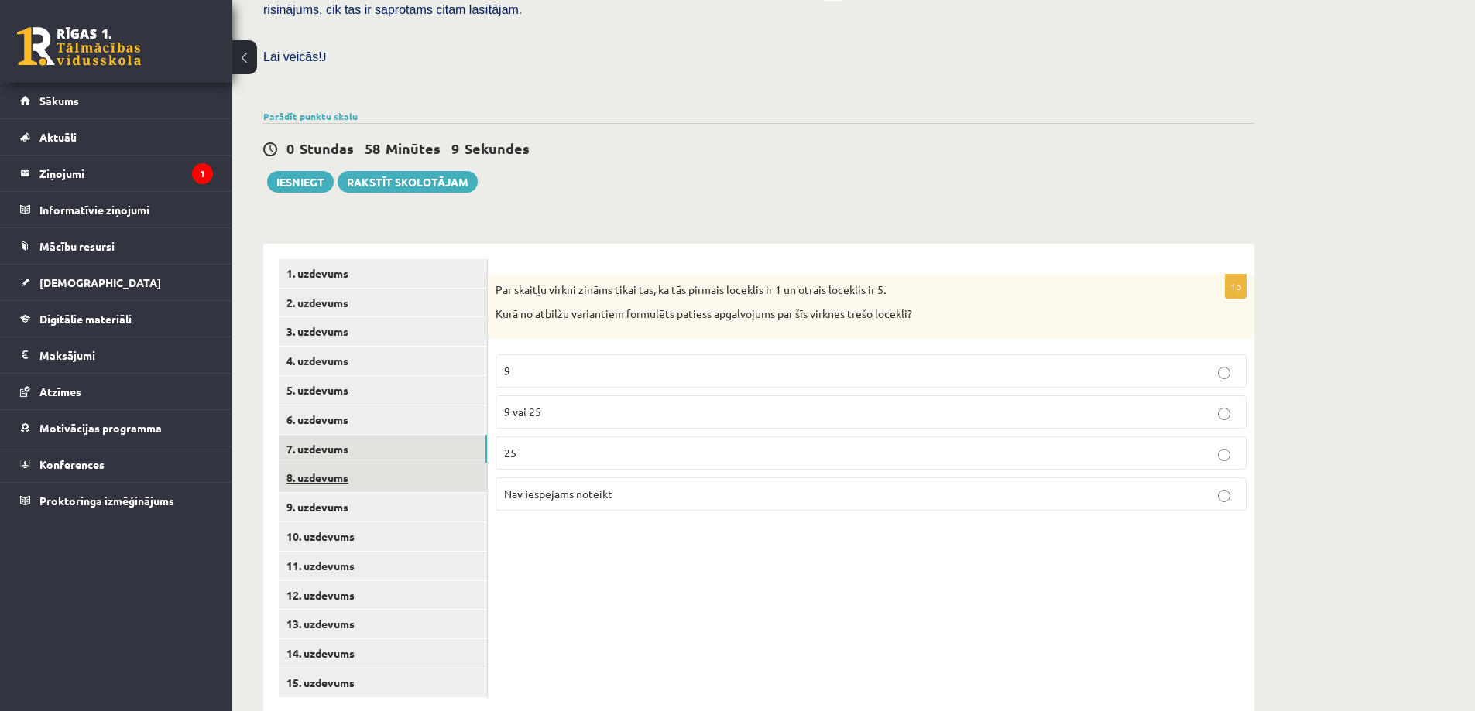
click at [332, 464] on link "8. uzdevums" at bounding box center [383, 478] width 208 height 29
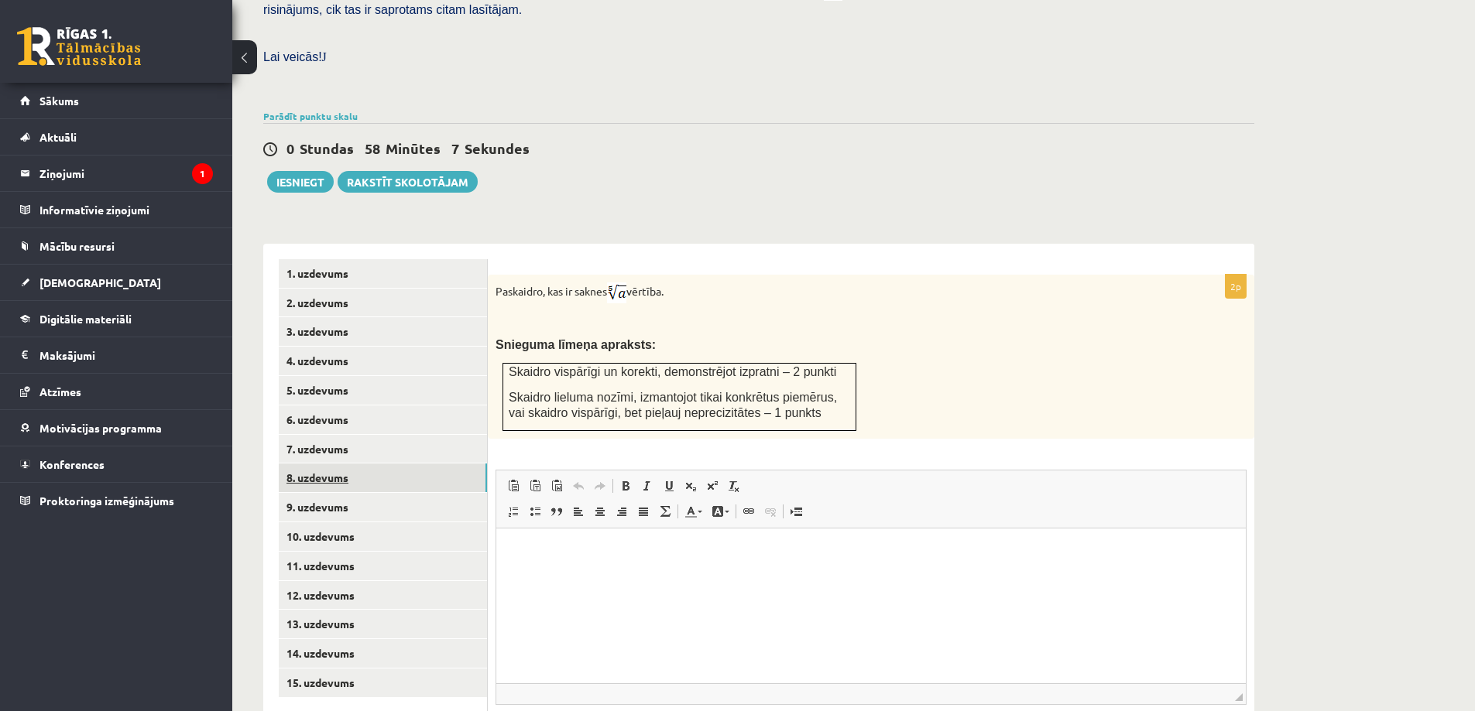
scroll to position [0, 0]
click at [330, 493] on link "9. uzdevums" at bounding box center [383, 507] width 208 height 29
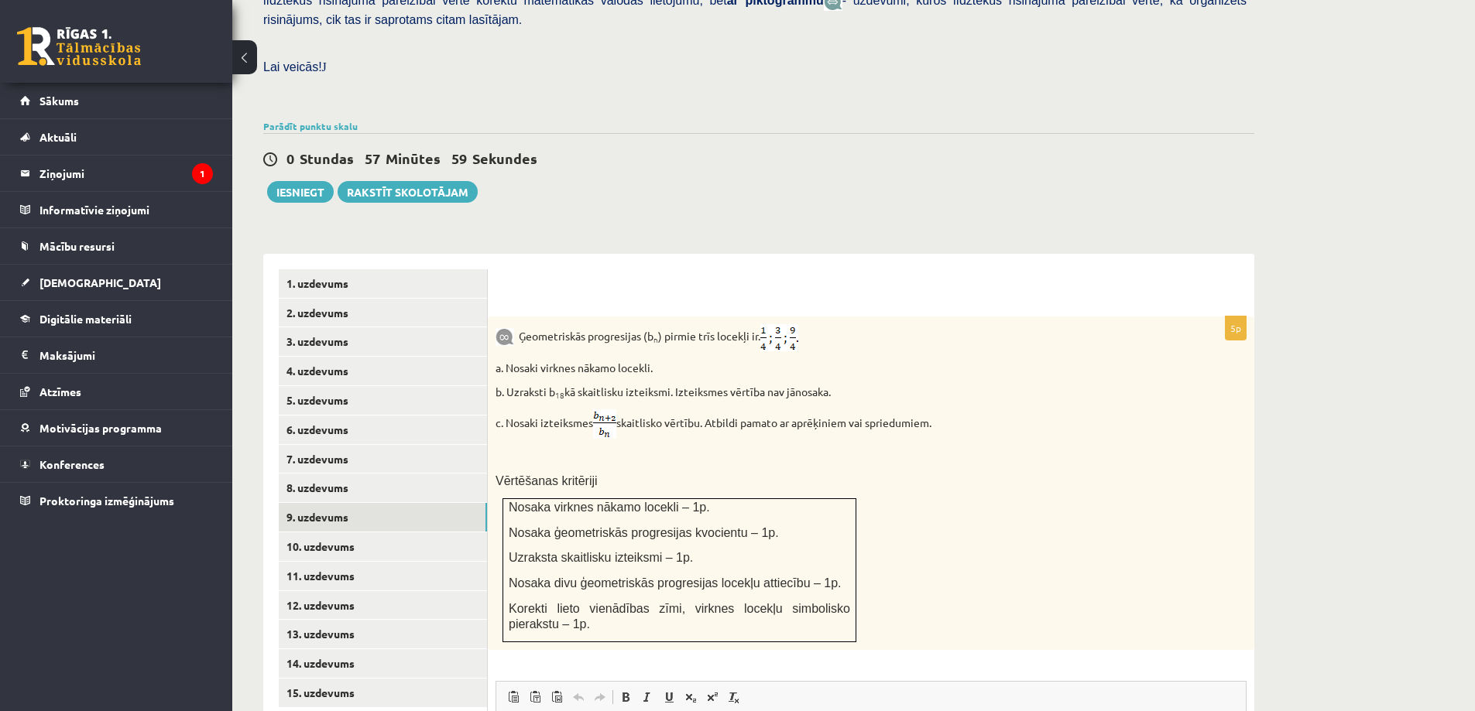
scroll to position [413, 0]
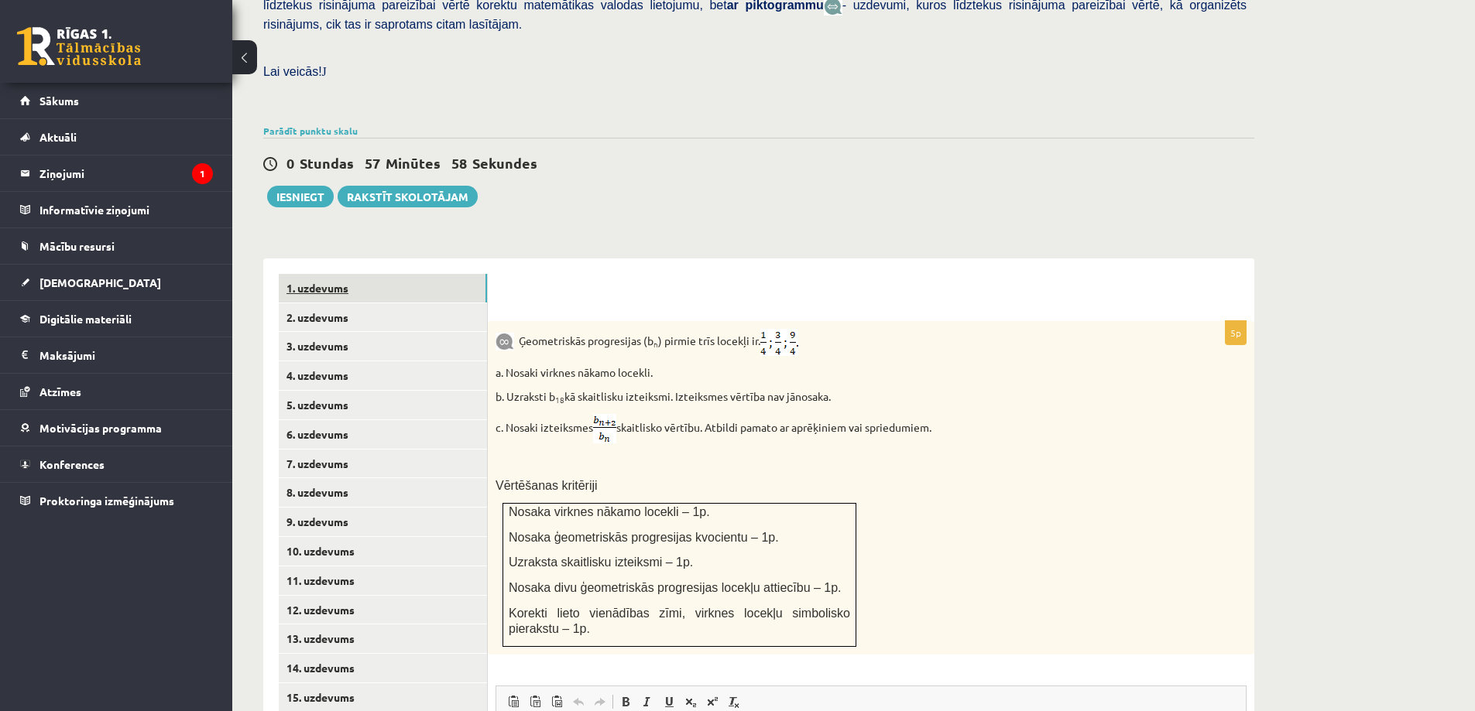
click at [314, 274] on link "1. uzdevums" at bounding box center [383, 288] width 208 height 29
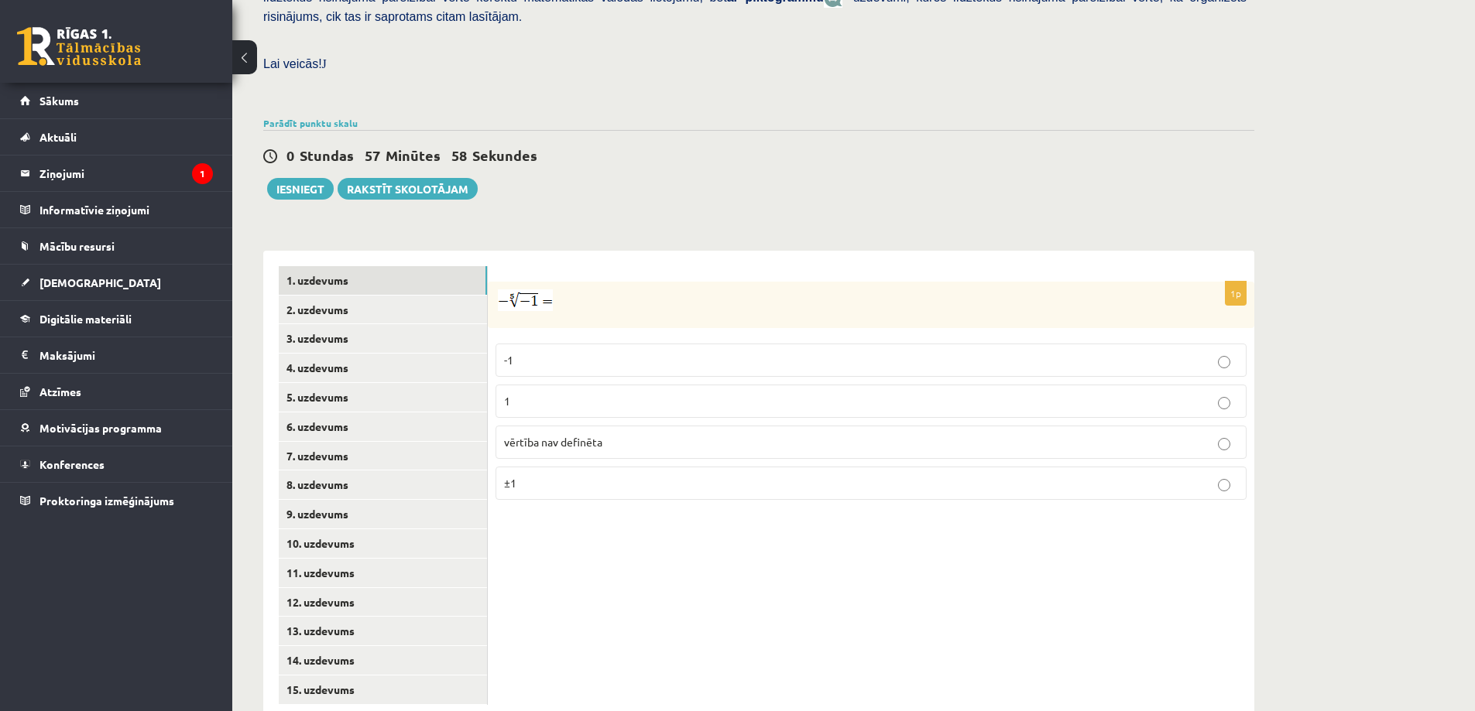
scroll to position [428, 0]
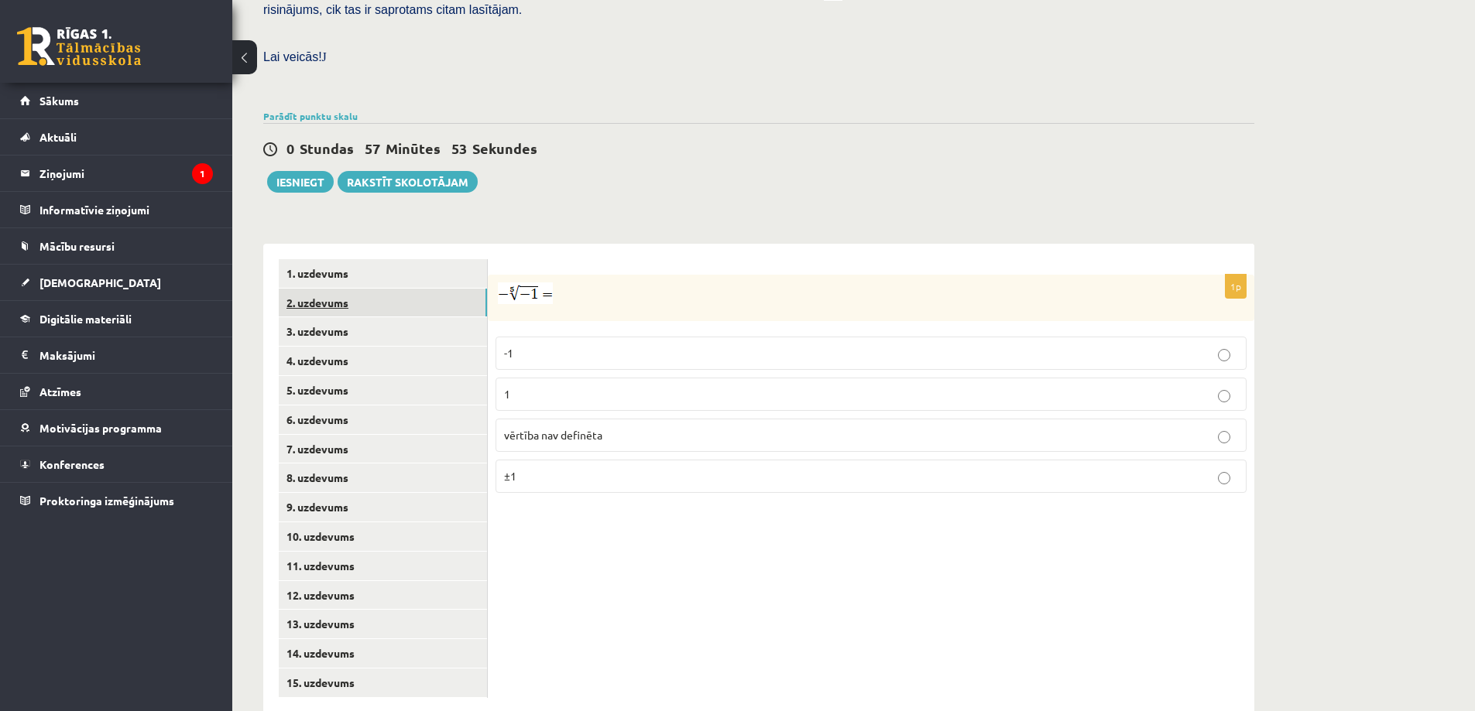
click at [410, 289] on link "2. uzdevums" at bounding box center [383, 303] width 208 height 29
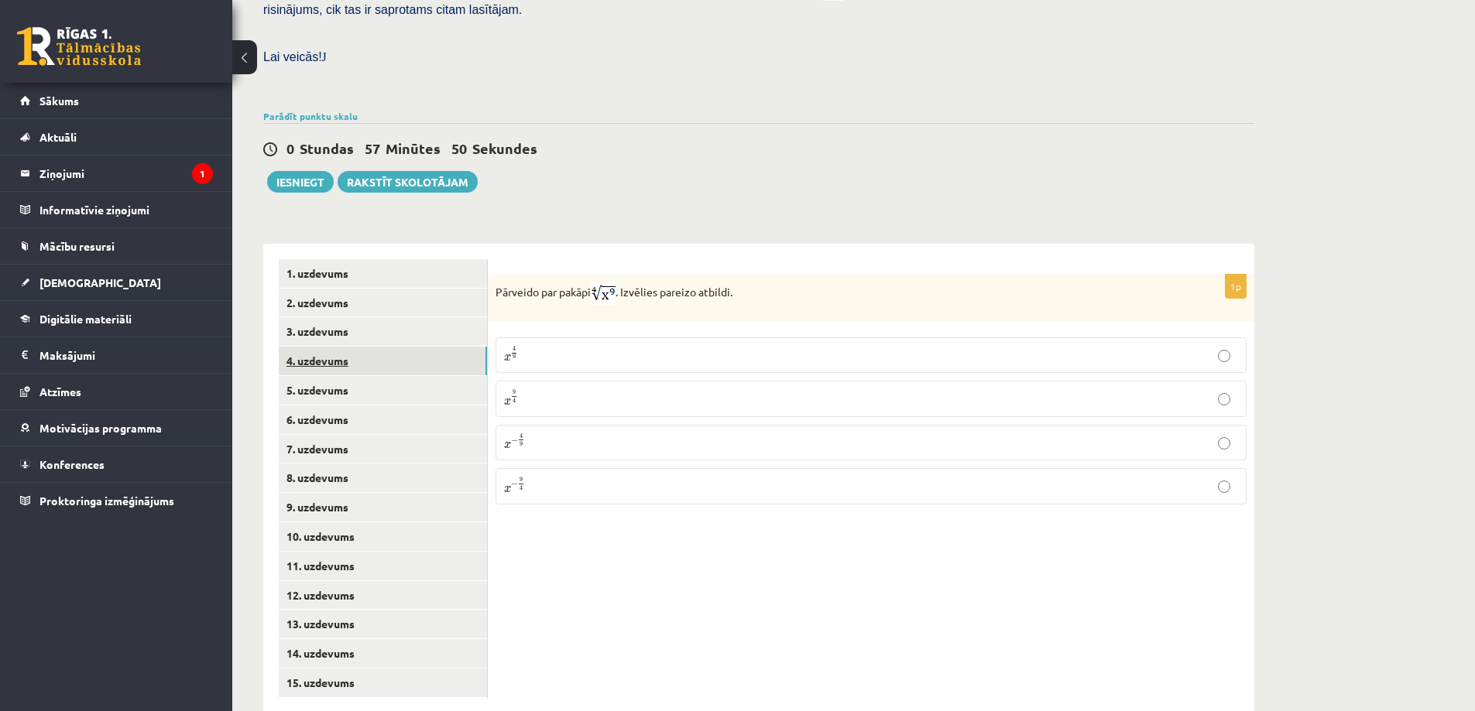
click at [386, 347] on link "4. uzdevums" at bounding box center [383, 361] width 208 height 29
click at [379, 376] on link "5. uzdevums" at bounding box center [383, 390] width 208 height 29
click at [372, 406] on link "6. uzdevums" at bounding box center [383, 420] width 208 height 29
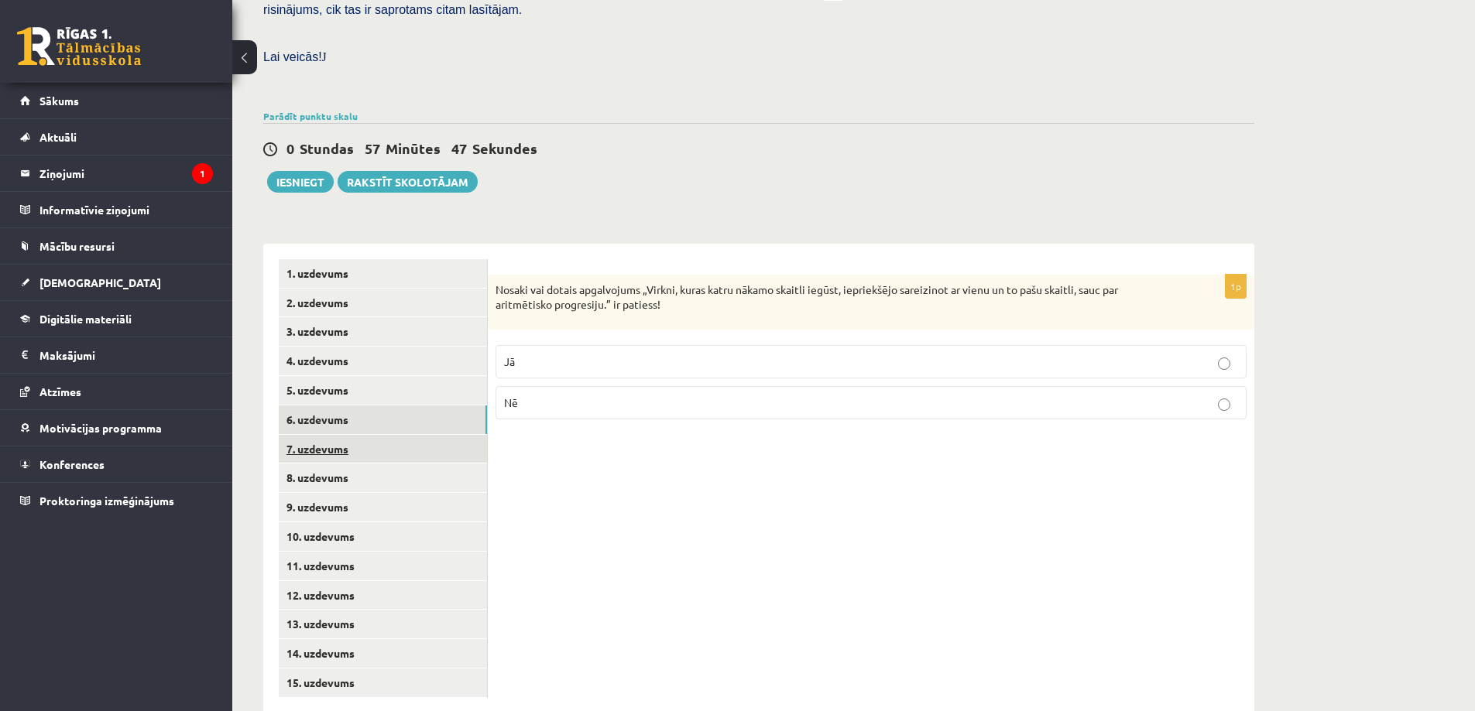
click at [368, 435] on link "7. uzdevums" at bounding box center [383, 449] width 208 height 29
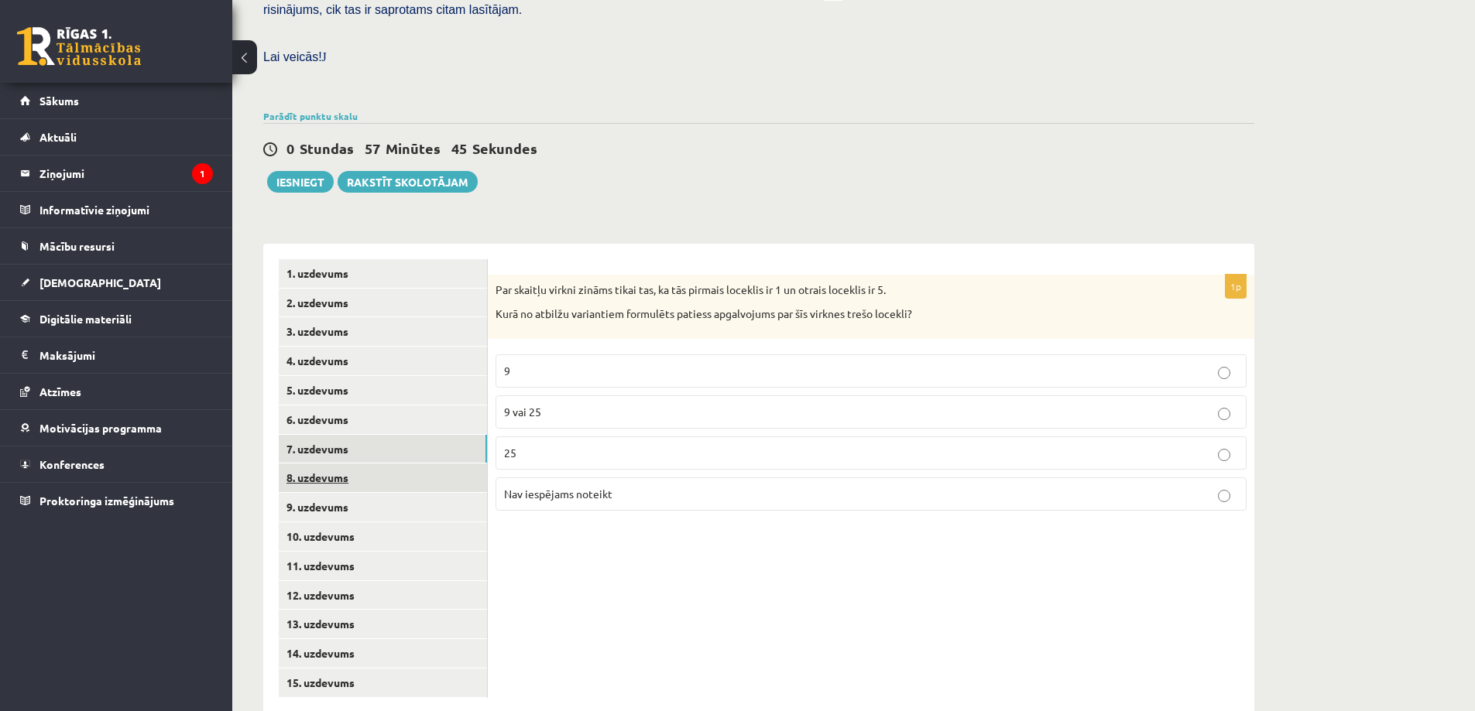
click at [362, 464] on link "8. uzdevums" at bounding box center [383, 478] width 208 height 29
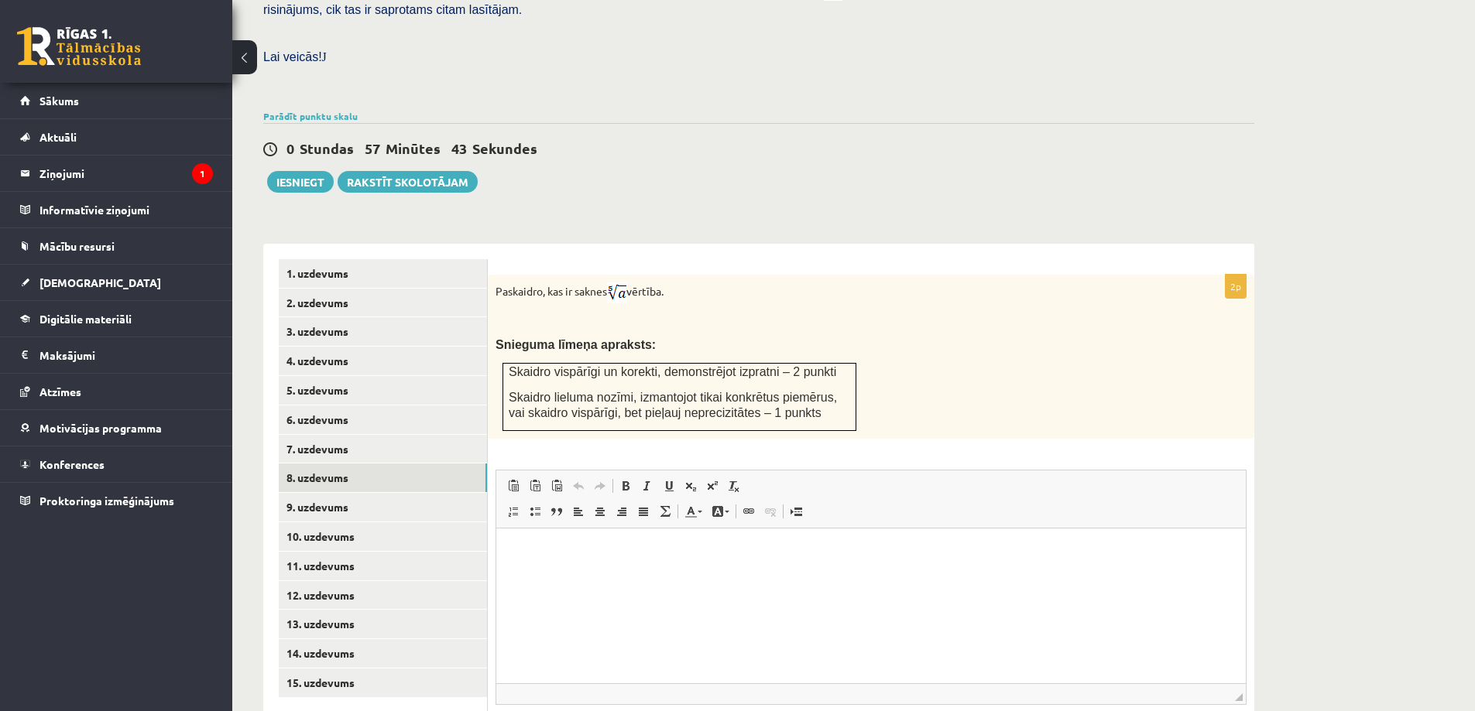
scroll to position [0, 0]
click at [349, 435] on link "7. uzdevums" at bounding box center [383, 449] width 208 height 29
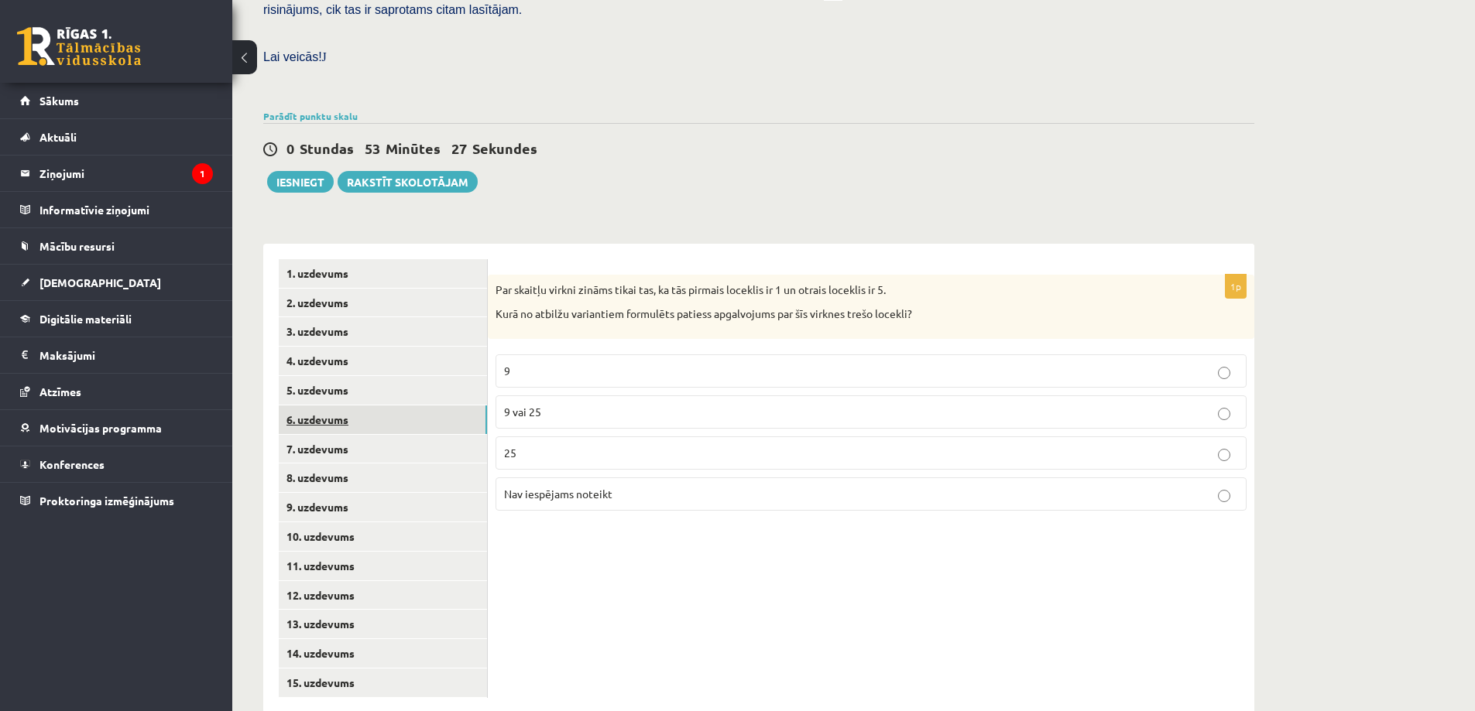
click at [348, 406] on link "6. uzdevums" at bounding box center [383, 420] width 208 height 29
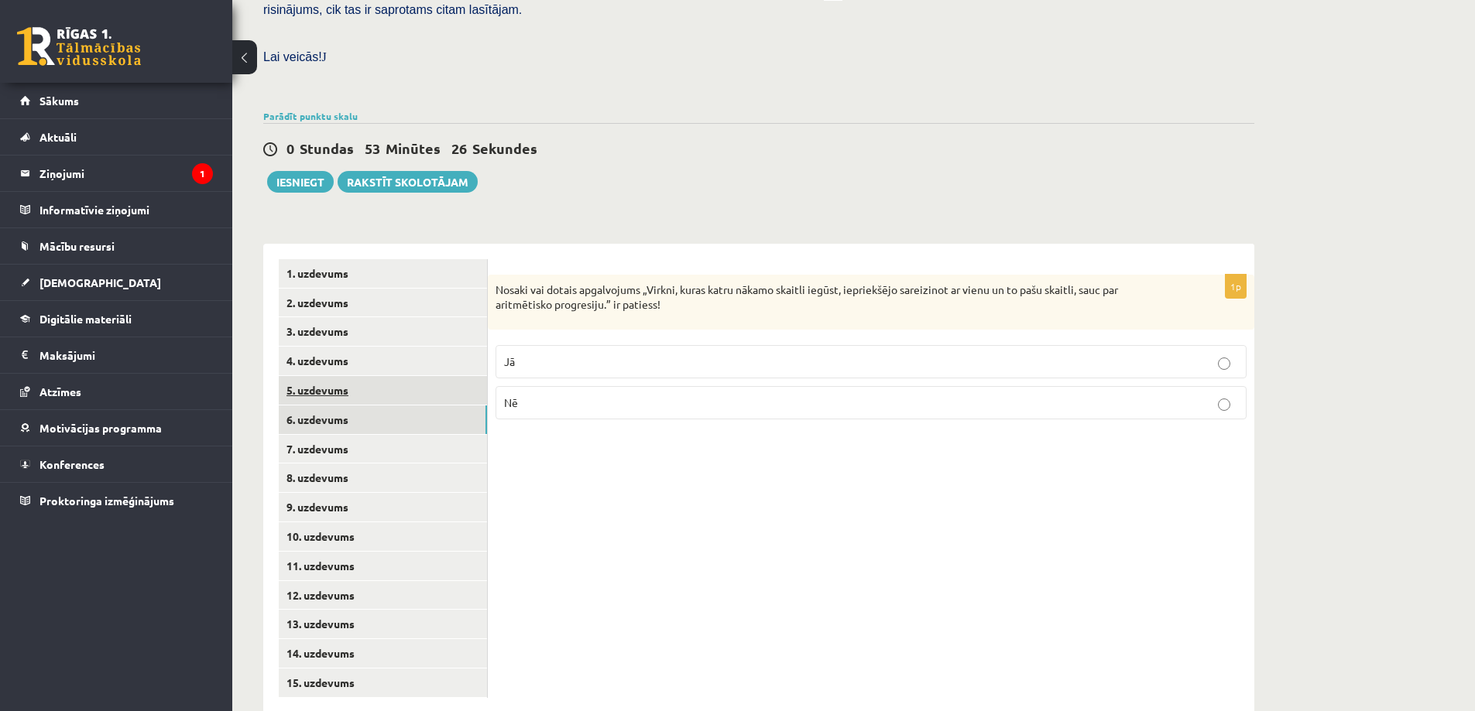
click at [353, 376] on link "5. uzdevums" at bounding box center [383, 390] width 208 height 29
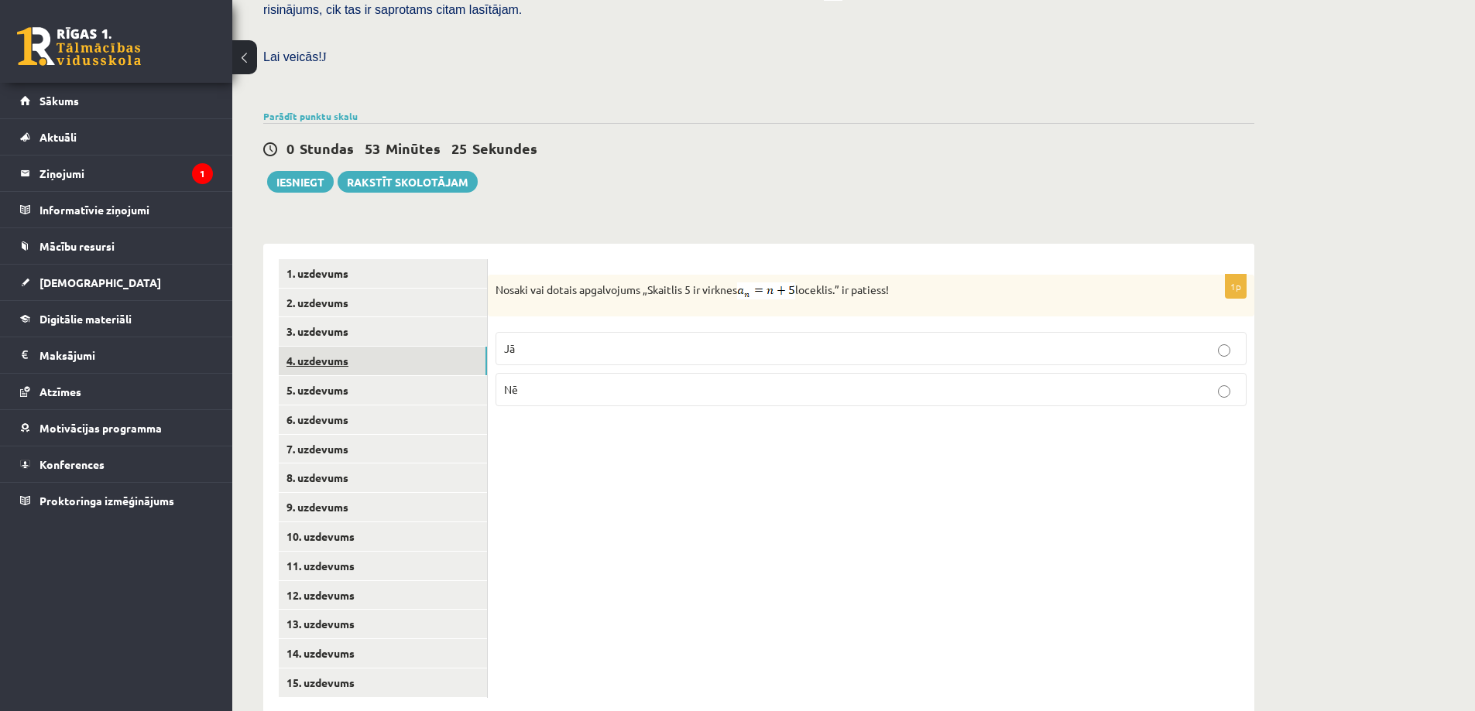
click at [355, 347] on link "4. uzdevums" at bounding box center [383, 361] width 208 height 29
click at [354, 317] on link "3. uzdevums" at bounding box center [383, 331] width 208 height 29
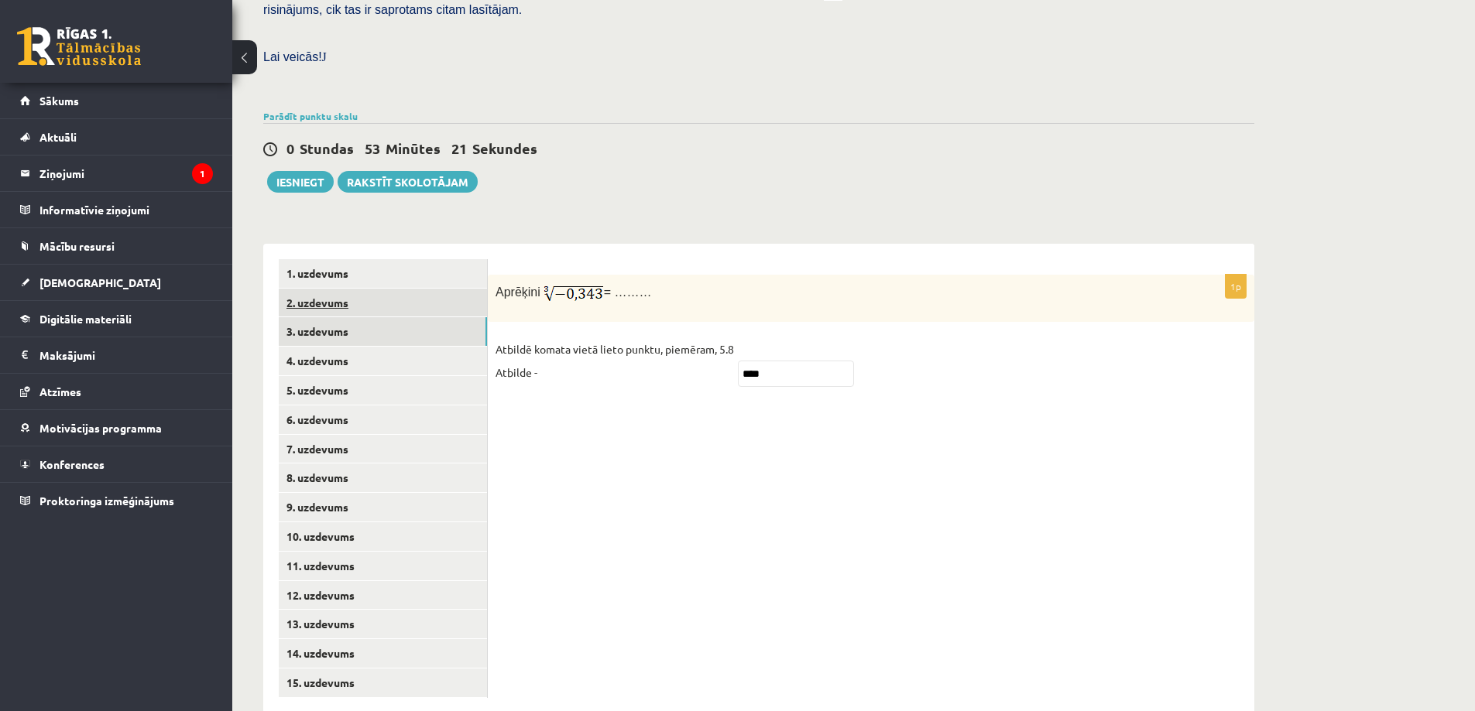
click at [352, 289] on link "2. uzdevums" at bounding box center [383, 303] width 208 height 29
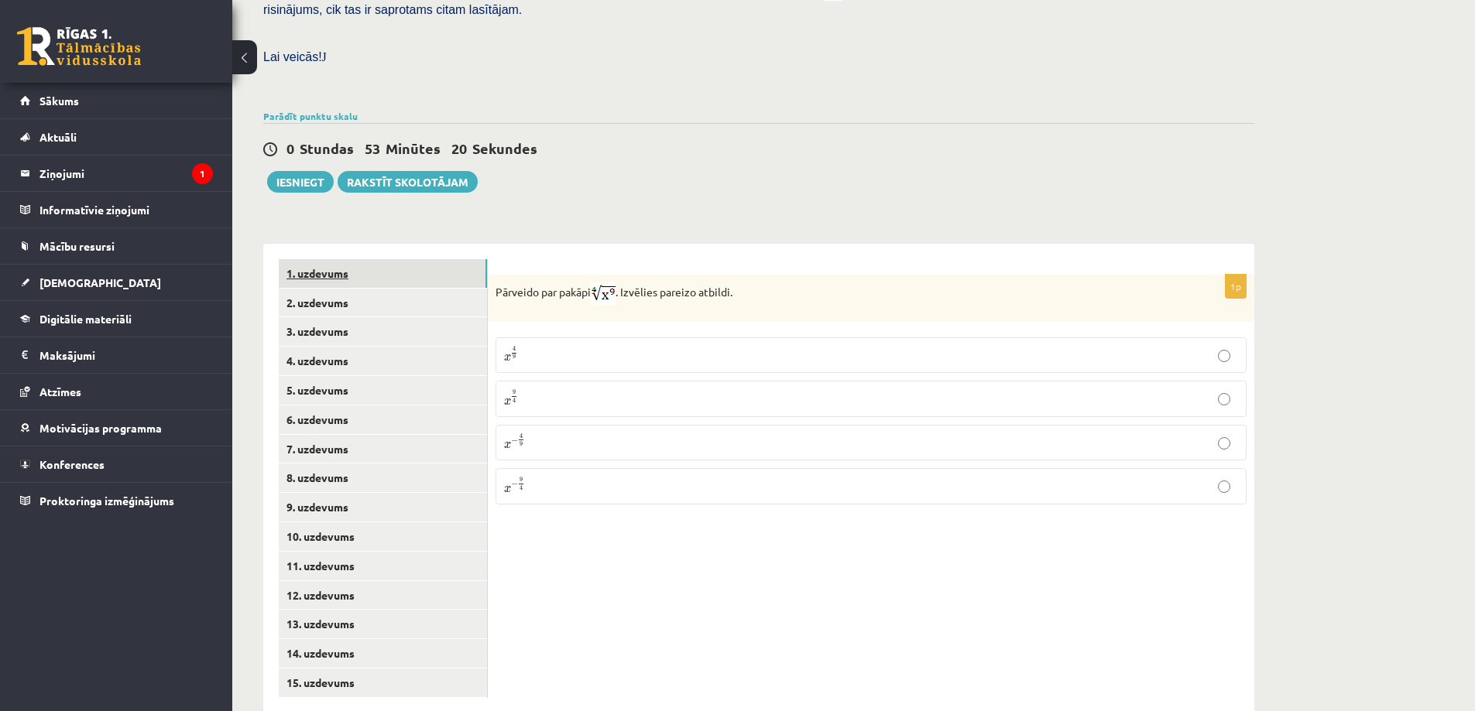
click at [350, 259] on link "1. uzdevums" at bounding box center [383, 273] width 208 height 29
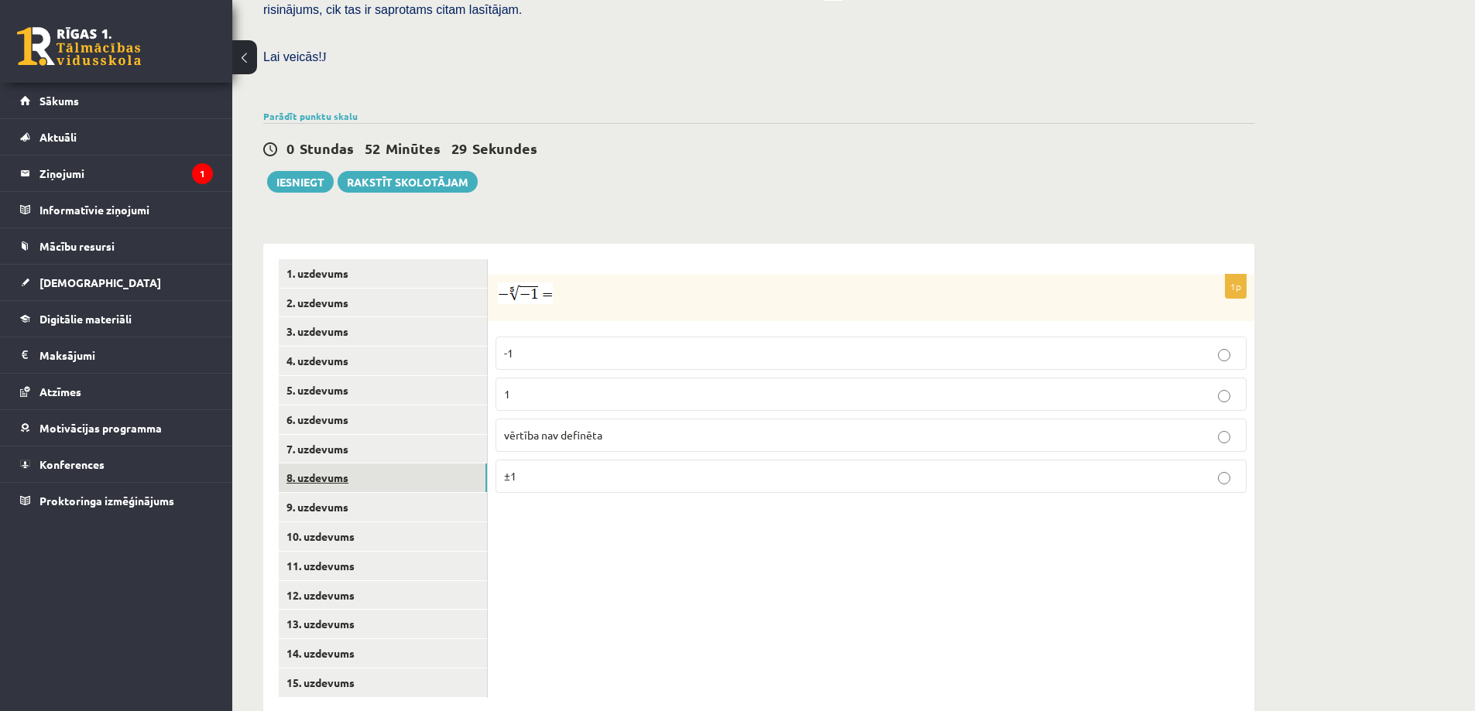
click at [348, 464] on link "8. uzdevums" at bounding box center [383, 478] width 208 height 29
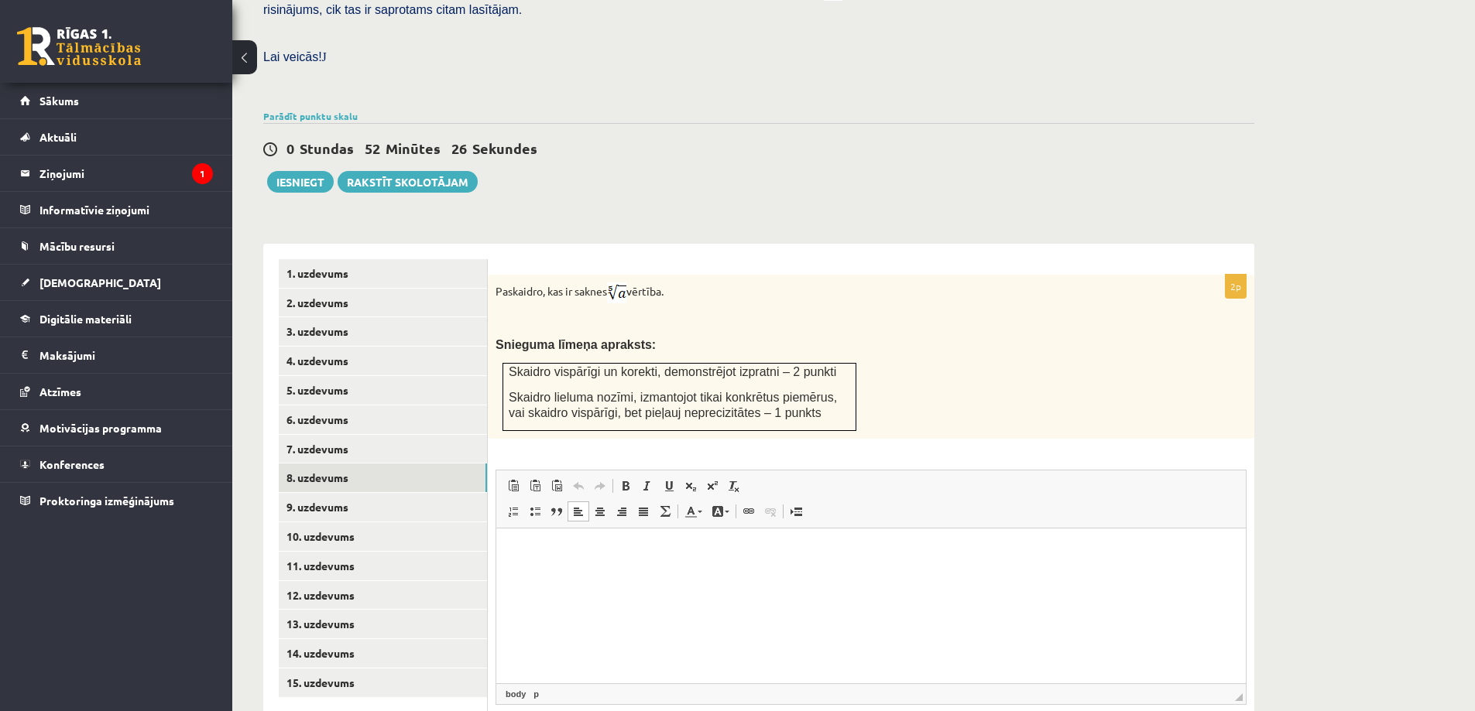
scroll to position [522, 0]
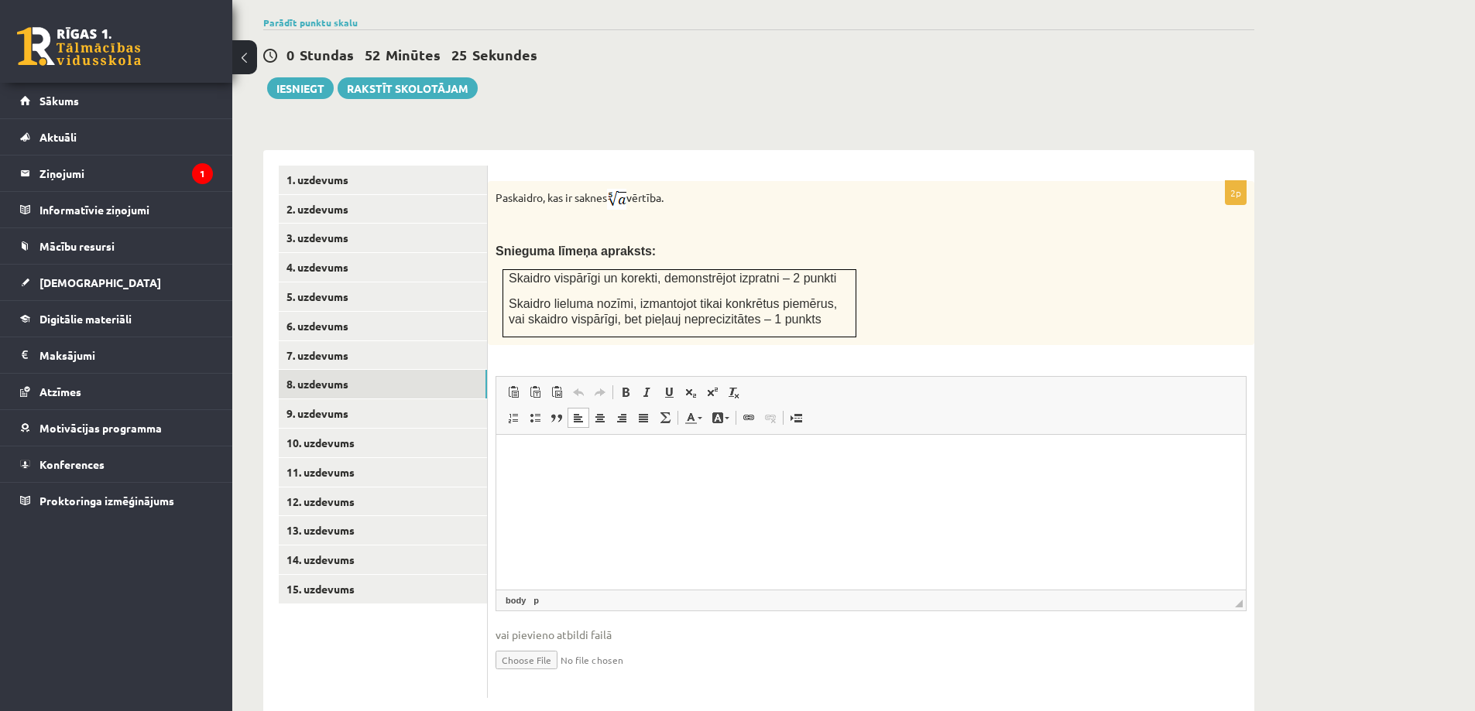
click at [538, 643] on input "file" at bounding box center [870, 659] width 751 height 32
type input "**********"
click at [550, 675] on link "Iesniegtā atbilde" at bounding box center [536, 683] width 83 height 16
click at [399, 399] on link "9. uzdevums" at bounding box center [383, 413] width 208 height 29
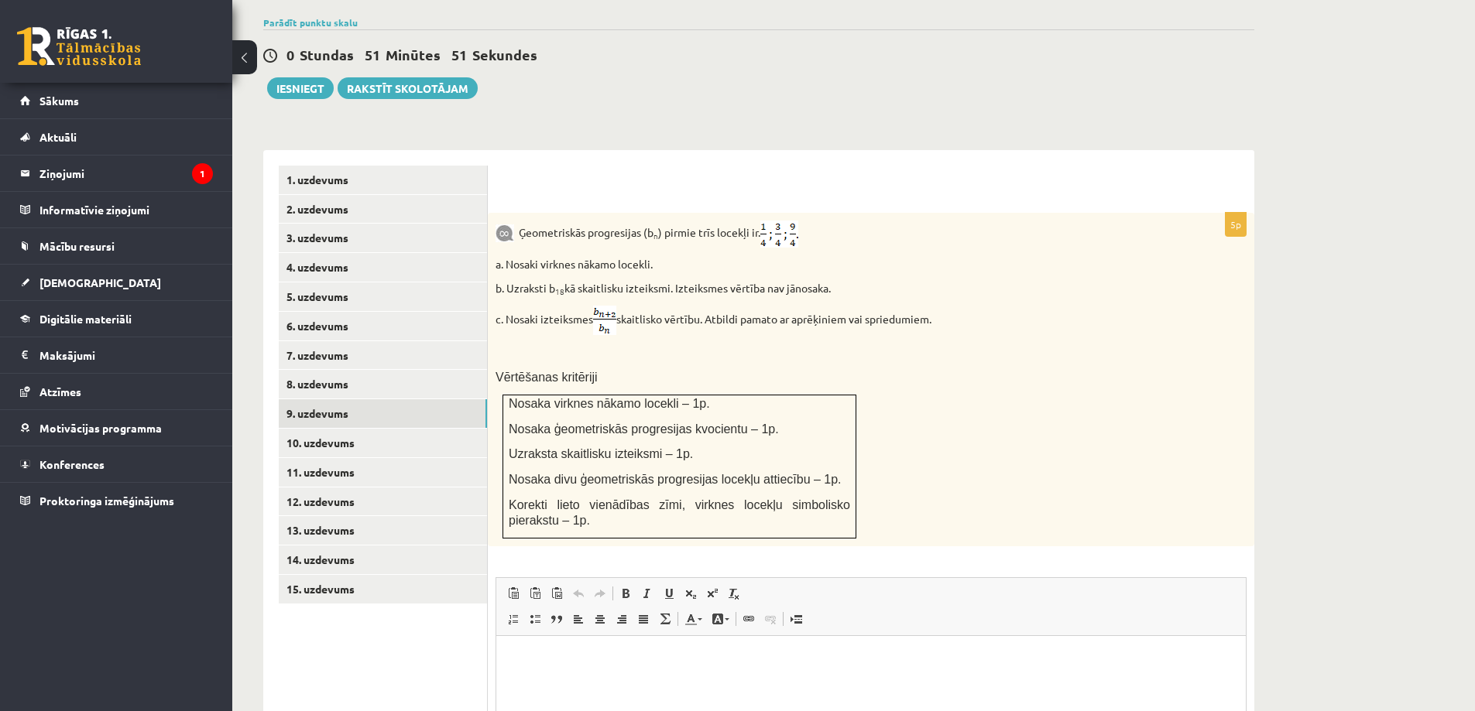
scroll to position [0, 0]
click at [368, 399] on link "9. uzdevums" at bounding box center [383, 413] width 208 height 29
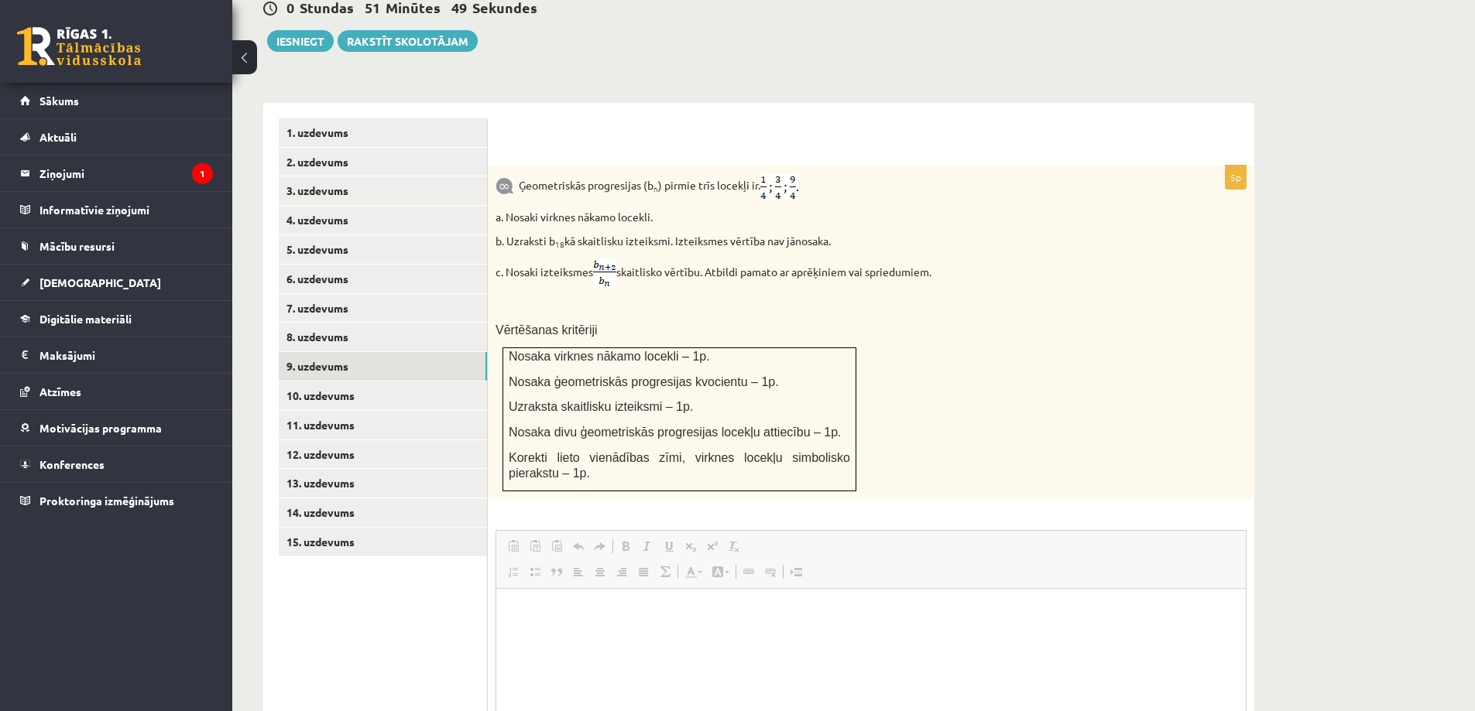
click at [535, 636] on html at bounding box center [870, 611] width 749 height 47
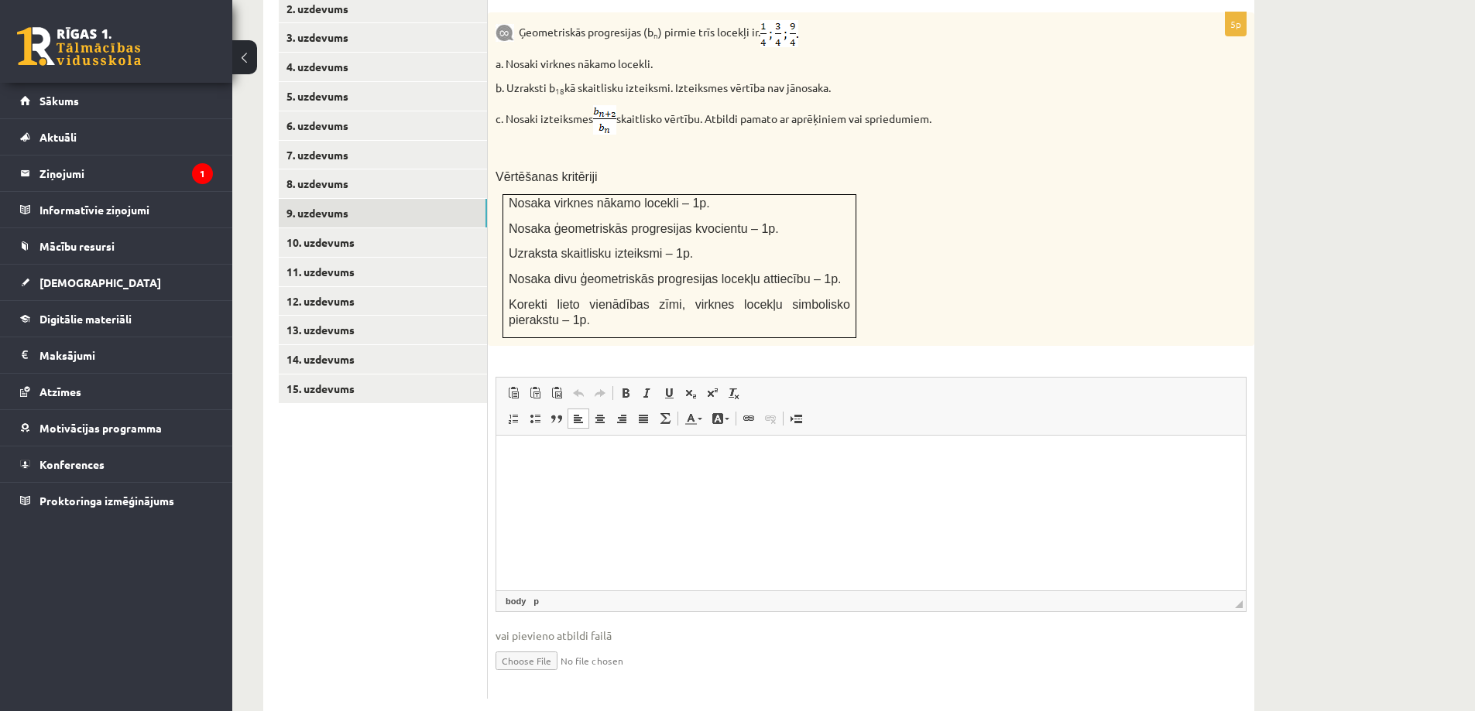
scroll to position [723, 0]
click at [523, 643] on input "file" at bounding box center [870, 659] width 751 height 32
type input "**********"
click at [553, 675] on link "Iesniegtā atbilde" at bounding box center [536, 683] width 83 height 16
click at [343, 228] on link "10. uzdevums" at bounding box center [383, 242] width 208 height 29
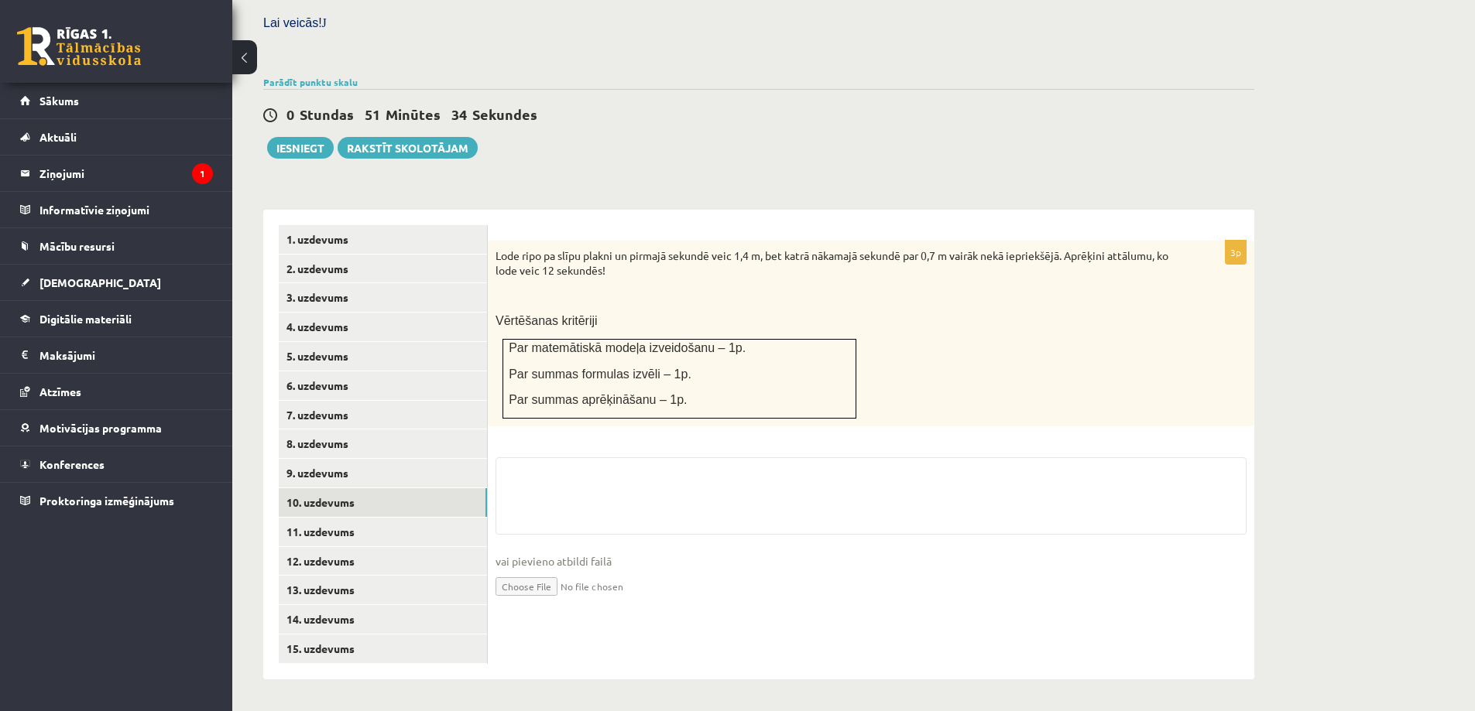
scroll to position [428, 0]
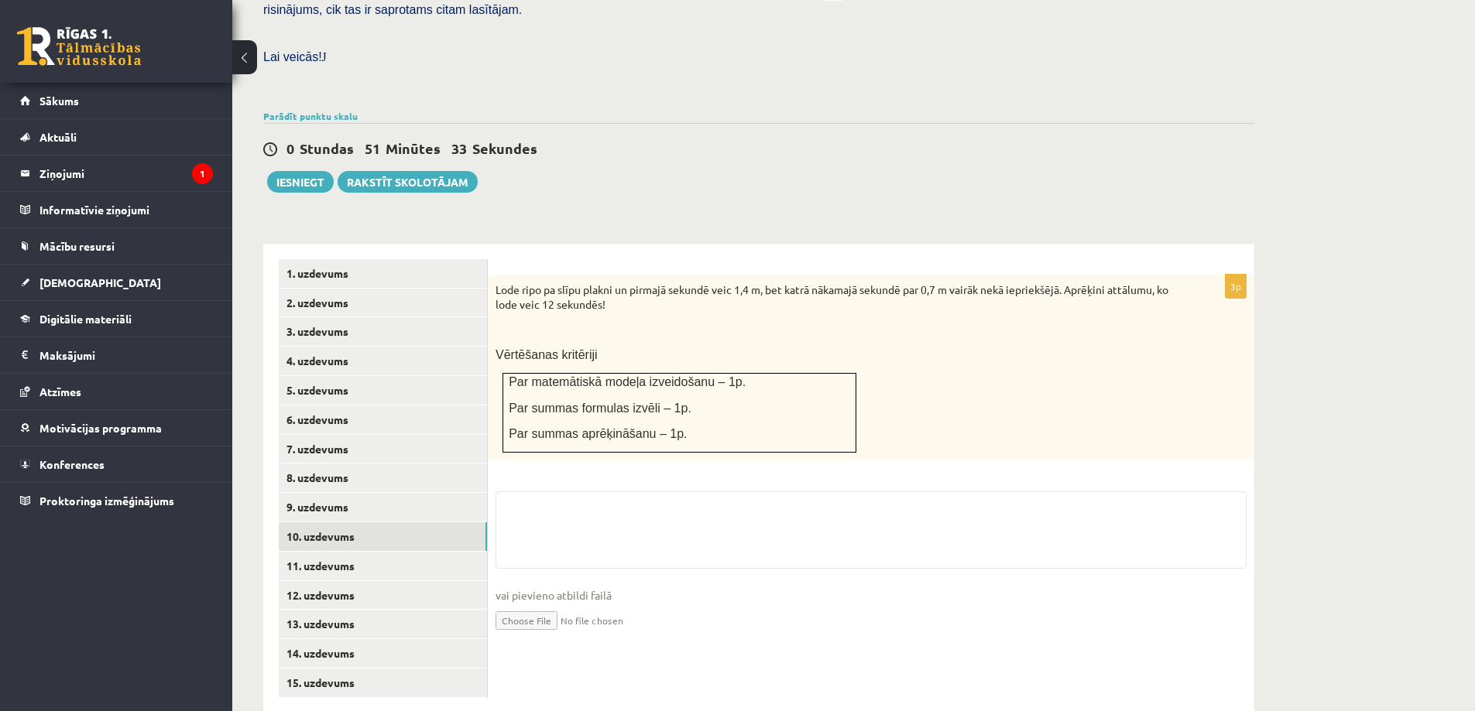
click at [543, 604] on input "file" at bounding box center [870, 620] width 751 height 32
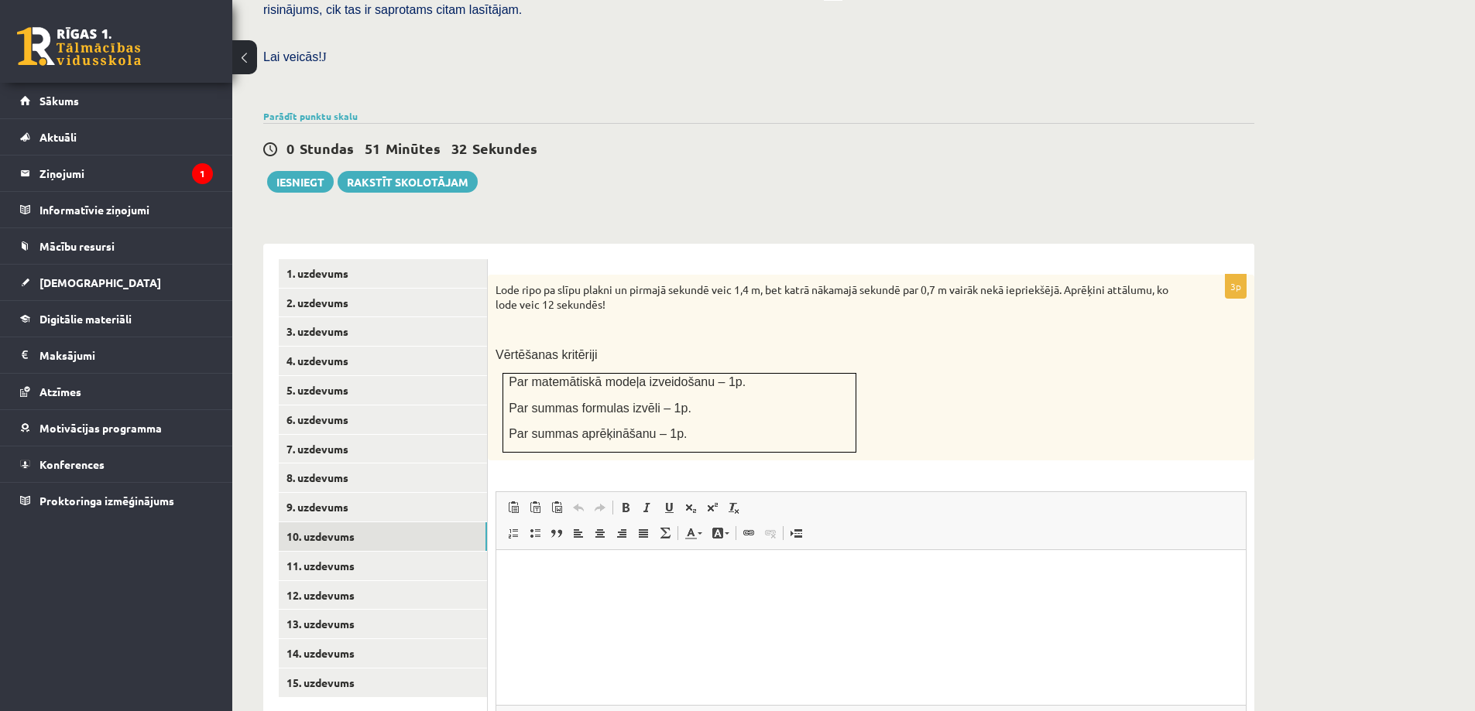
scroll to position [543, 0]
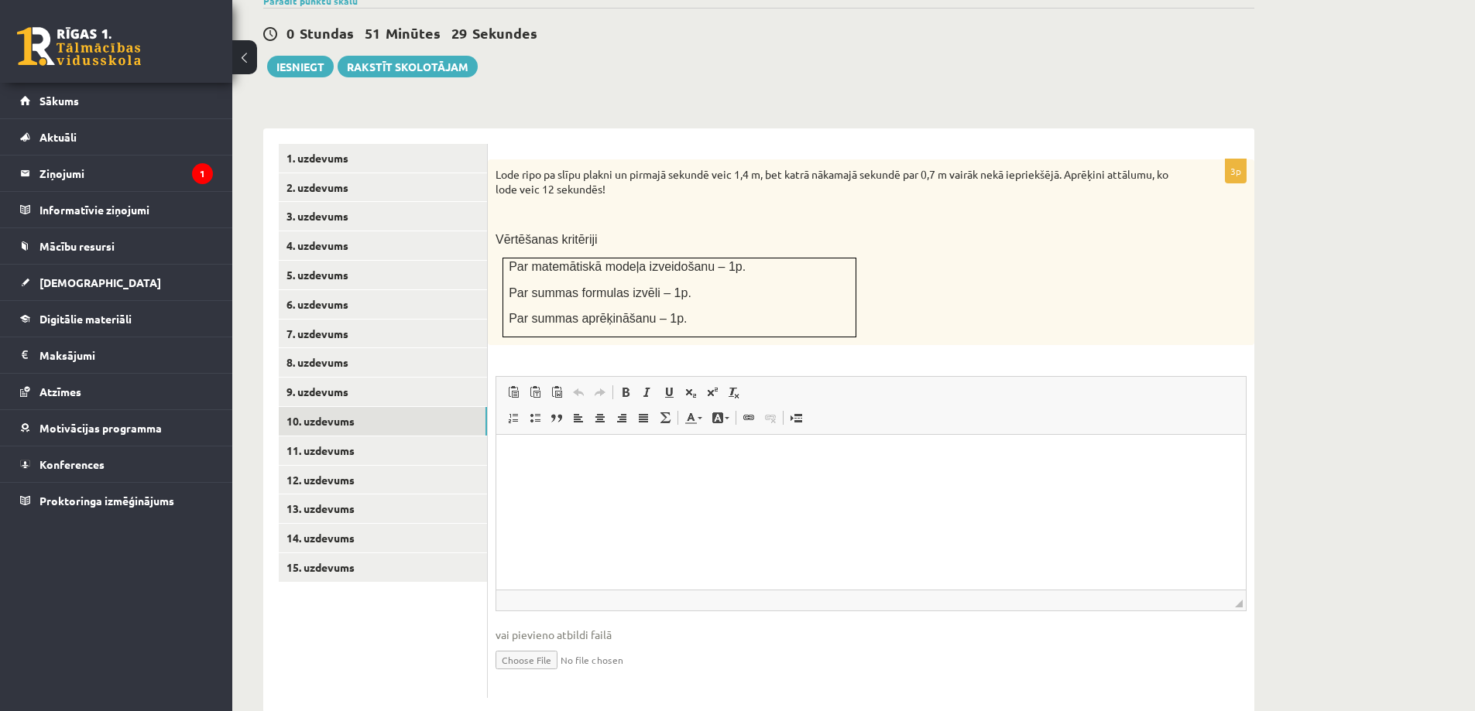
type input "**********"
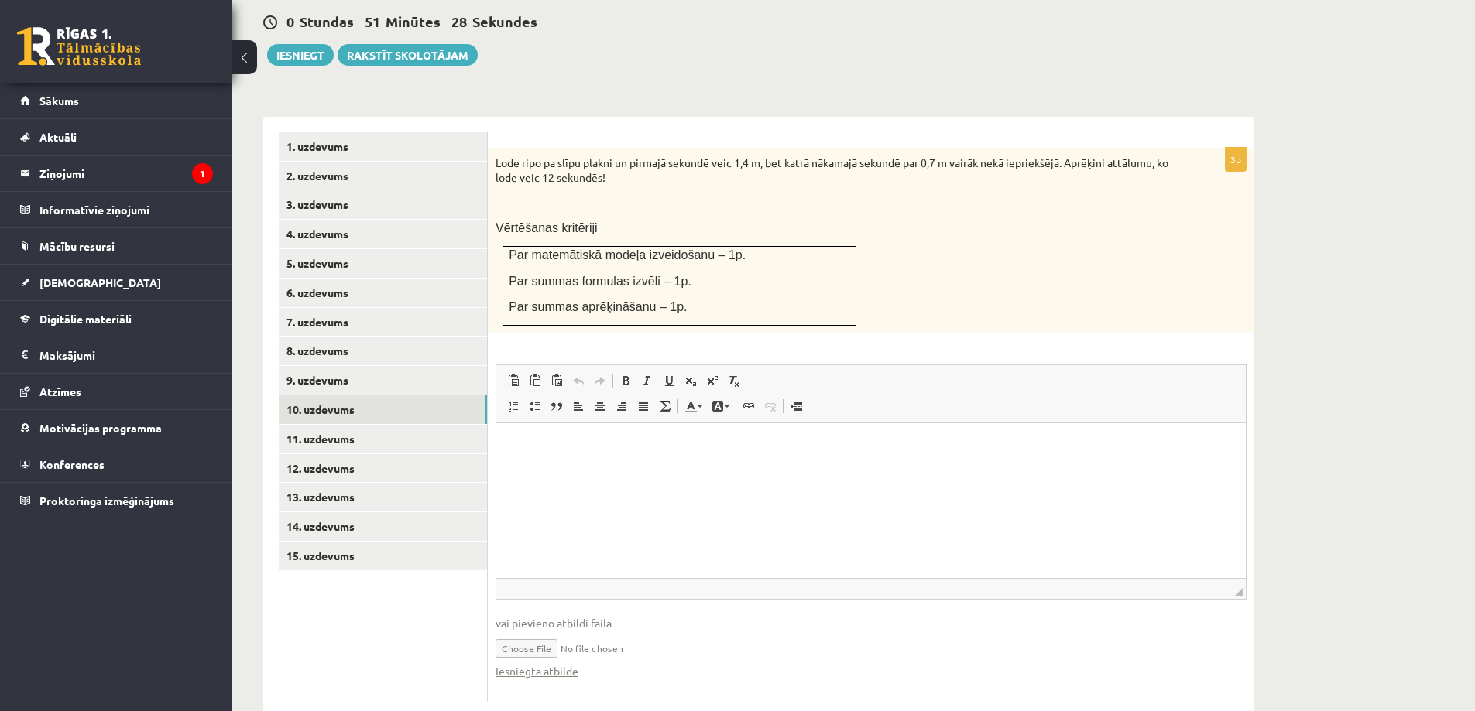
scroll to position [560, 0]
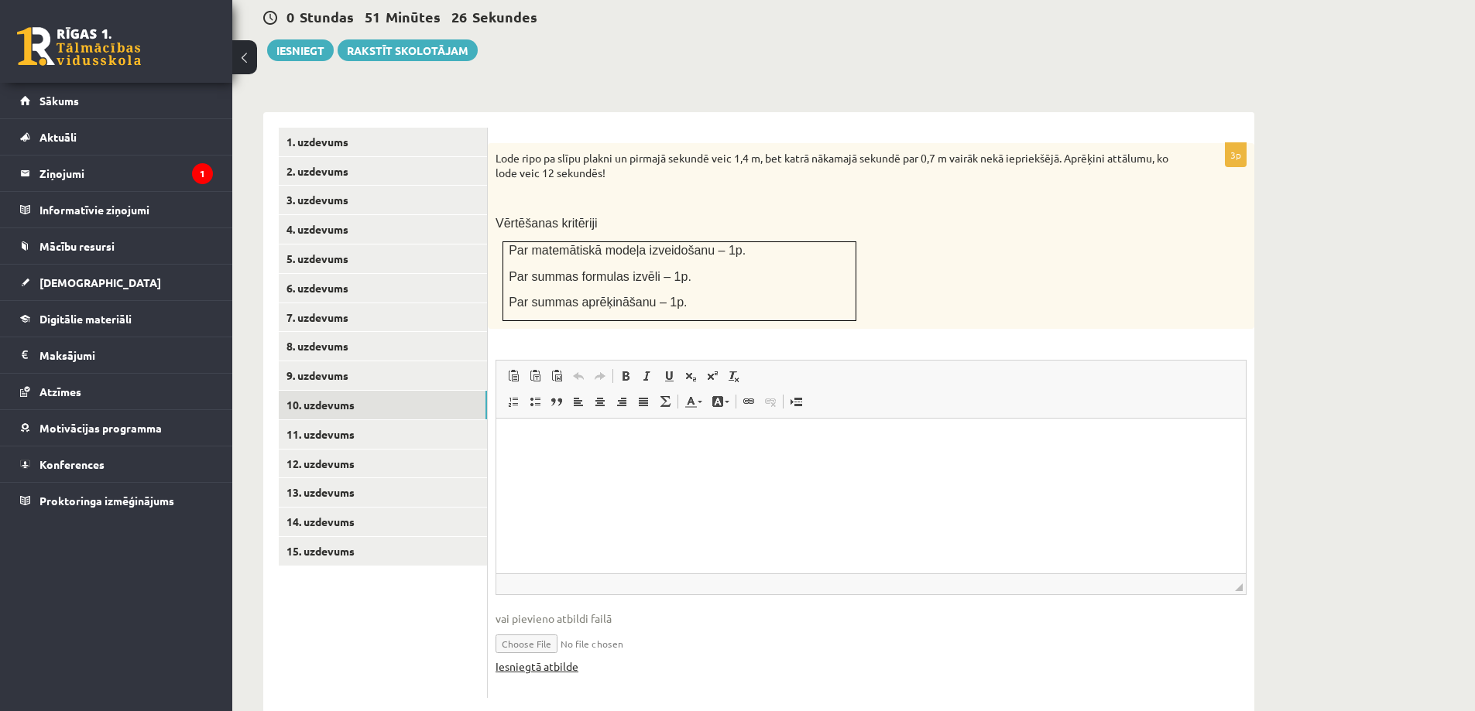
click at [566, 659] on link "Iesniegtā atbilde" at bounding box center [536, 667] width 83 height 16
click at [346, 420] on link "11. uzdevums" at bounding box center [383, 434] width 208 height 29
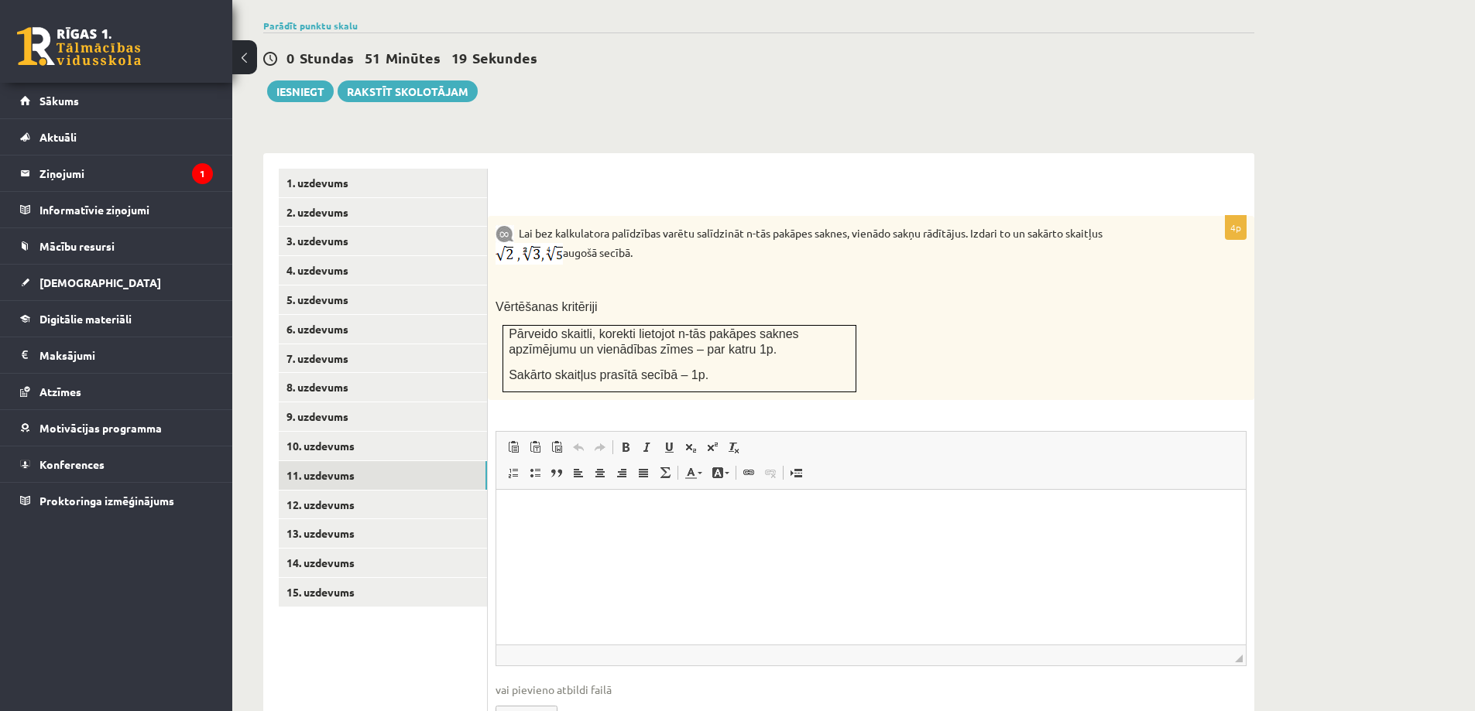
scroll to position [574, 0]
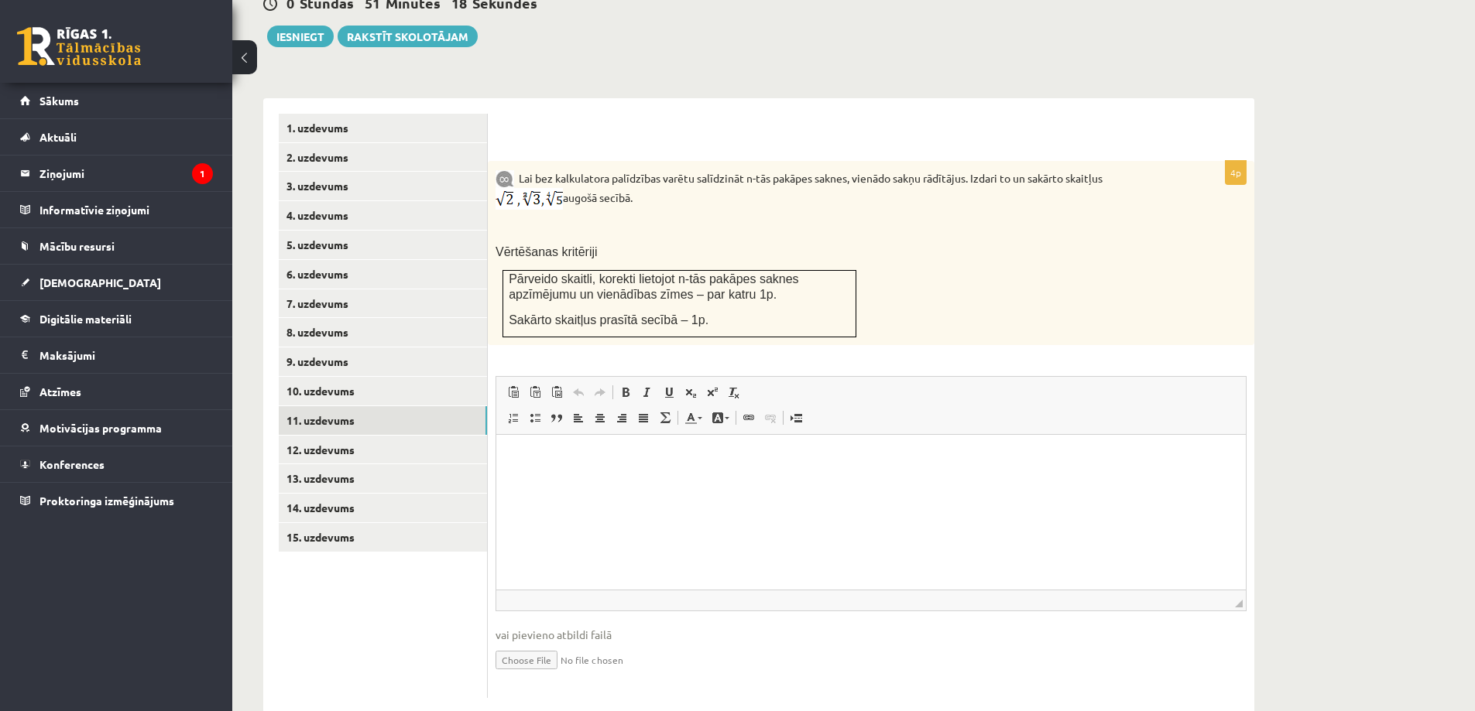
click at [537, 643] on input "file" at bounding box center [870, 659] width 751 height 32
type input "**********"
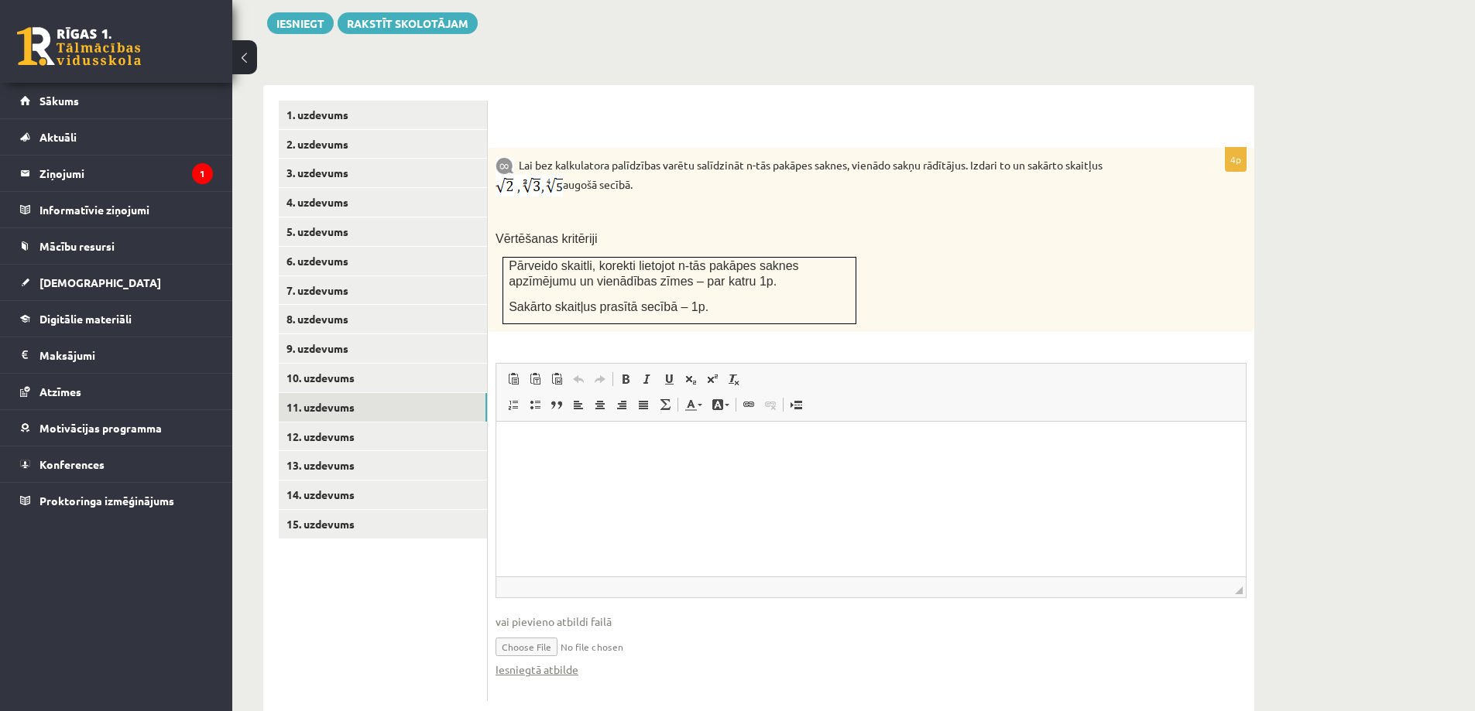
scroll to position [590, 0]
click at [557, 659] on link "Iesniegtā atbilde" at bounding box center [536, 667] width 83 height 16
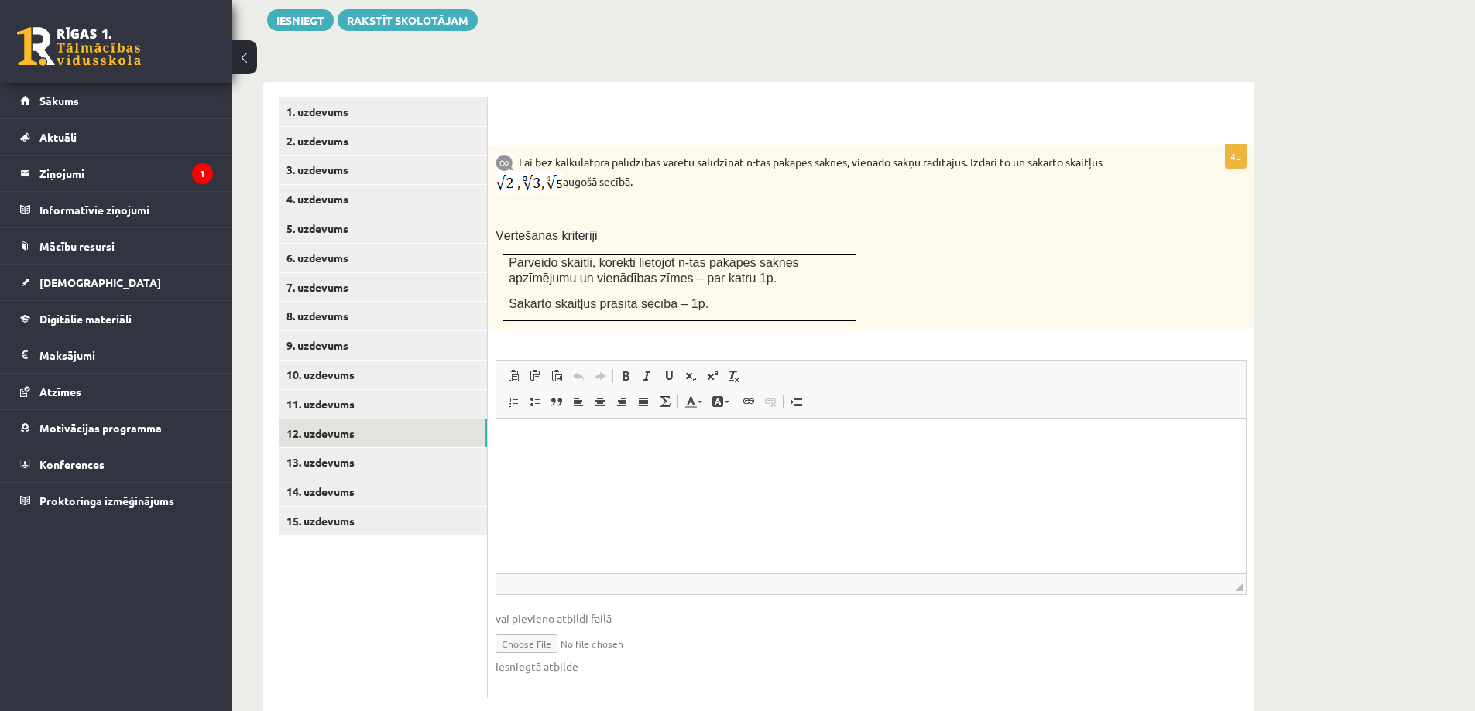
click at [319, 420] on link "12. uzdevums" at bounding box center [383, 434] width 208 height 29
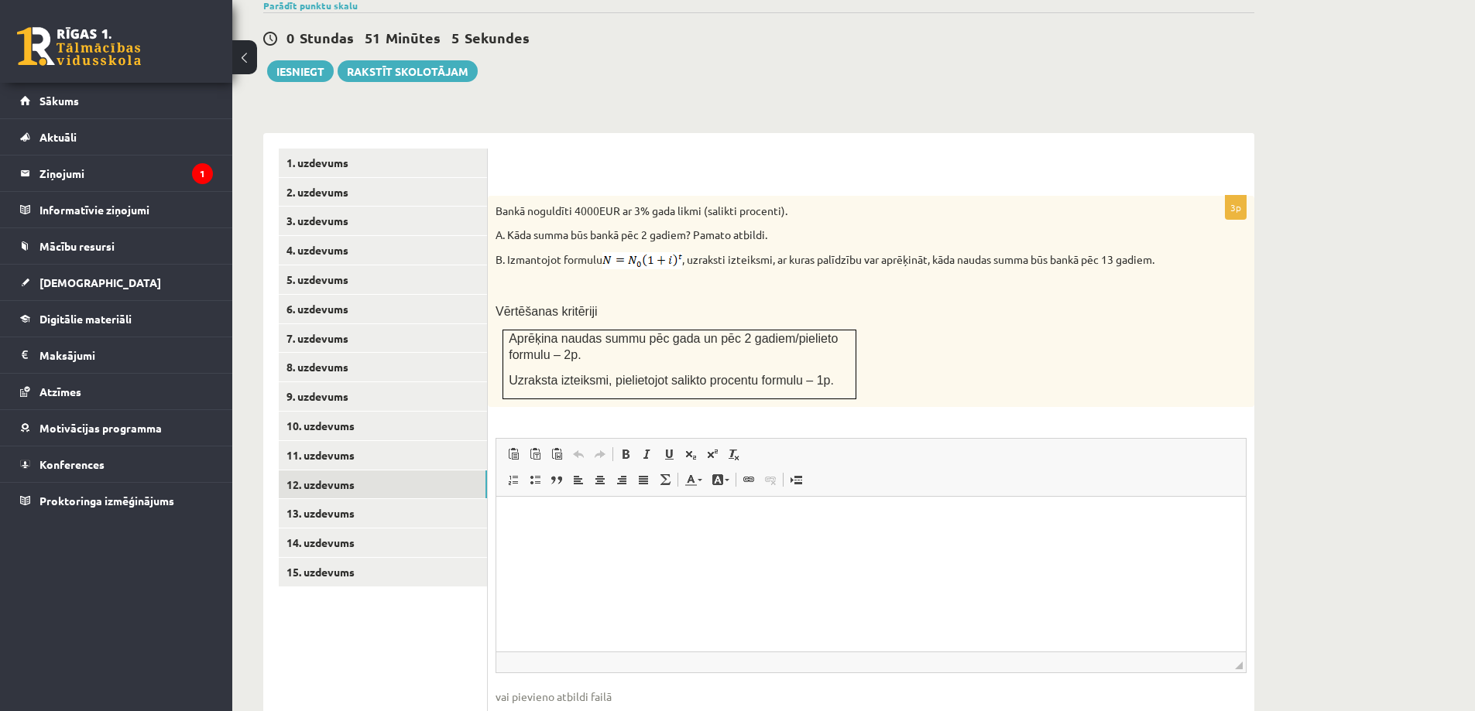
scroll to position [601, 0]
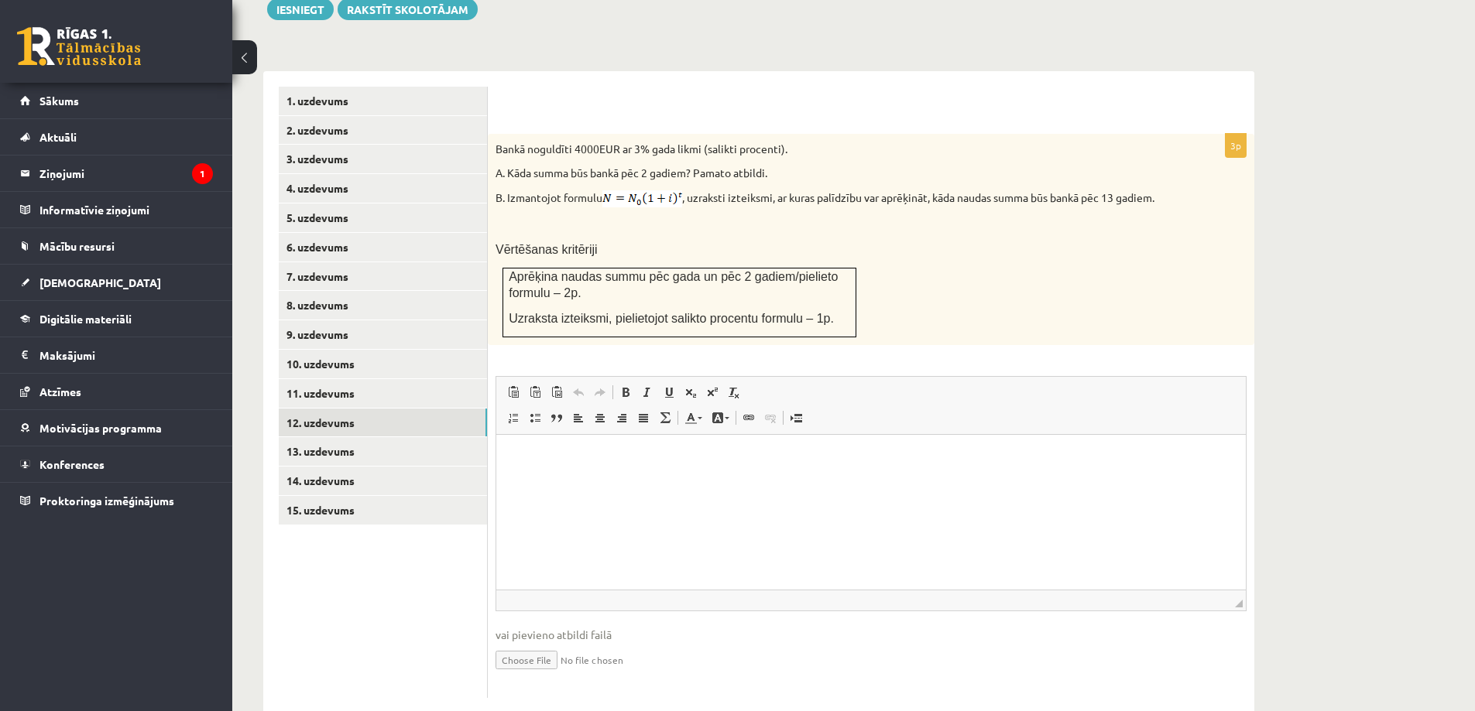
click at [538, 643] on input "file" at bounding box center [870, 659] width 751 height 32
type input "**********"
click at [542, 675] on link "Iesniegtā atbilde" at bounding box center [536, 683] width 83 height 16
click at [342, 437] on link "13. uzdevums" at bounding box center [383, 451] width 208 height 29
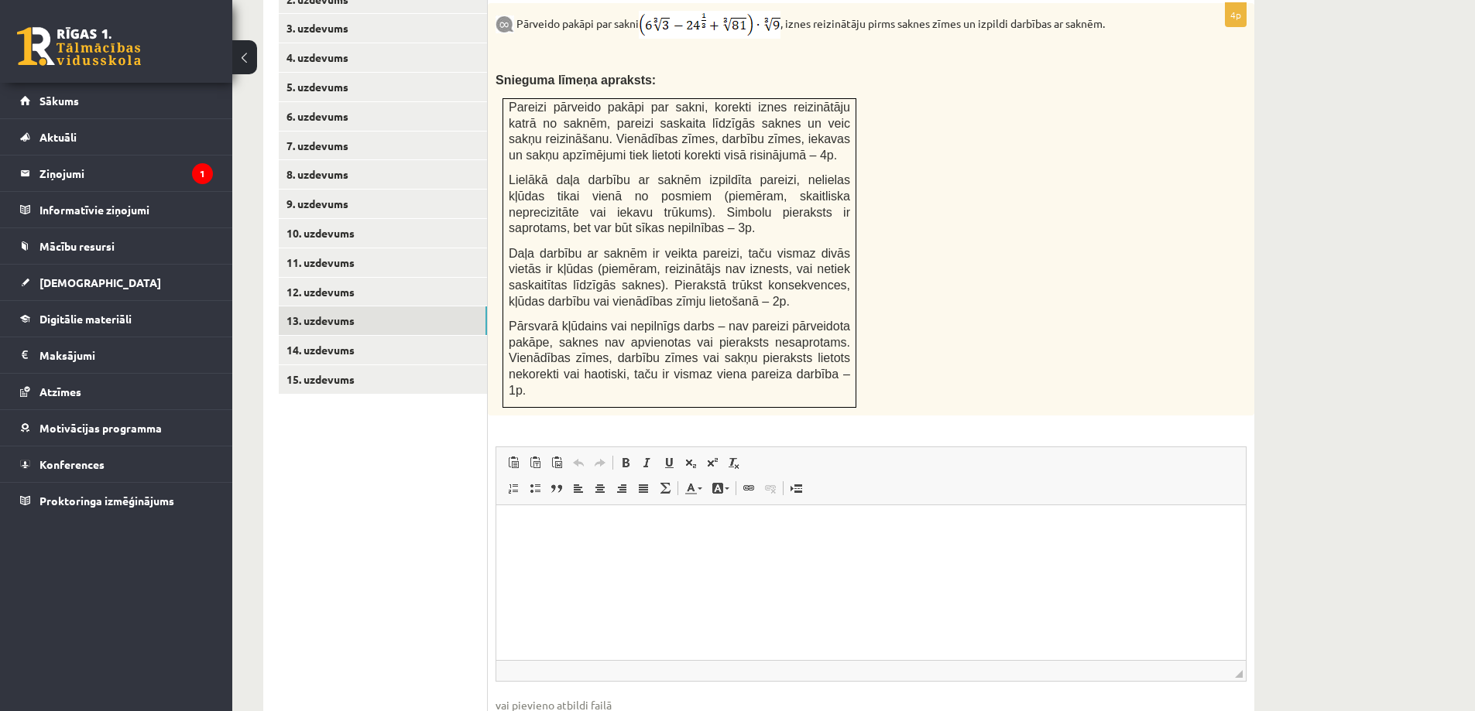
scroll to position [787, 0]
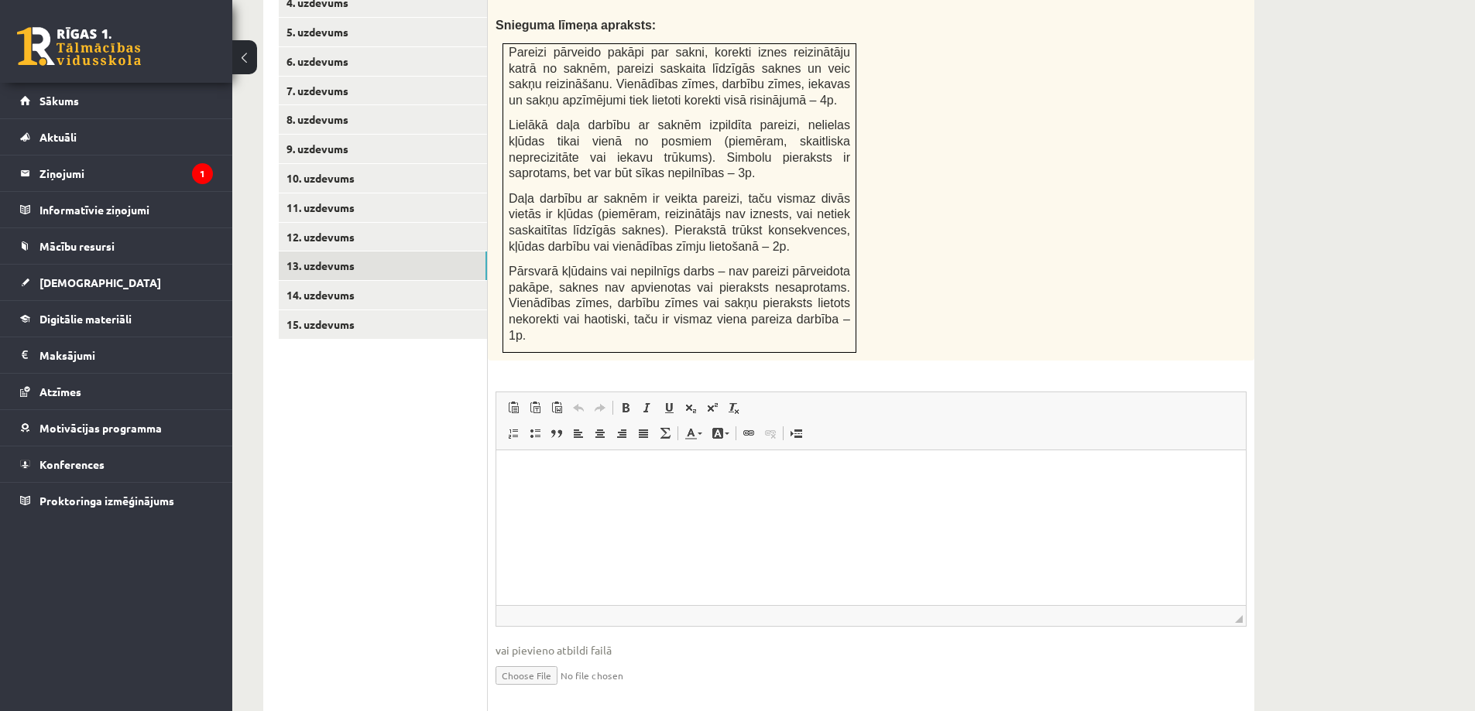
click at [549, 659] on input "file" at bounding box center [870, 675] width 751 height 32
type input "**********"
click at [560, 691] on link "Iesniegtā atbilde" at bounding box center [536, 699] width 83 height 16
click at [313, 281] on link "14. uzdevums" at bounding box center [383, 295] width 208 height 29
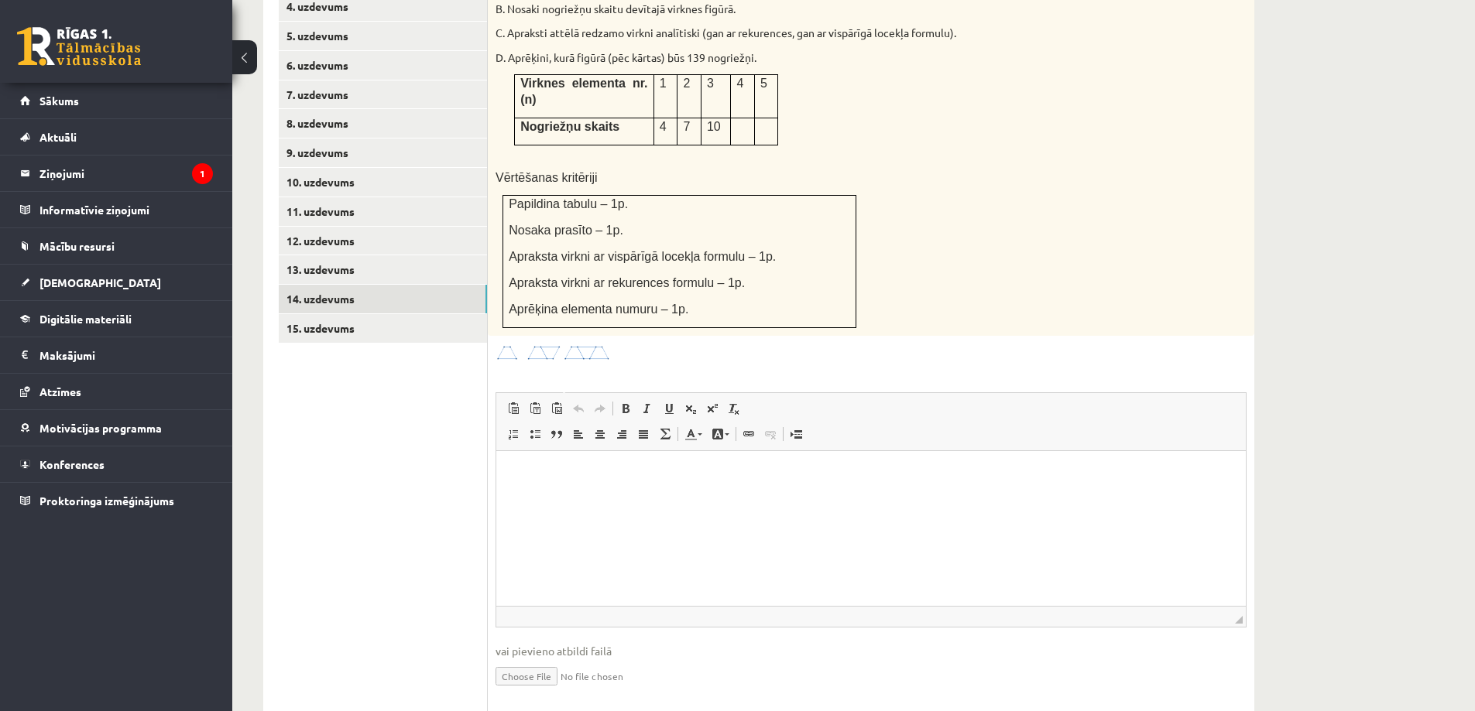
scroll to position [0, 0]
click at [540, 660] on input "file" at bounding box center [870, 676] width 751 height 32
type input "**********"
click at [368, 314] on link "15. uzdevums" at bounding box center [383, 328] width 208 height 29
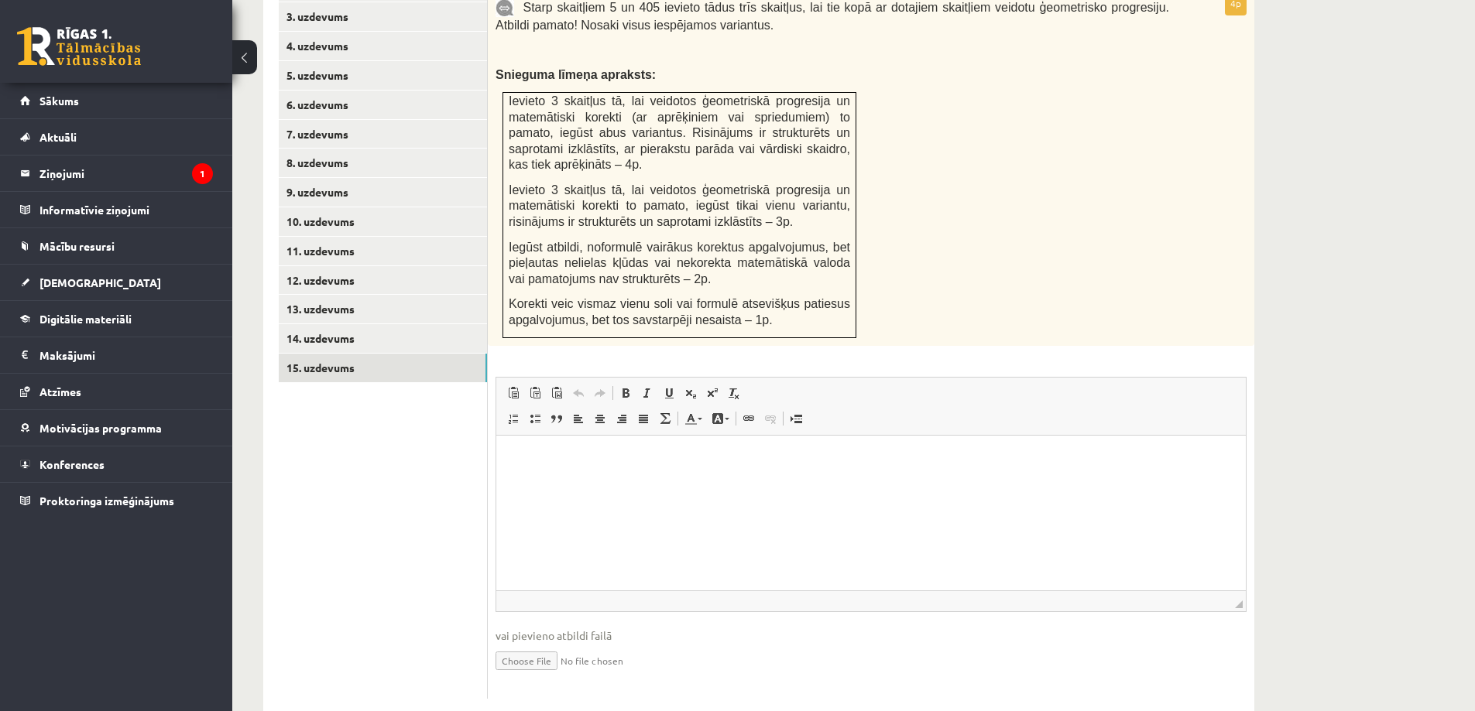
click at [544, 644] on input "file" at bounding box center [870, 660] width 751 height 32
type input "**********"
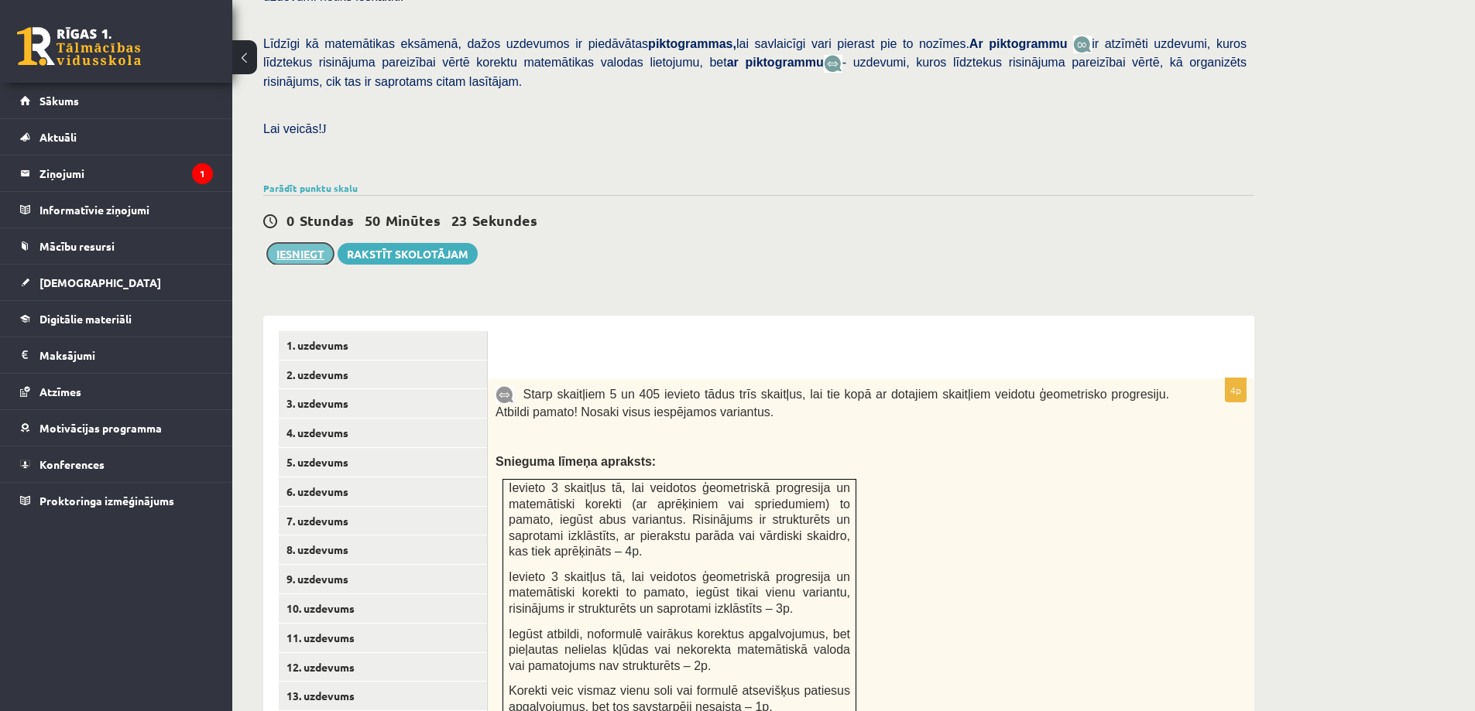
click at [286, 243] on button "Iesniegt" at bounding box center [300, 254] width 67 height 22
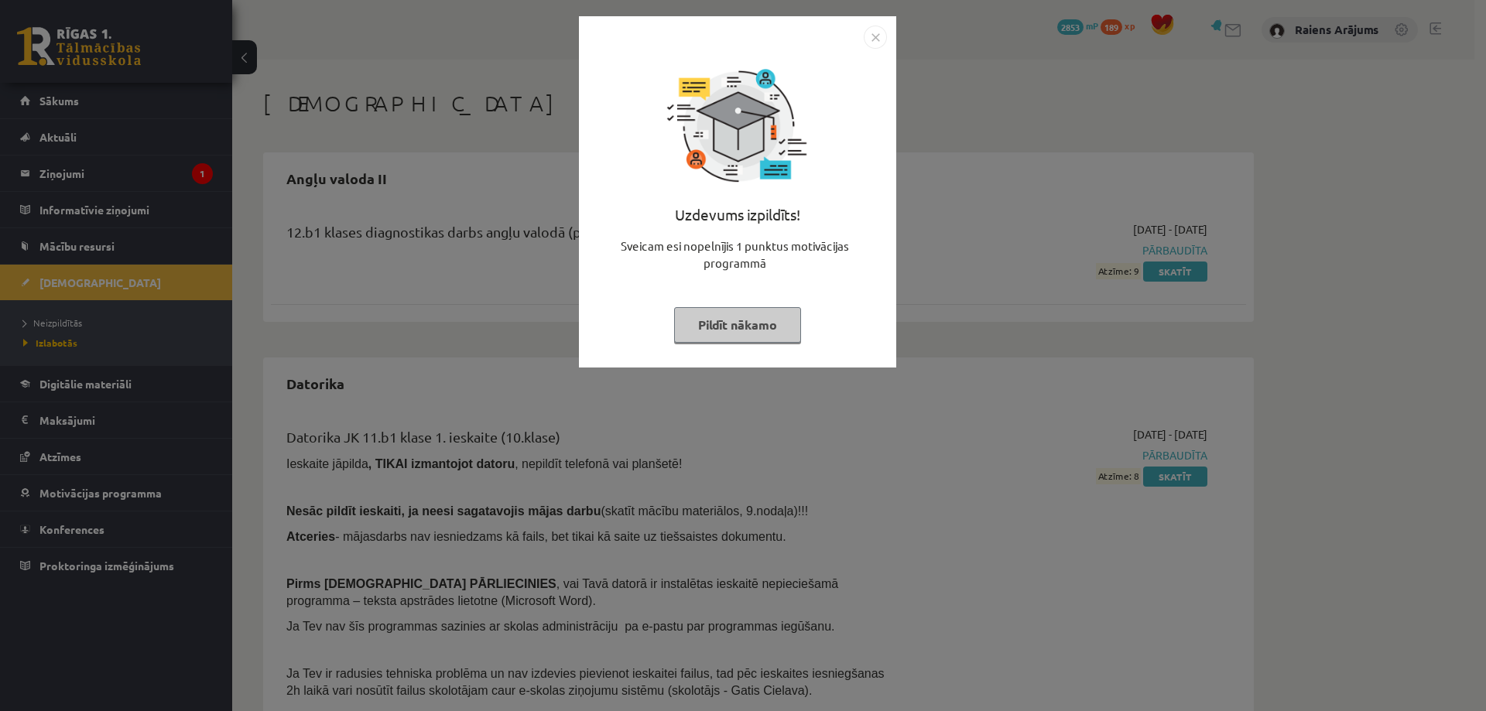
click at [741, 326] on button "Pildīt nākamo" at bounding box center [737, 325] width 127 height 36
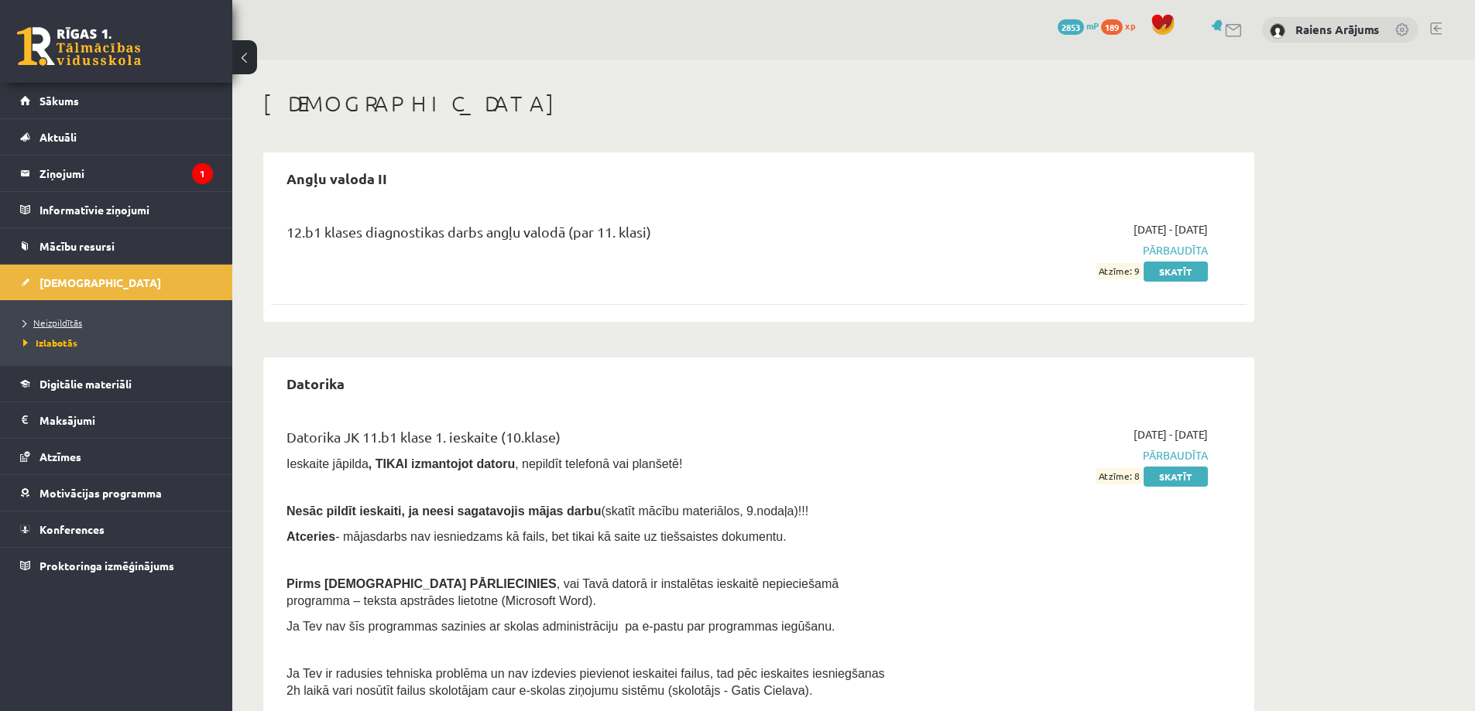
click at [58, 319] on span "Neizpildītās" at bounding box center [52, 323] width 59 height 12
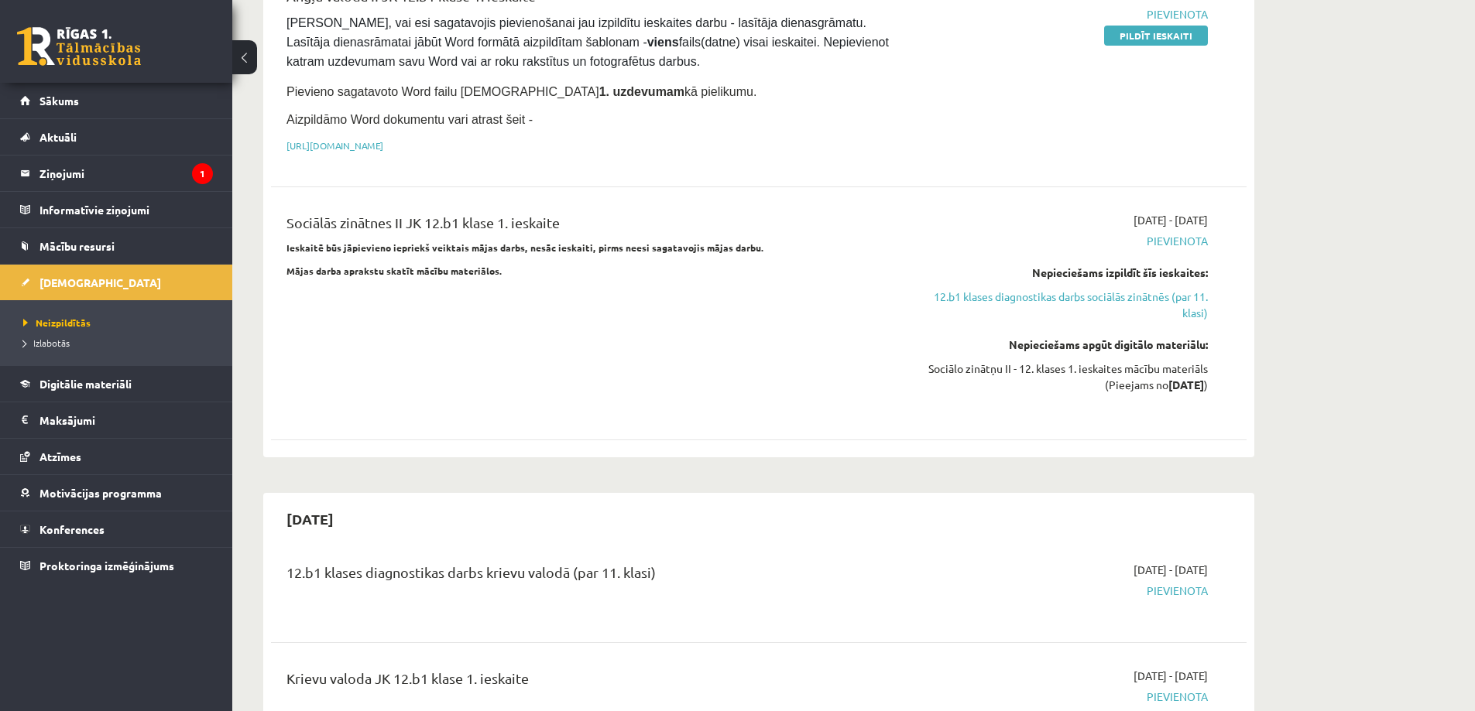
scroll to position [1006, 0]
